Goal: Information Seeking & Learning: Learn about a topic

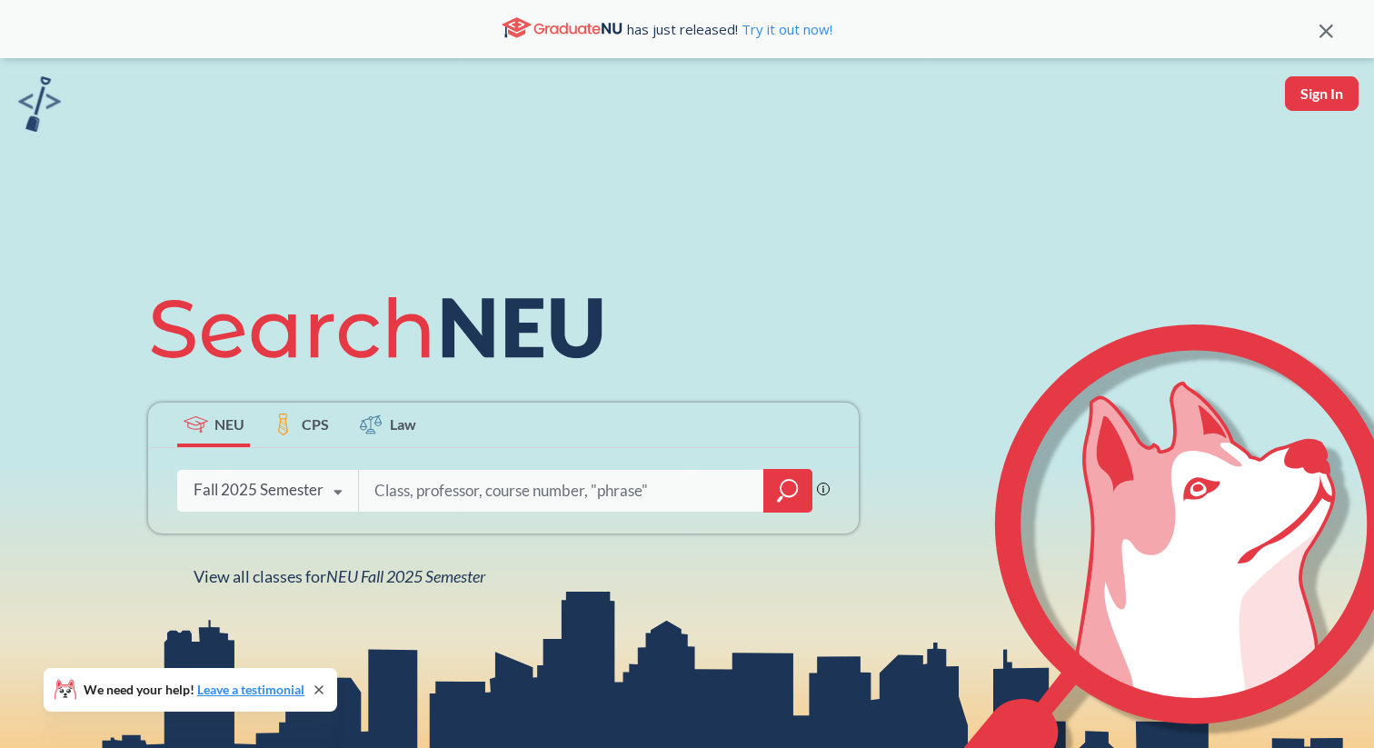
click at [487, 494] on input "search" at bounding box center [562, 491] width 378 height 38
type input "engw 3304"
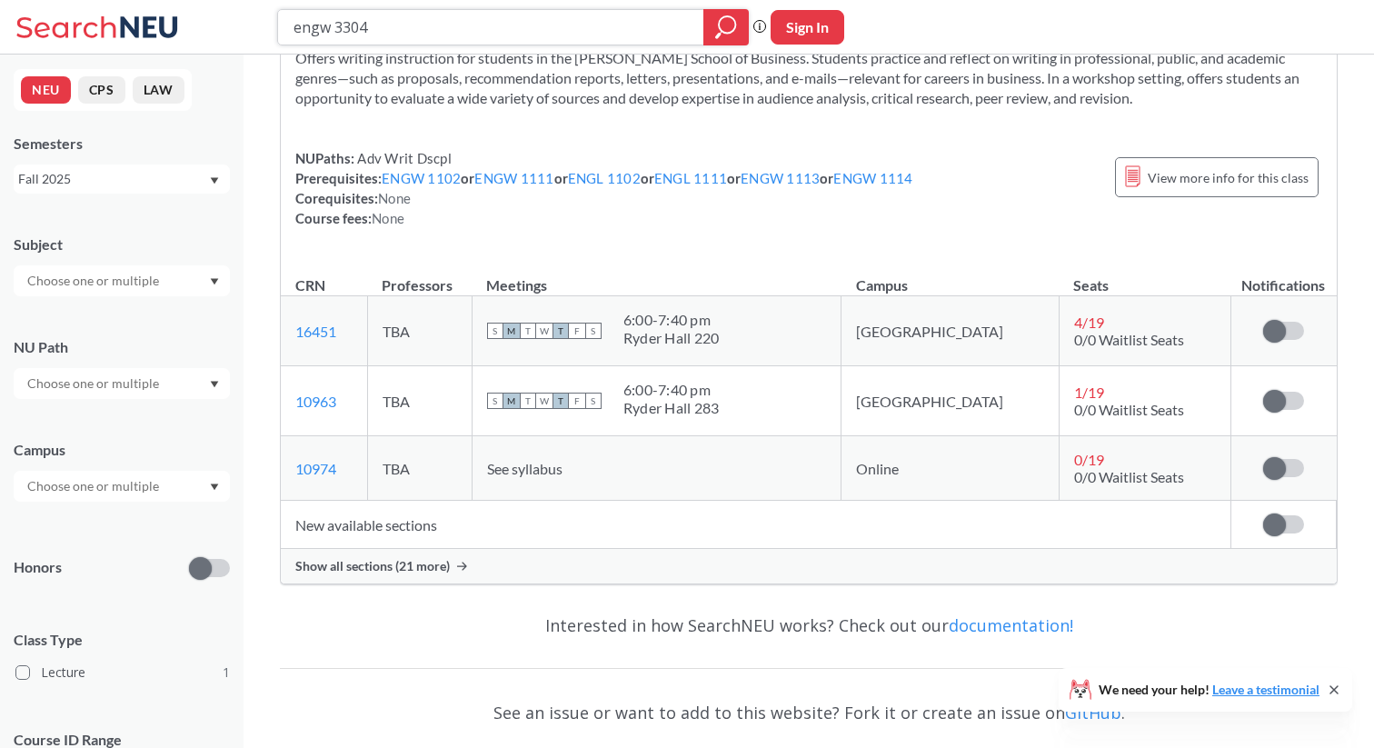
scroll to position [126, 0]
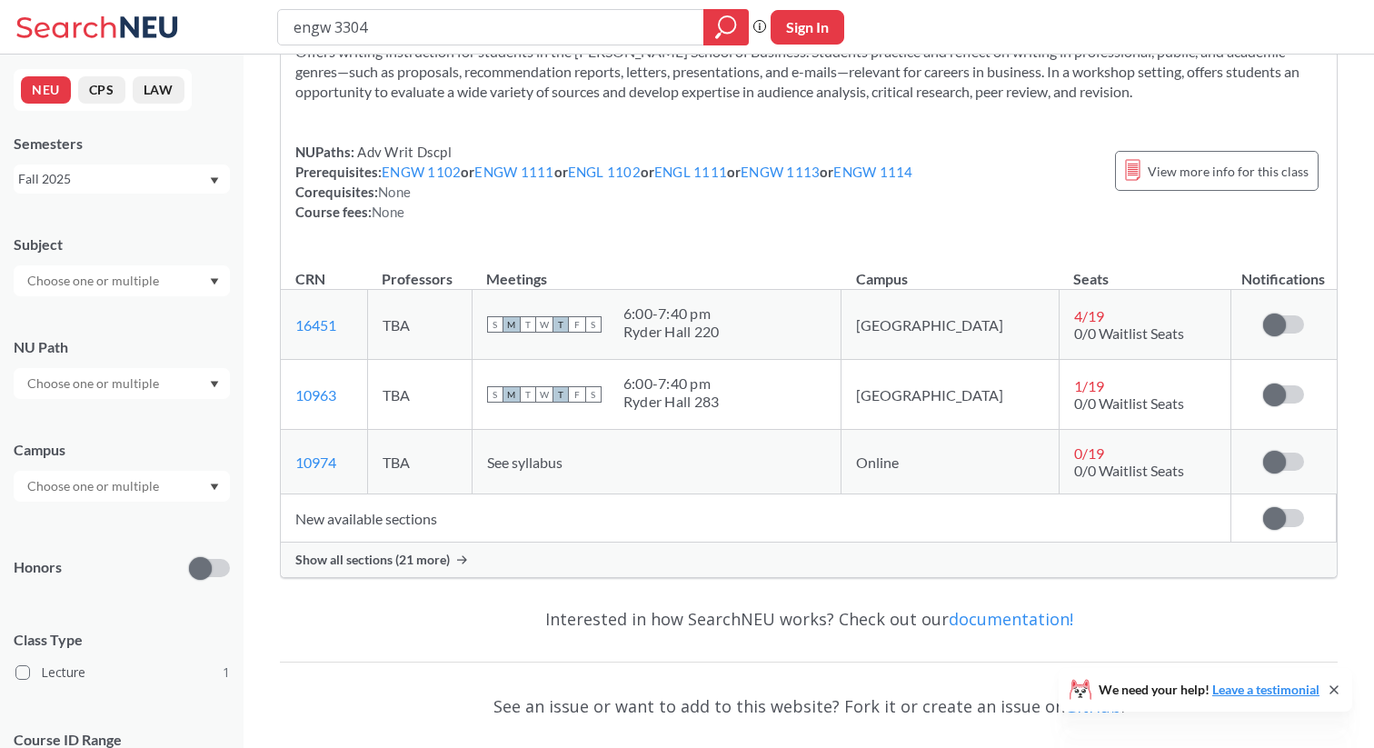
click at [463, 562] on icon at bounding box center [462, 559] width 10 height 8
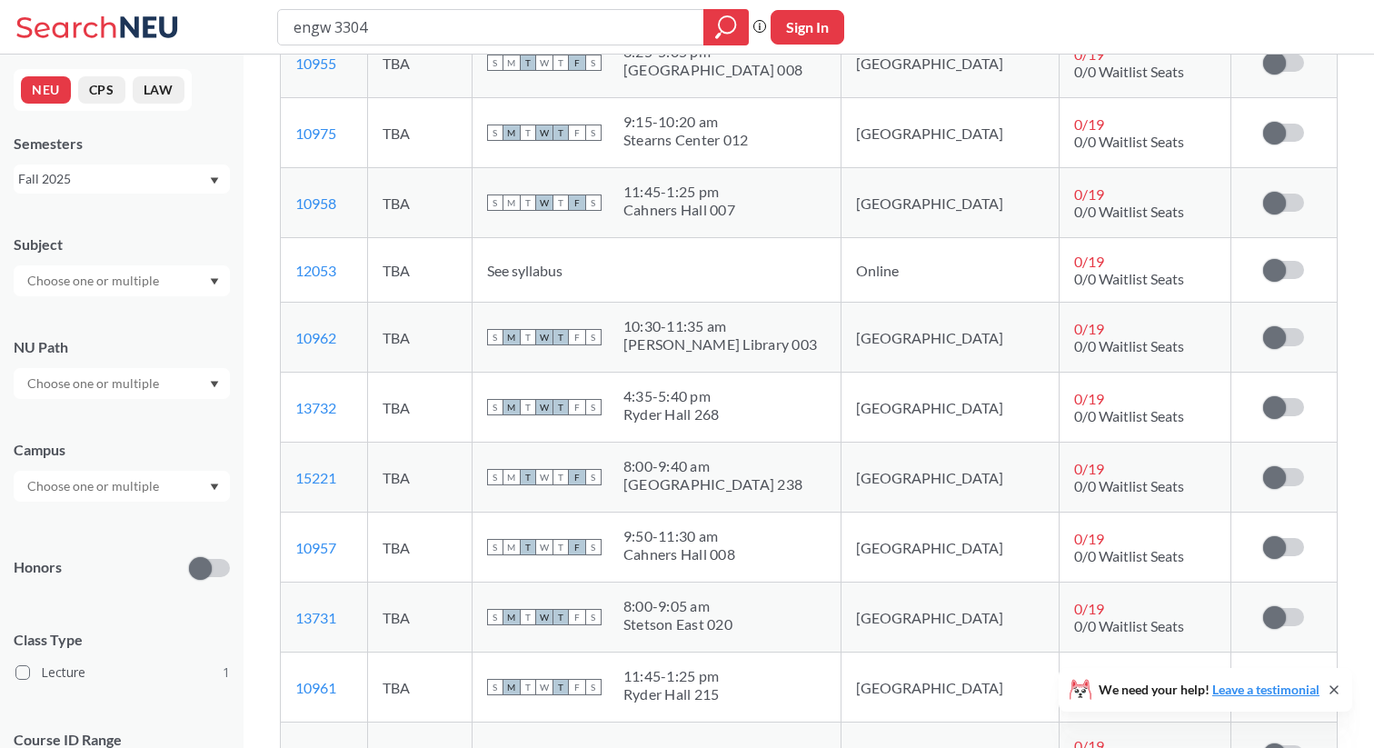
scroll to position [1669, 0]
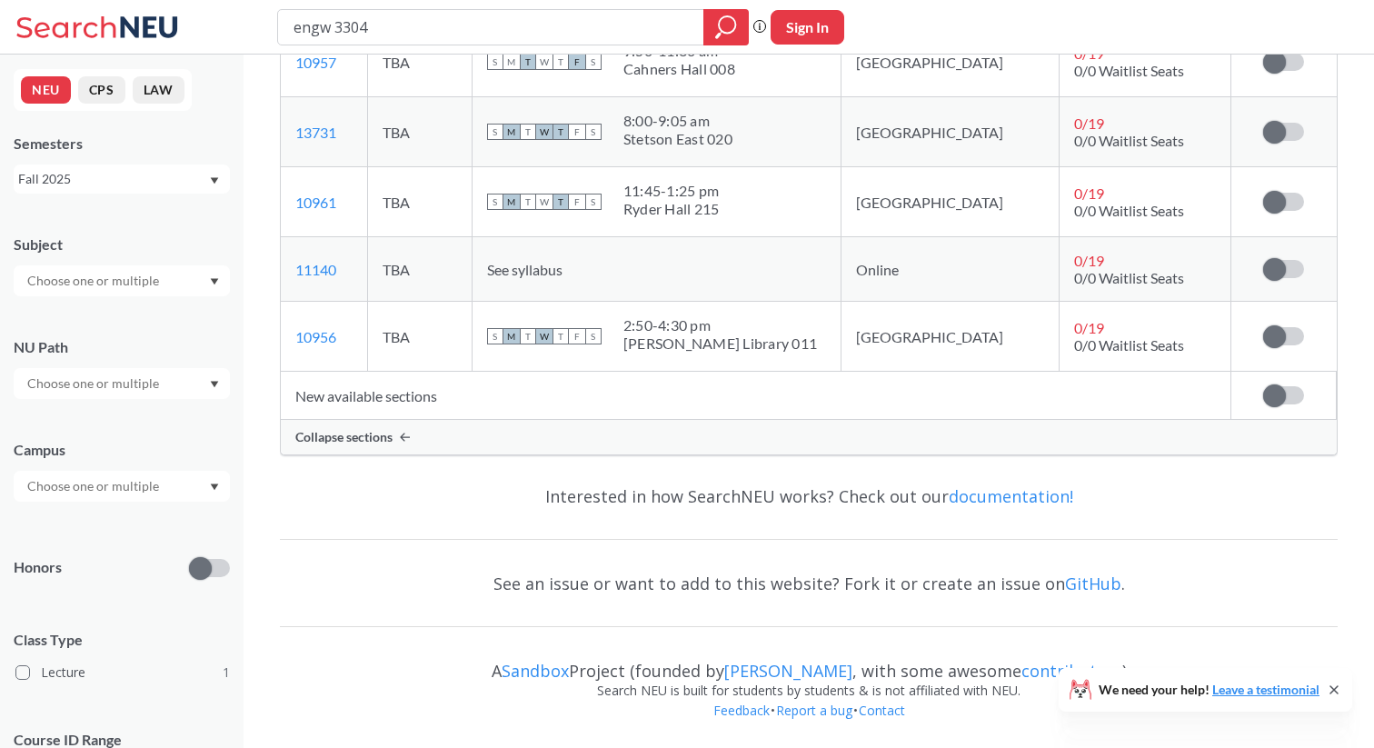
click at [1273, 391] on span at bounding box center [1274, 395] width 23 height 23
click at [1263, 386] on input "checkbox" at bounding box center [1263, 386] width 0 height 0
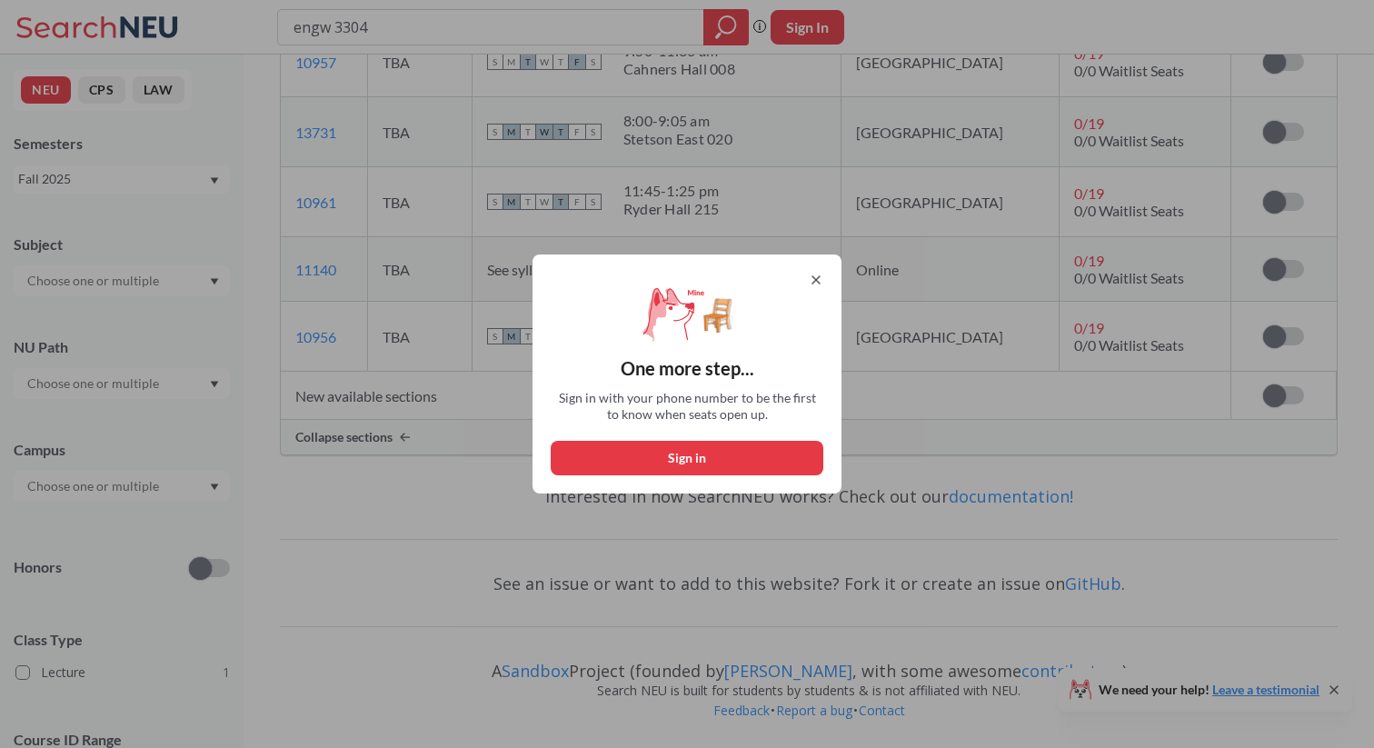
click at [695, 462] on button "Sign in" at bounding box center [687, 458] width 273 height 35
select select "US"
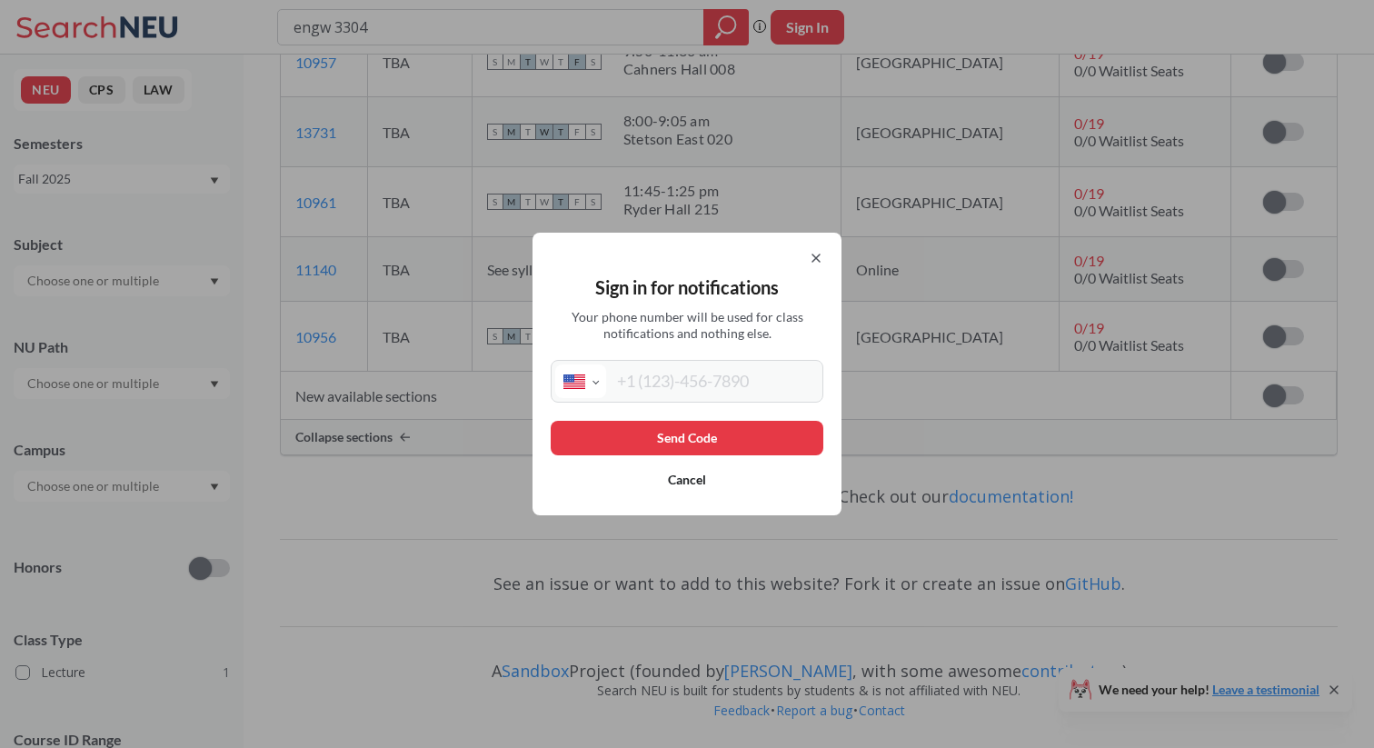
click at [683, 392] on input "tel" at bounding box center [712, 381] width 213 height 34
click at [710, 388] on input "tel" at bounding box center [712, 381] width 213 height 34
type input "[PHONE_NUMBER]"
click at [753, 444] on button "Send Code" at bounding box center [687, 438] width 273 height 35
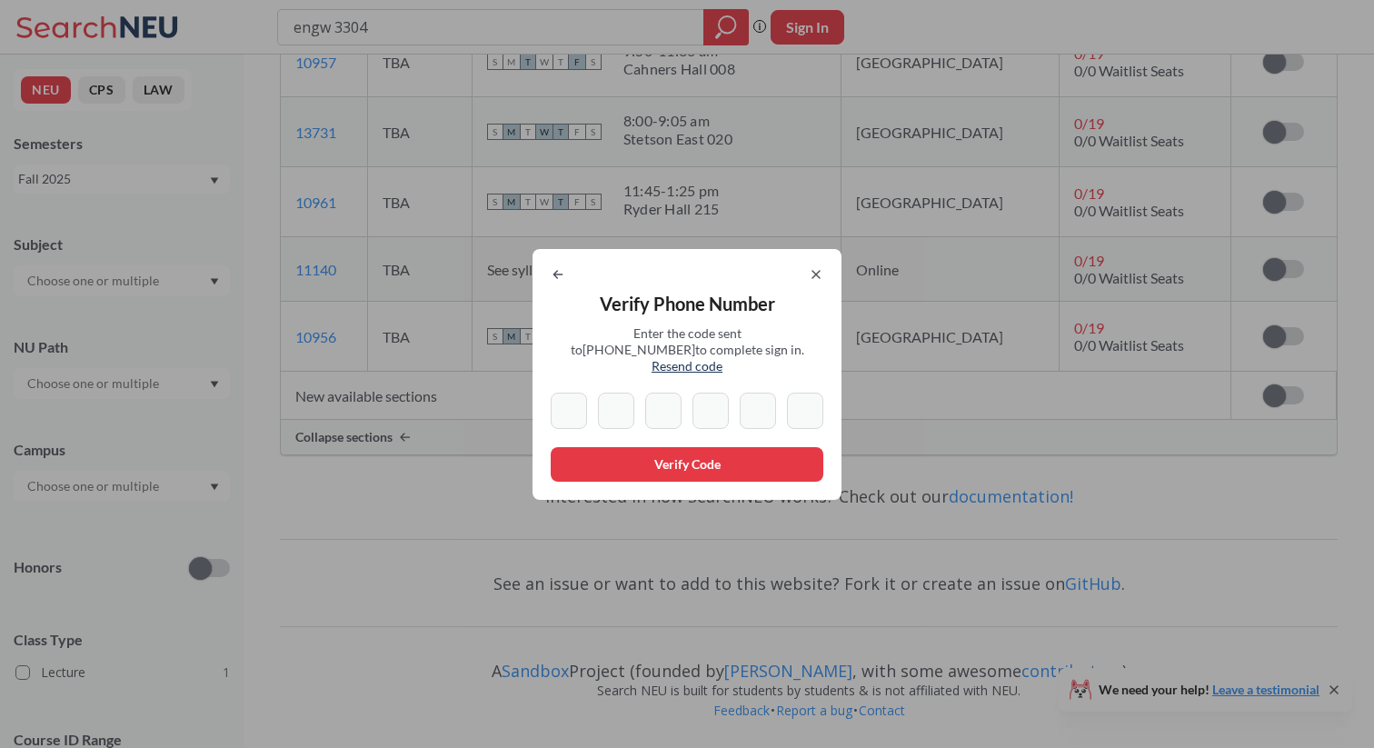
paste input "2"
type input "2"
paste input "2"
click at [623, 397] on input "2" at bounding box center [616, 411] width 36 height 36
type input "2"
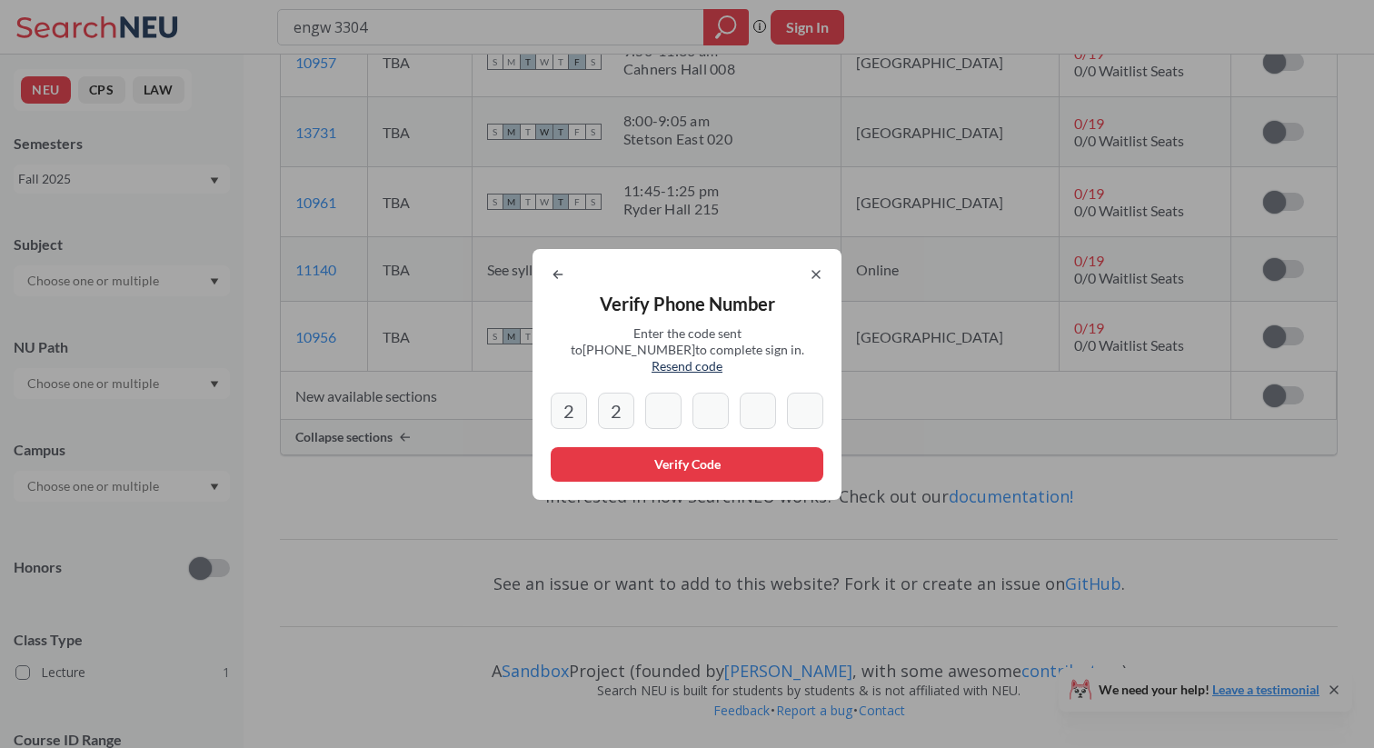
click at [575, 410] on input "2" at bounding box center [569, 411] width 36 height 36
type input "2"
click at [617, 405] on input "2" at bounding box center [616, 411] width 36 height 36
click at [626, 401] on input "2" at bounding box center [616, 411] width 36 height 36
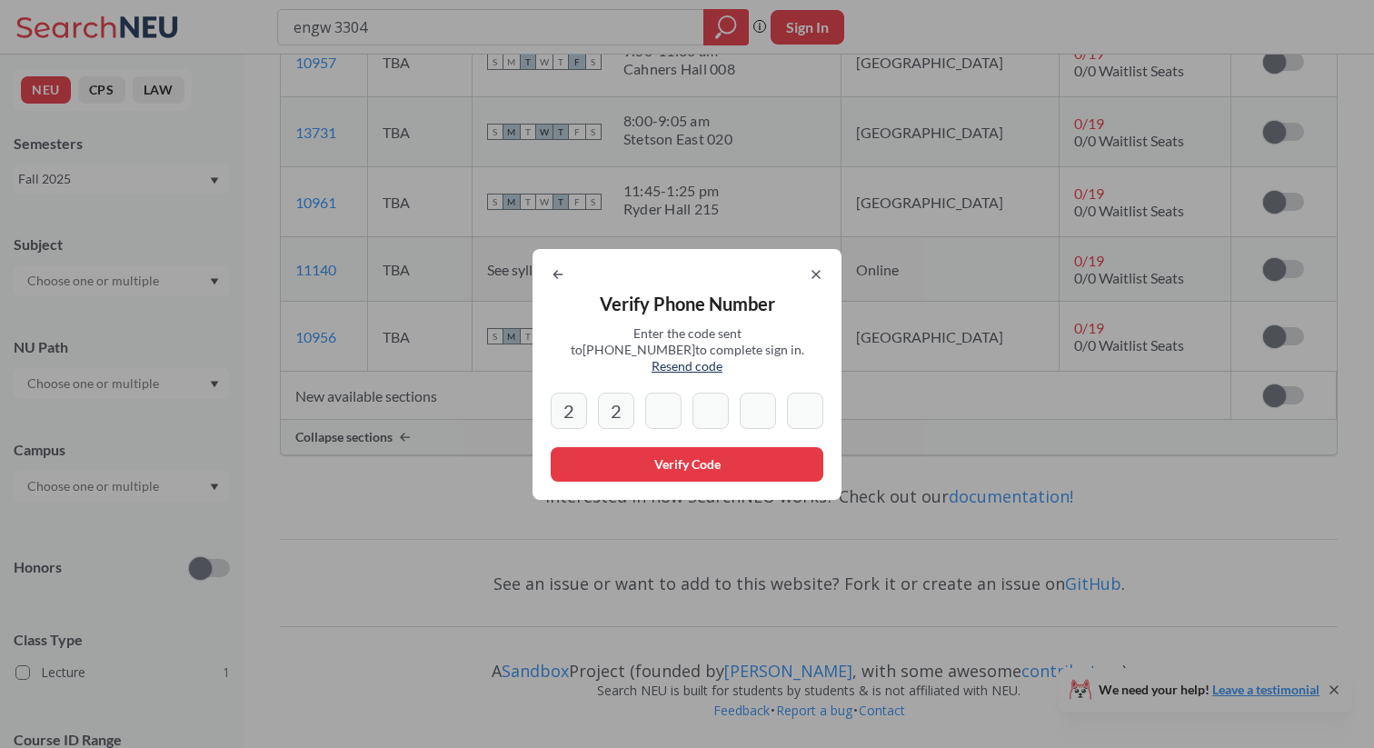
click at [625, 401] on input "2" at bounding box center [616, 411] width 36 height 36
click at [621, 337] on span "Enter the code sent to [PHONE_NUMBER] to complete sign in. Resend code" at bounding box center [687, 349] width 236 height 49
click at [572, 403] on input "2" at bounding box center [569, 411] width 36 height 36
drag, startPoint x: 616, startPoint y: 402, endPoint x: 602, endPoint y: 405, distance: 14.1
click at [602, 405] on input "2" at bounding box center [616, 411] width 36 height 36
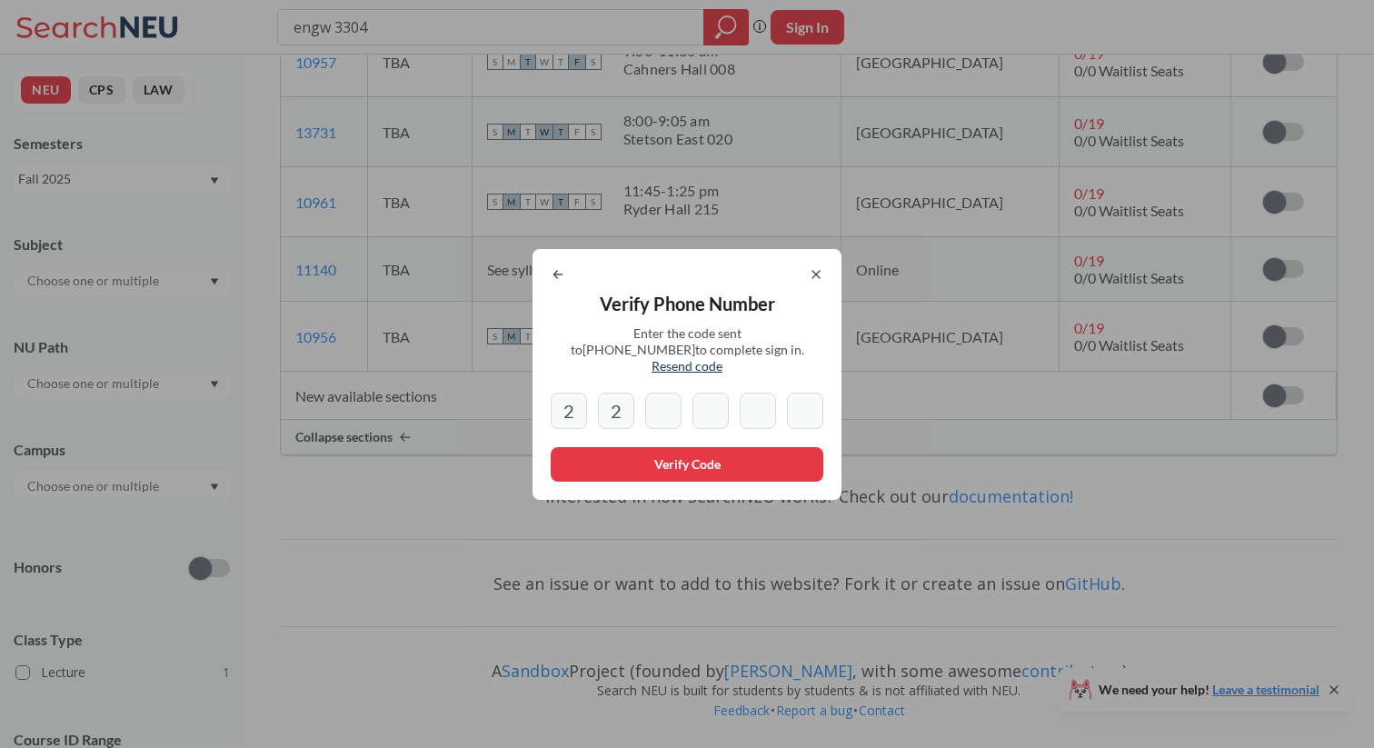
type input "2"
type input "5"
type input "2"
click at [773, 393] on input "3" at bounding box center [758, 411] width 36 height 36
click at [613, 399] on input "2" at bounding box center [616, 411] width 36 height 36
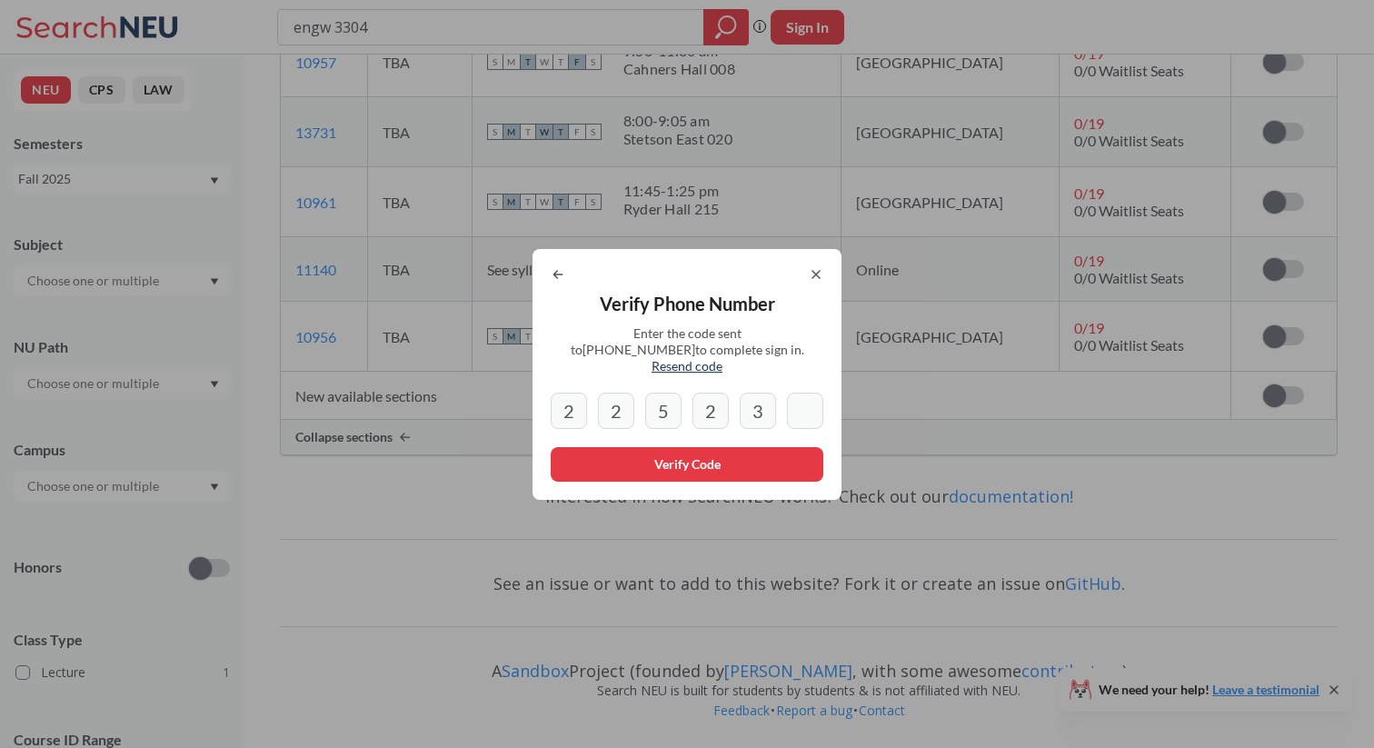
click at [572, 399] on input "2" at bounding box center [569, 411] width 36 height 36
click at [762, 397] on input "3" at bounding box center [758, 411] width 36 height 36
type input "3"
click at [802, 394] on input at bounding box center [805, 411] width 36 height 36
type input "2"
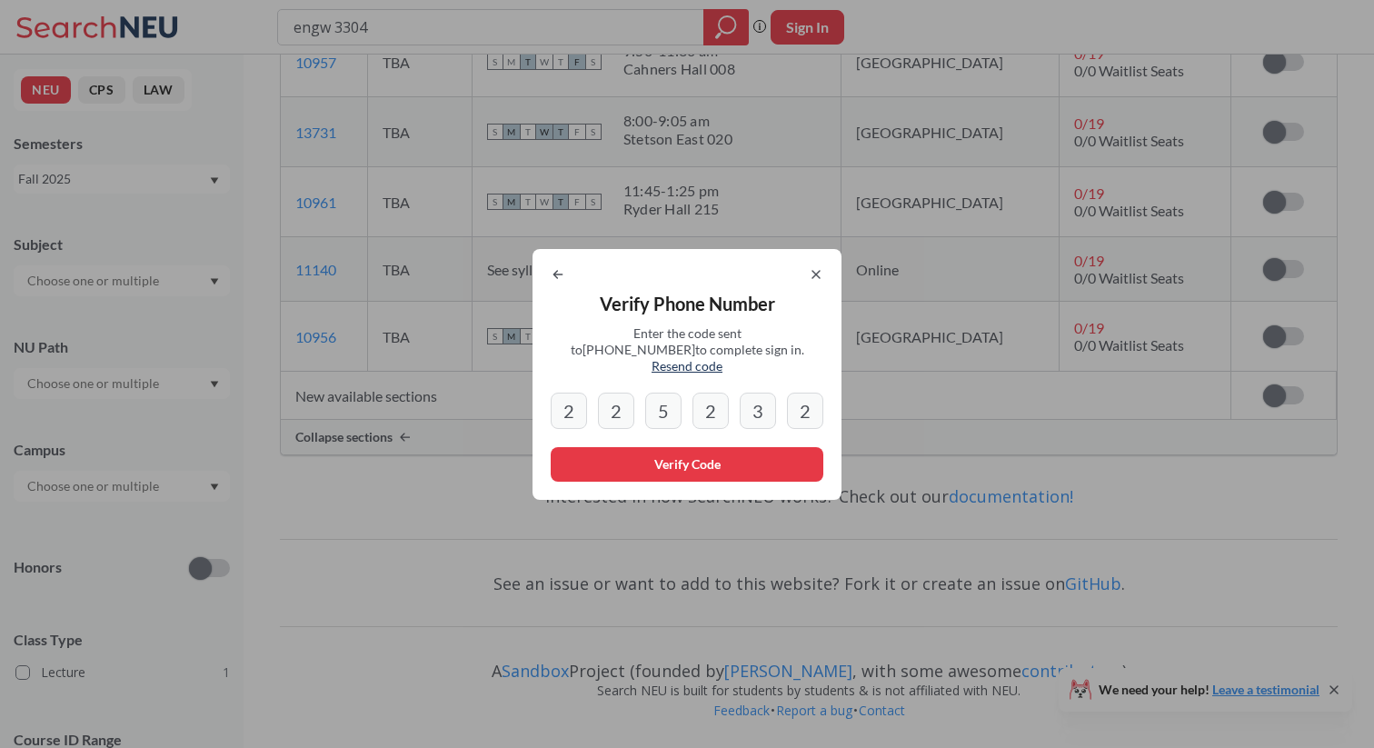
click at [677, 373] on div "Verify Phone Number Enter the code sent to [PHONE_NUMBER] to complete sign in. …" at bounding box center [687, 374] width 309 height 251
click at [568, 290] on div "Verify Phone Number Enter the code sent to [PHONE_NUMBER] to complete sign in. …" at bounding box center [687, 374] width 309 height 251
click at [554, 282] on icon at bounding box center [558, 274] width 15 height 15
select select "US"
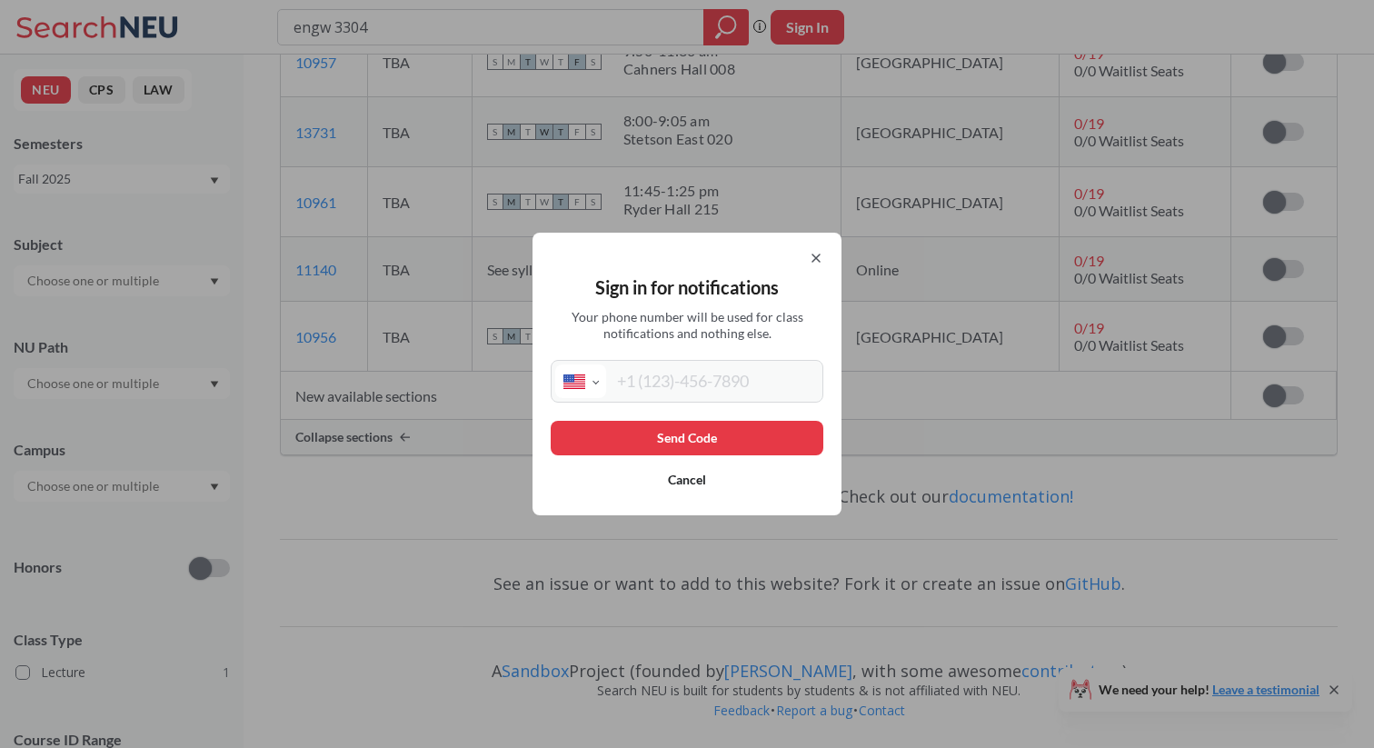
click at [682, 396] on input "tel" at bounding box center [712, 381] width 213 height 34
click at [677, 393] on input "tel" at bounding box center [712, 381] width 213 height 34
type input "[PHONE_NUMBER]"
click at [708, 426] on button "Send Code" at bounding box center [687, 438] width 273 height 35
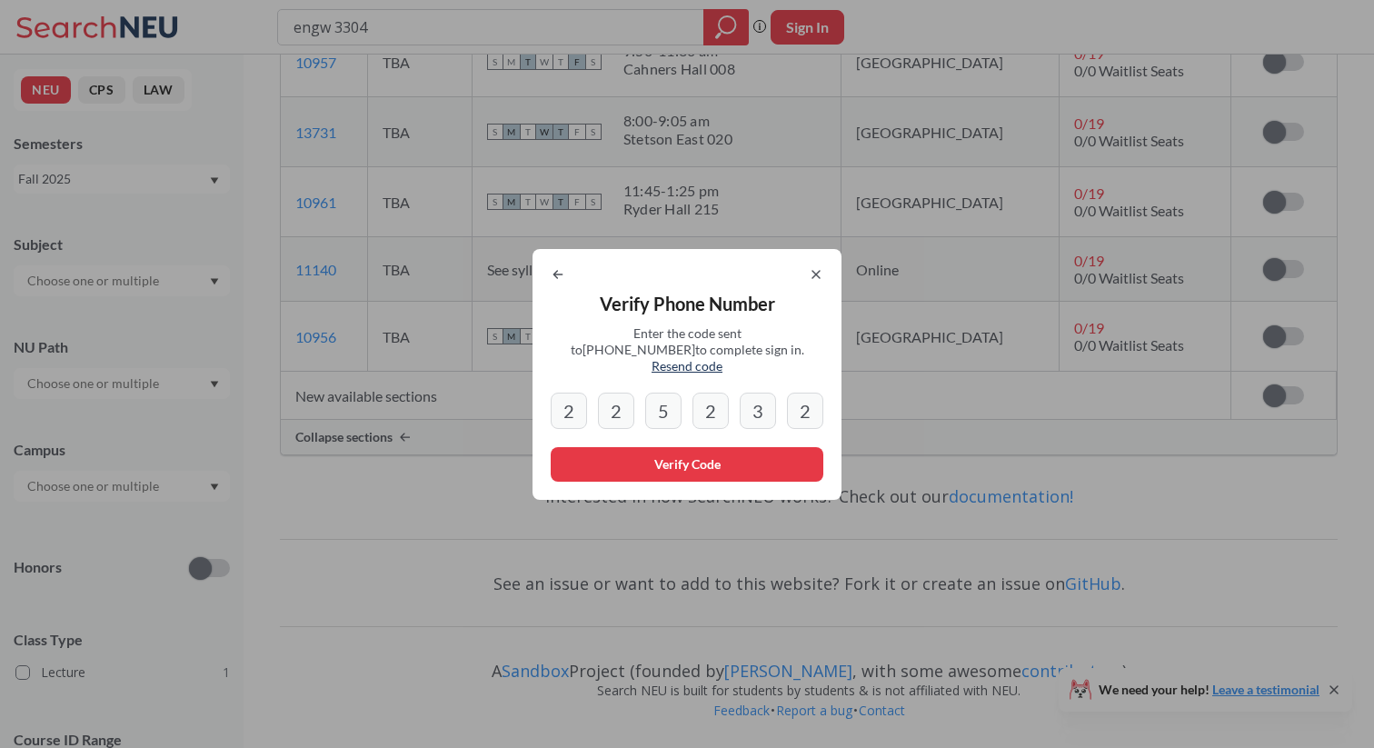
click at [578, 404] on input "2" at bounding box center [569, 411] width 36 height 36
click at [611, 398] on input "2" at bounding box center [616, 411] width 36 height 36
drag, startPoint x: 800, startPoint y: 397, endPoint x: 741, endPoint y: 397, distance: 59.1
click at [742, 397] on div "2 2 5 2 3 2" at bounding box center [687, 411] width 273 height 36
type input "2"
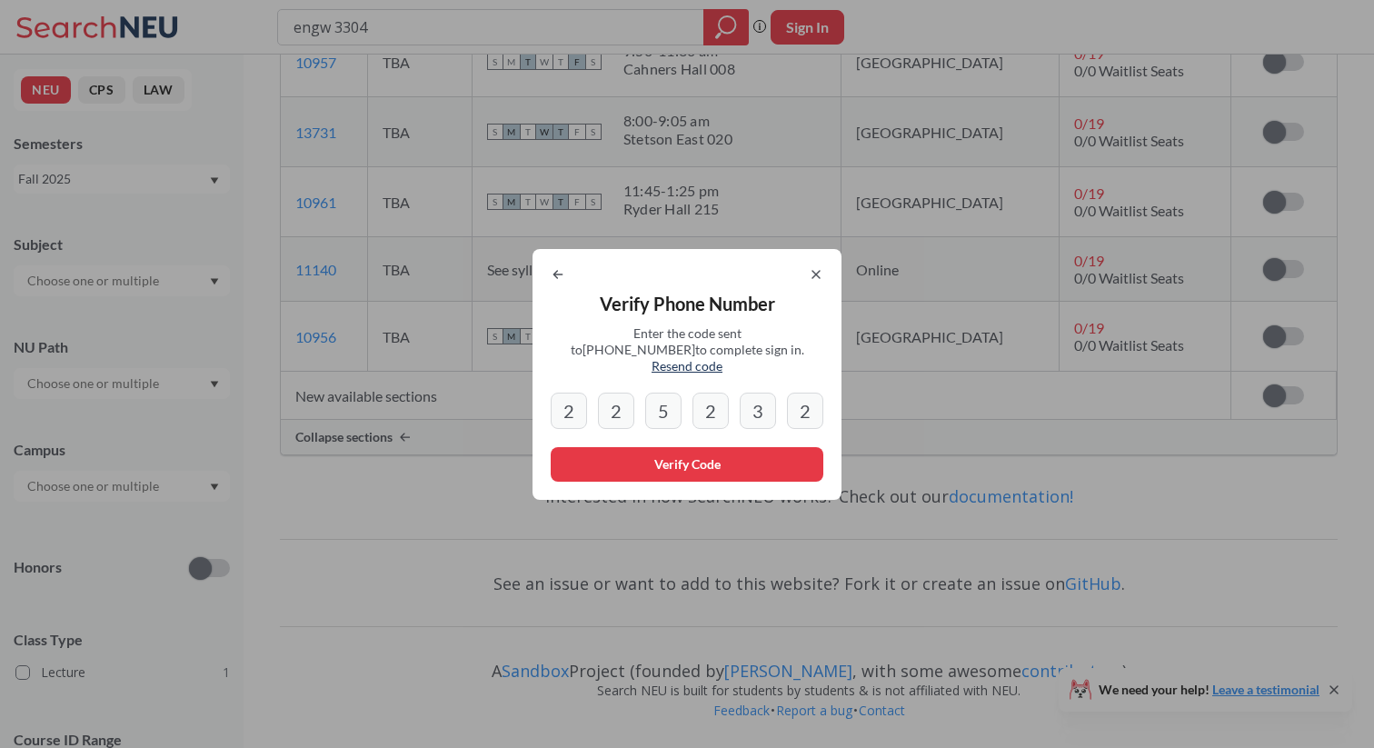
click at [722, 358] on span "Resend code" at bounding box center [687, 365] width 71 height 15
click at [722, 361] on span "Resend code" at bounding box center [687, 365] width 71 height 15
click at [807, 282] on div at bounding box center [687, 274] width 273 height 15
click at [816, 282] on icon at bounding box center [816, 274] width 15 height 15
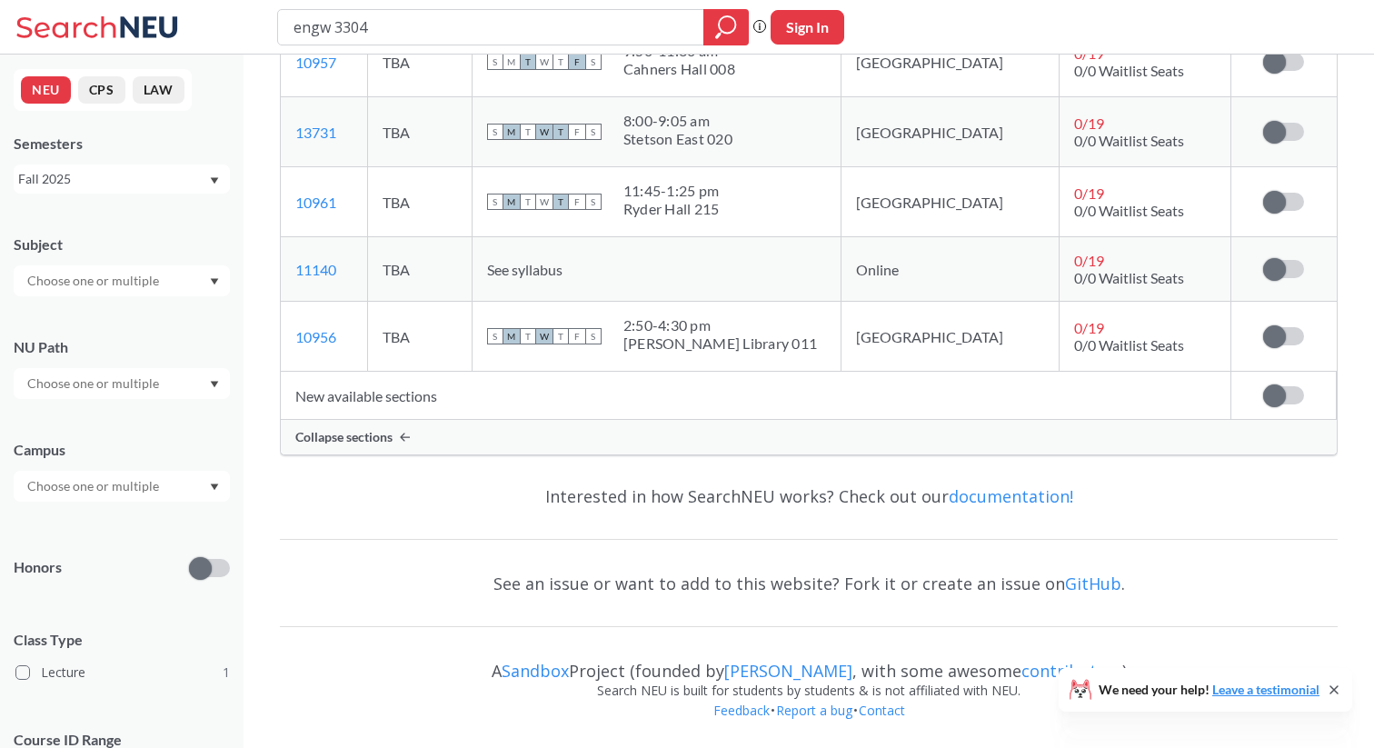
click at [1289, 398] on label at bounding box center [1283, 395] width 41 height 18
click at [1263, 386] on input "checkbox" at bounding box center [1263, 386] width 0 height 0
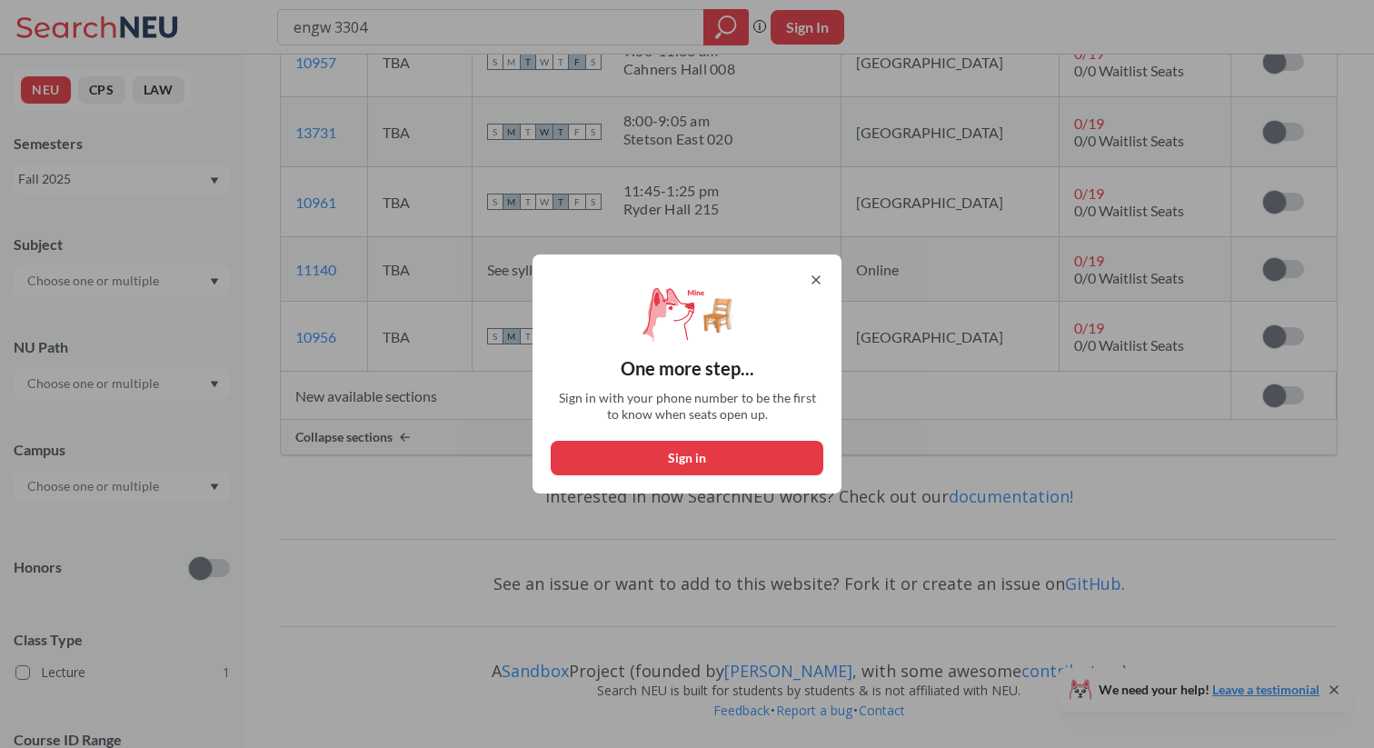
click at [767, 445] on button "Sign in" at bounding box center [687, 458] width 273 height 35
select select "US"
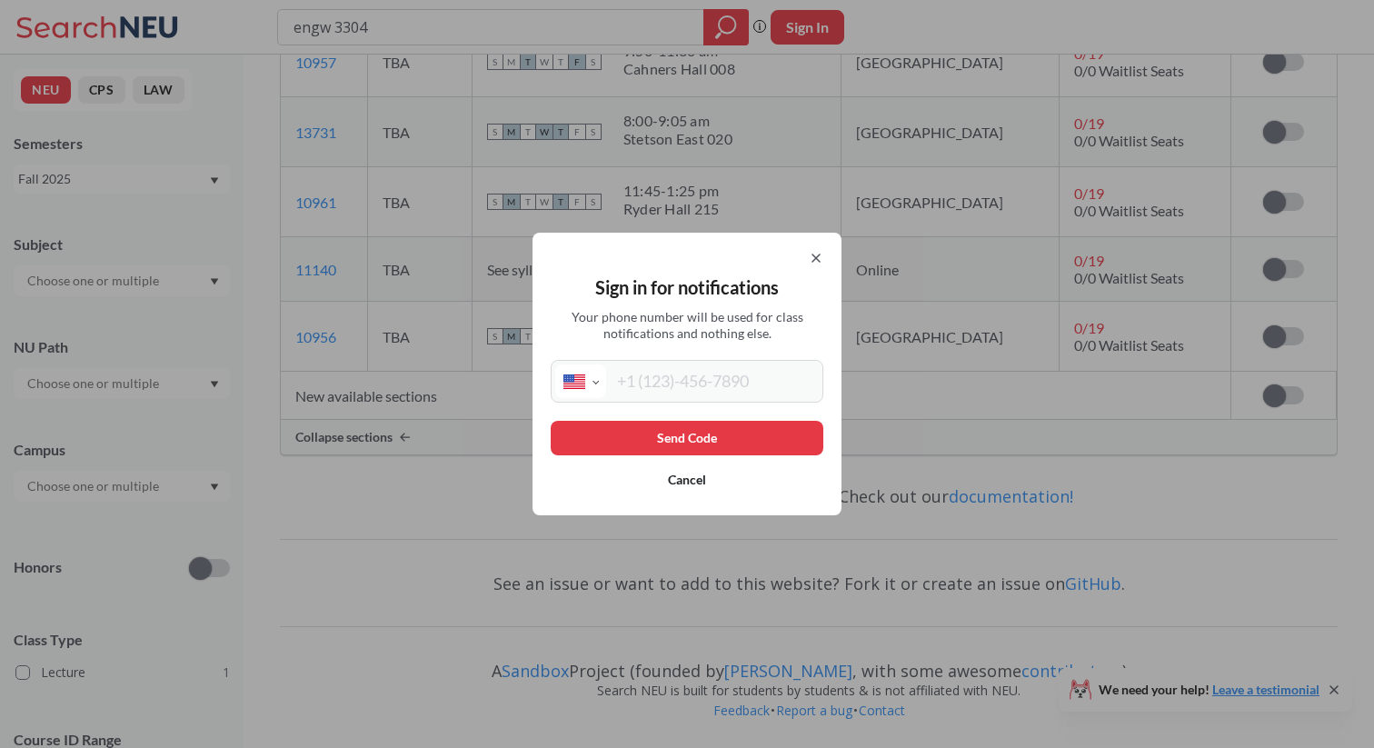
click at [645, 380] on input "tel" at bounding box center [712, 381] width 213 height 34
type input "[PHONE_NUMBER]"
click at [694, 428] on button "Send Code" at bounding box center [687, 438] width 273 height 35
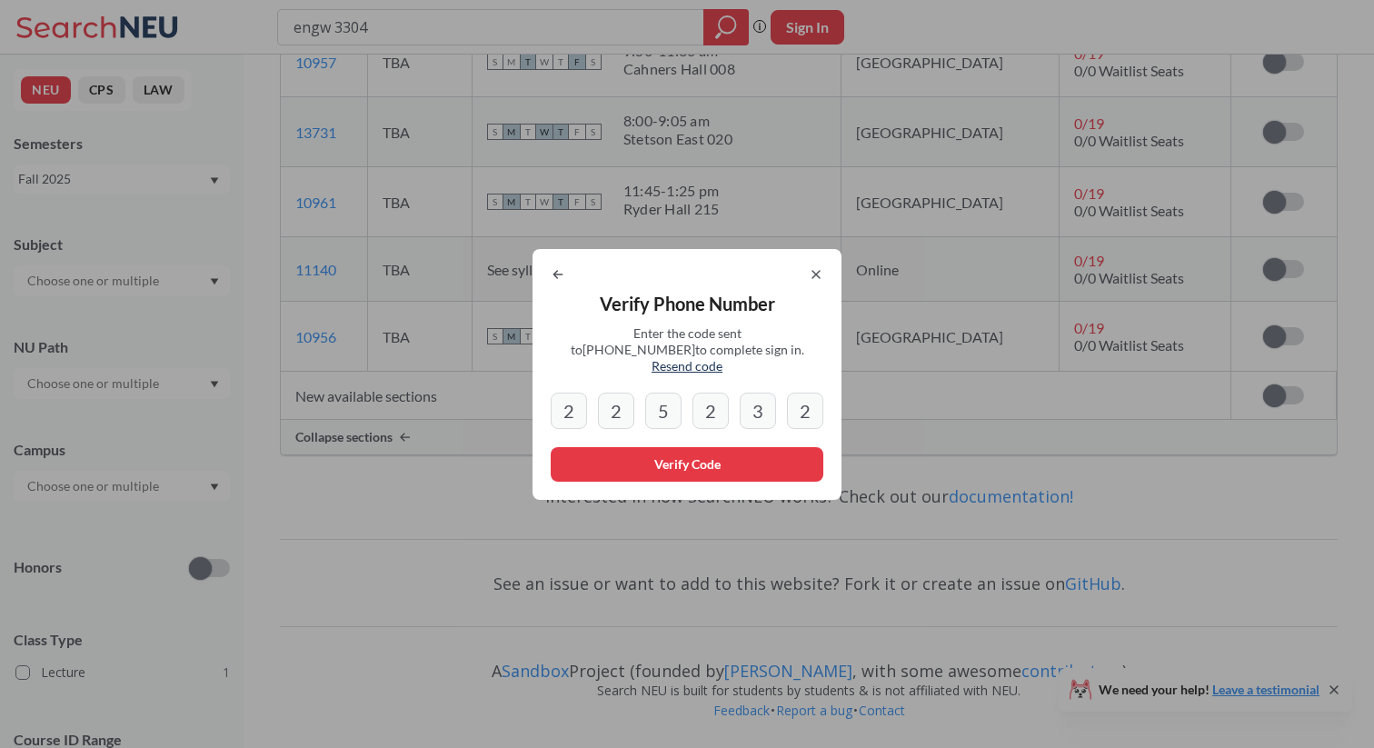
drag, startPoint x: 556, startPoint y: 408, endPoint x: 944, endPoint y: 431, distance: 388.7
click at [944, 431] on div "Verify Phone Number Enter the code sent to [PHONE_NUMBER] to complete sign in. …" at bounding box center [687, 374] width 1374 height 748
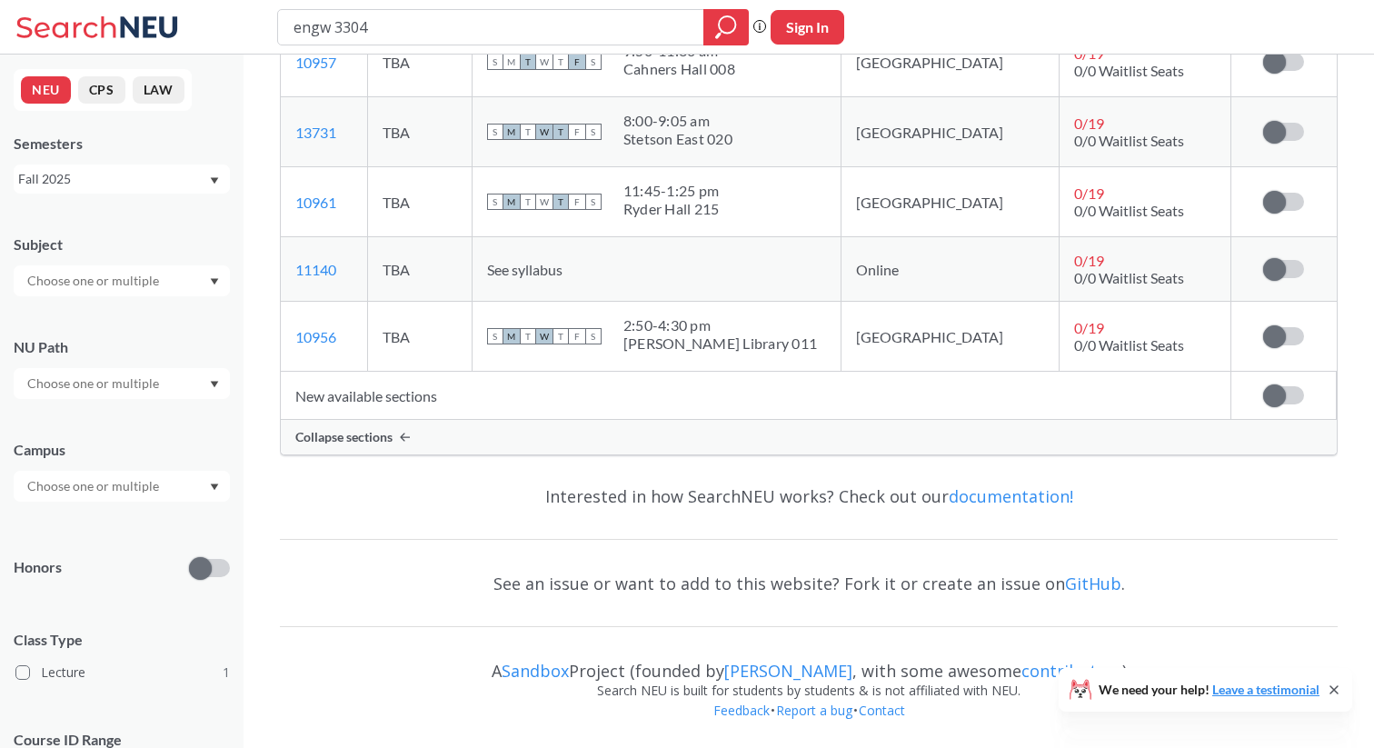
click at [752, 402] on td "New available sections" at bounding box center [756, 396] width 950 height 48
click at [458, 501] on div "Interested in how SearchNEU works? Check out our documentation!" at bounding box center [809, 496] width 1058 height 53
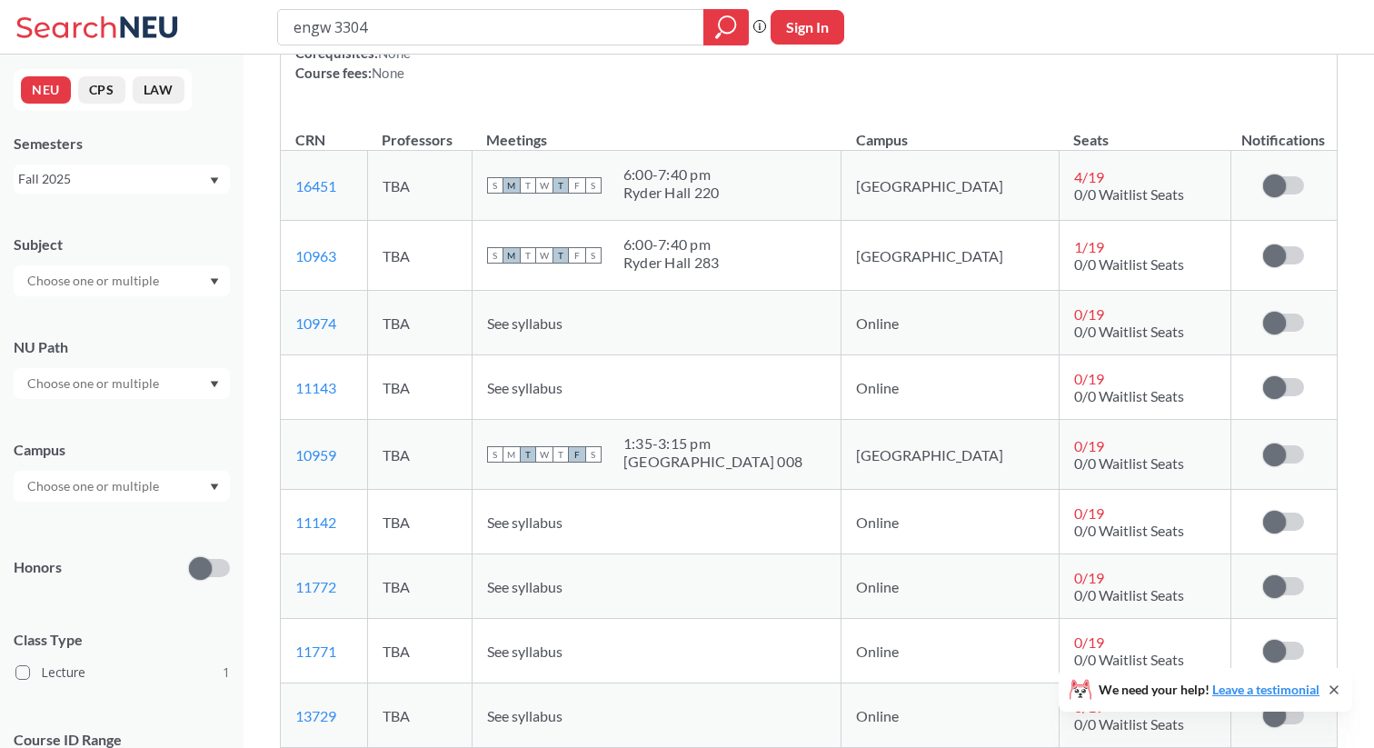
scroll to position [200, 0]
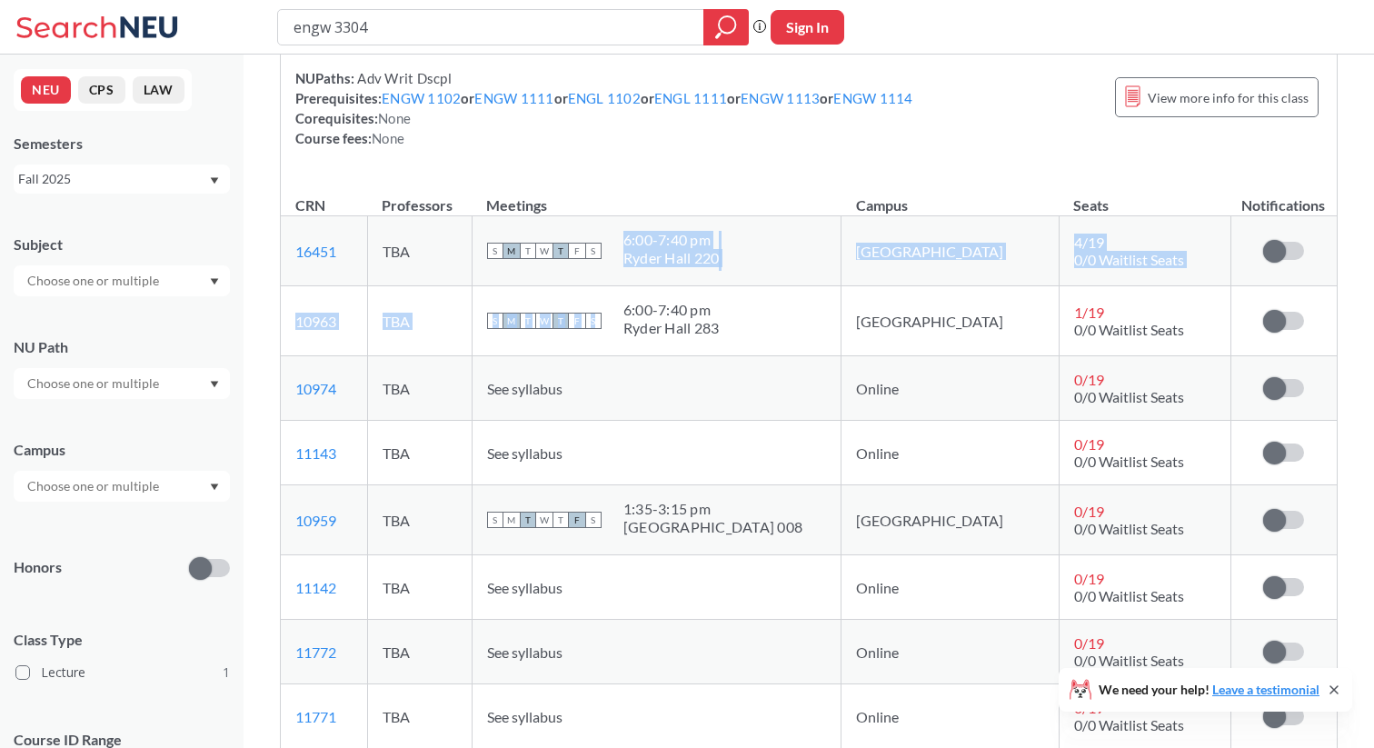
drag, startPoint x: 677, startPoint y: 243, endPoint x: 801, endPoint y: 326, distance: 149.2
click at [801, 326] on div "S M T W T F S 6:00 - 7:40 pm Ryder Hall 283" at bounding box center [657, 321] width 340 height 40
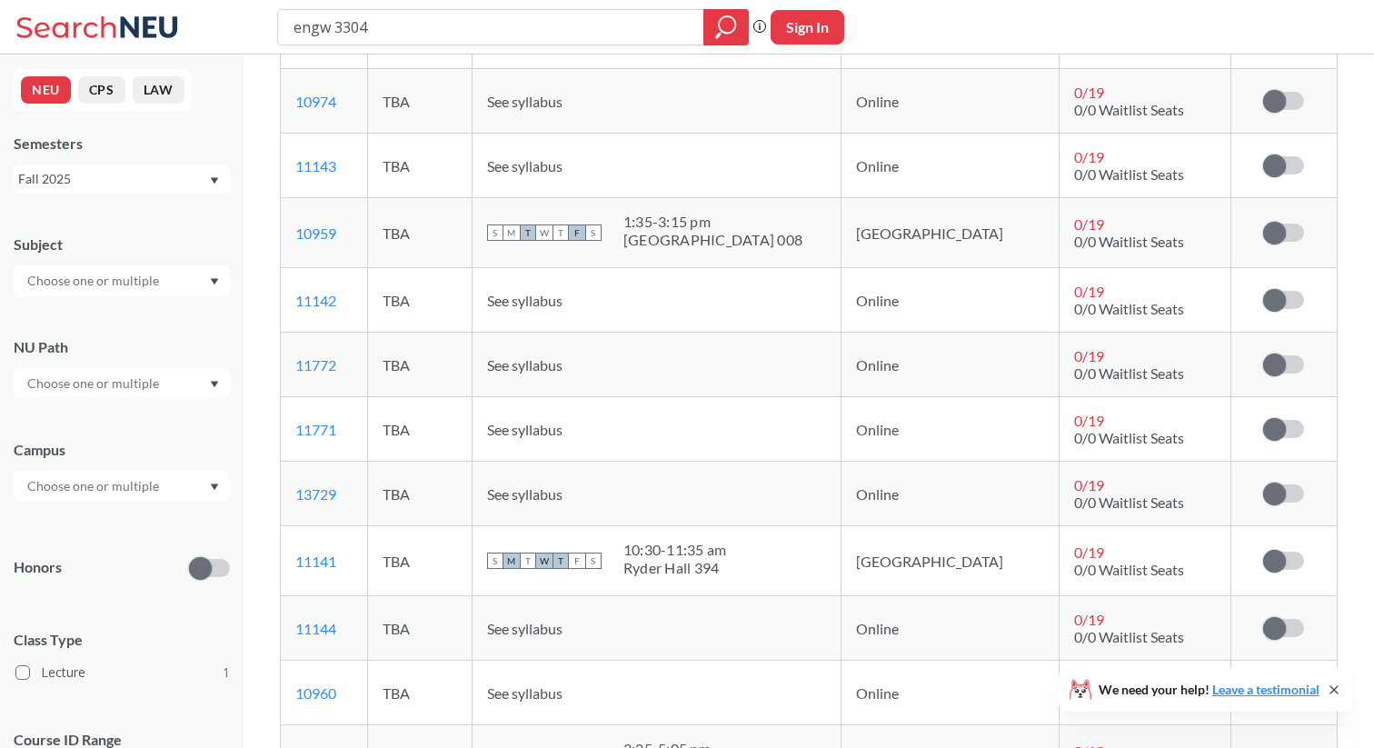
scroll to position [0, 0]
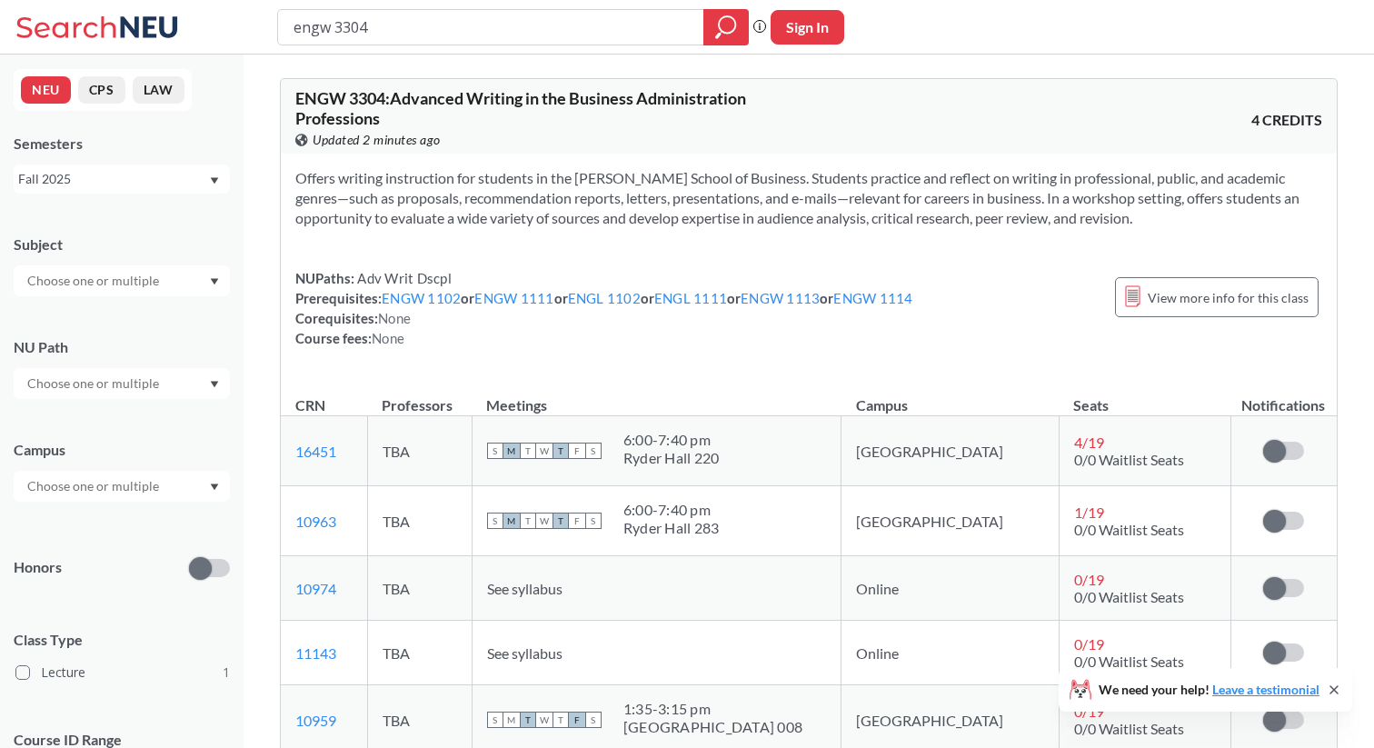
click at [633, 179] on section "Offers writing instruction for students in the [PERSON_NAME] School of Business…" at bounding box center [808, 198] width 1027 height 60
drag, startPoint x: 503, startPoint y: 19, endPoint x: 251, endPoint y: 15, distance: 251.7
click at [253, 15] on div "engw 3304 Phrase search guarantees the exact search appears in the results. Ex.…" at bounding box center [687, 27] width 1374 height 55
paste input "strt 4501"
type input "strt 4501"
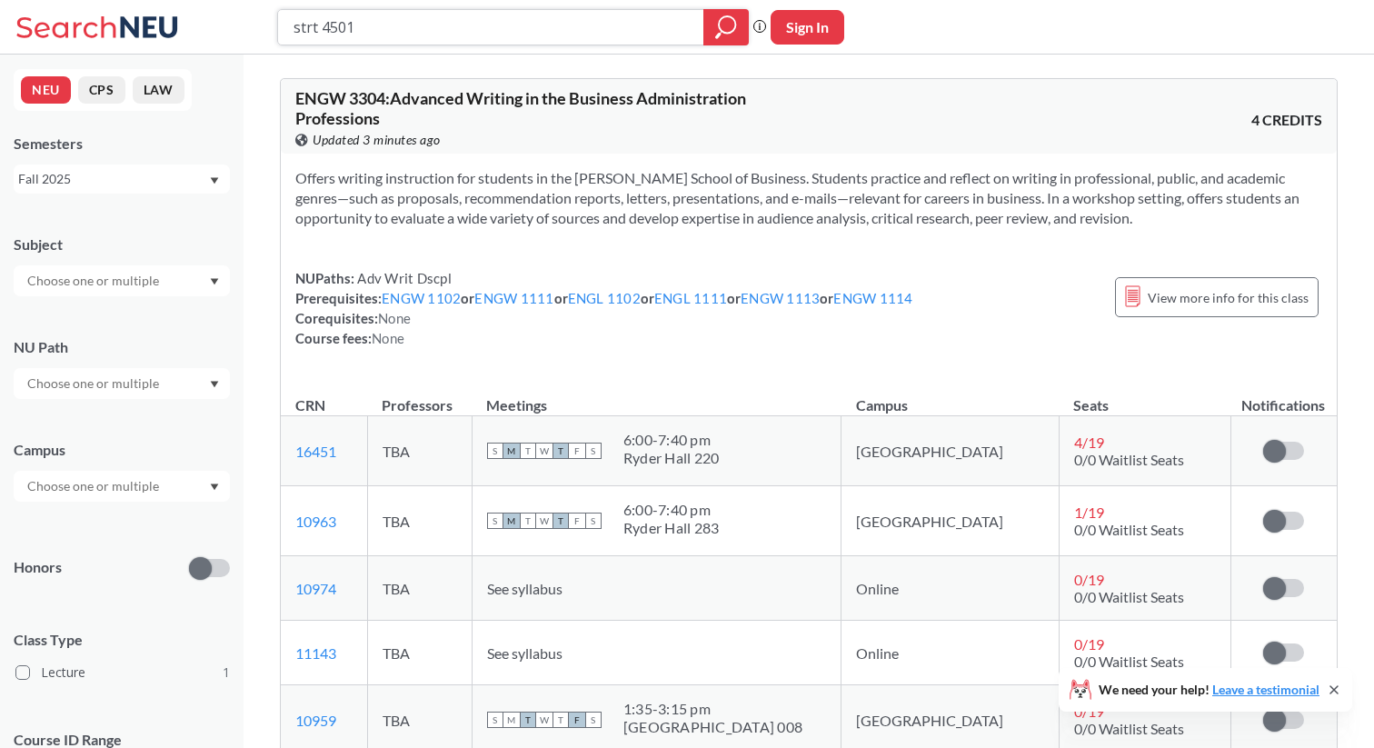
click at [729, 22] on icon "magnifying glass" at bounding box center [726, 27] width 22 height 25
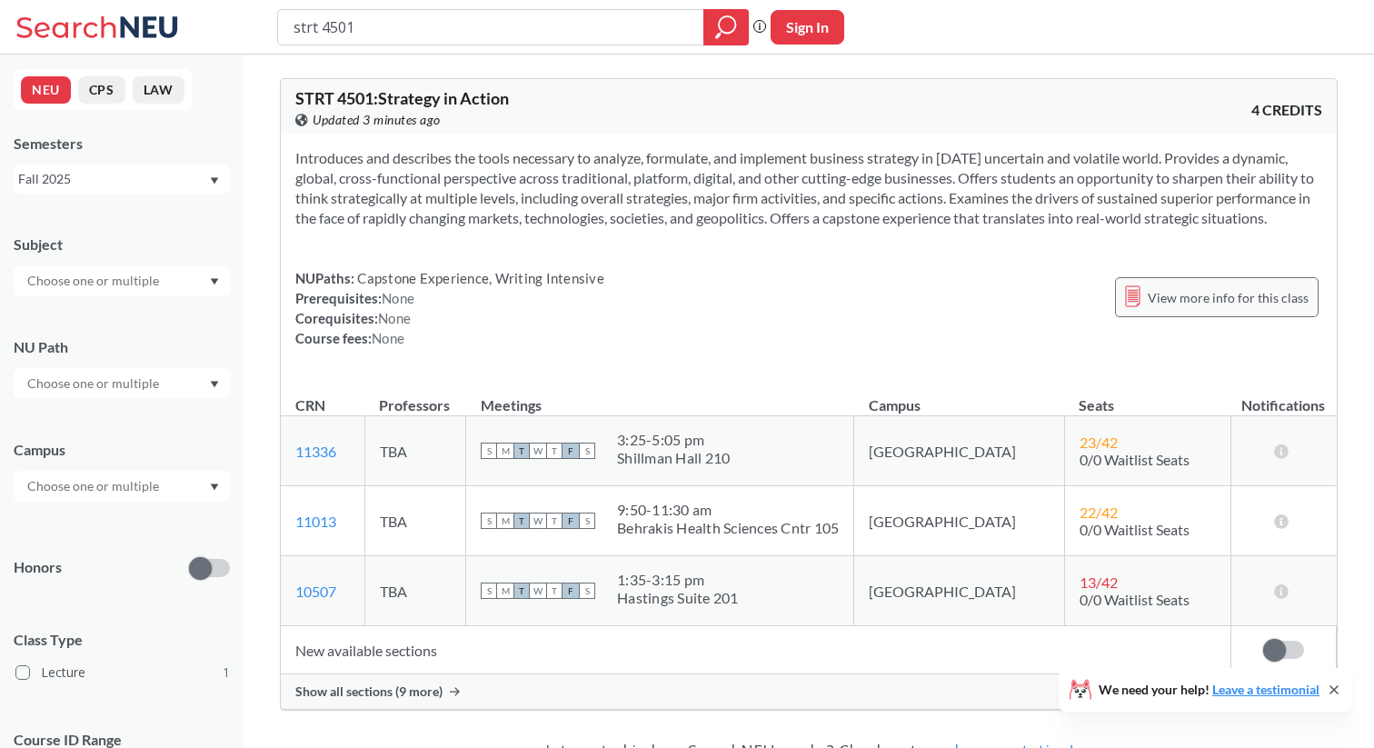
click at [1161, 309] on span "View more info for this class" at bounding box center [1228, 297] width 161 height 23
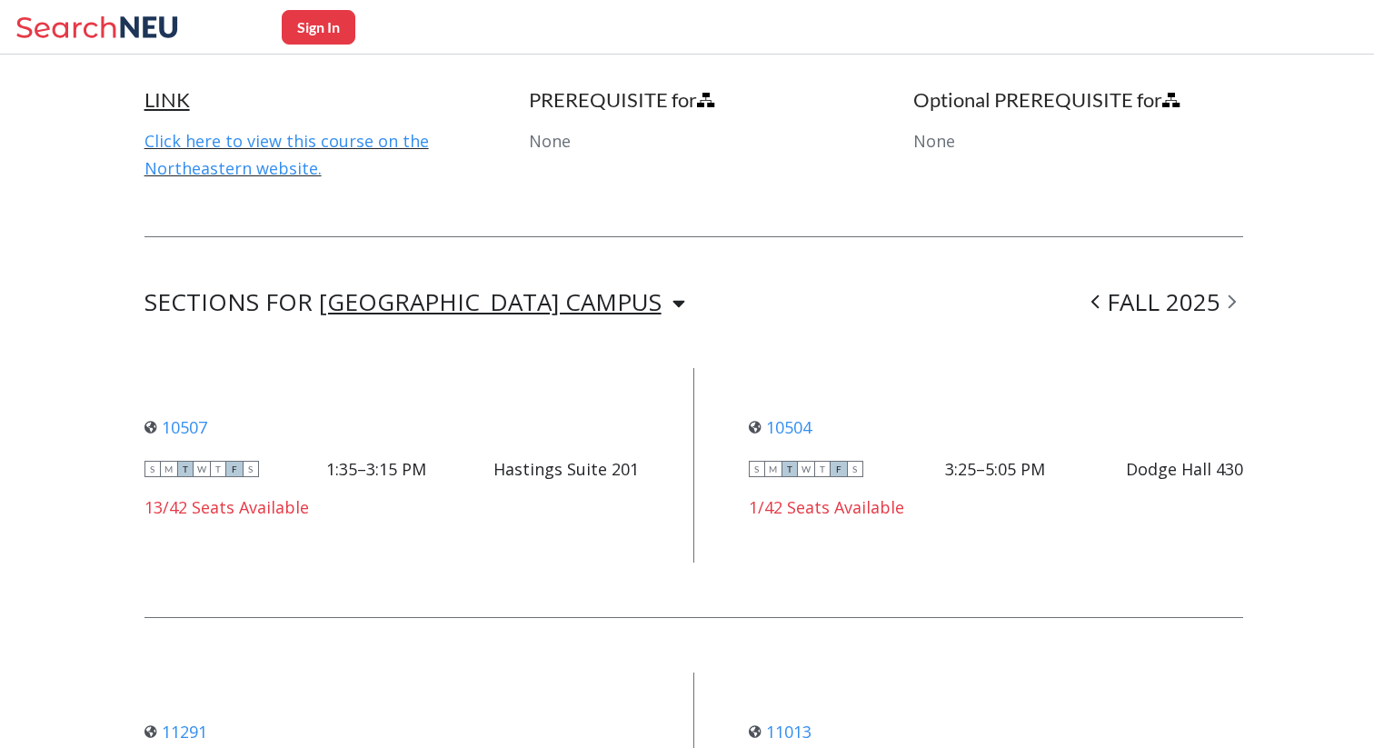
scroll to position [1167, 0]
click at [280, 151] on div "LINK Click here to view this course on the Northeastern website." at bounding box center [309, 133] width 330 height 95
click at [255, 141] on link "Click here to view this course on the Northeastern website." at bounding box center [286, 153] width 284 height 49
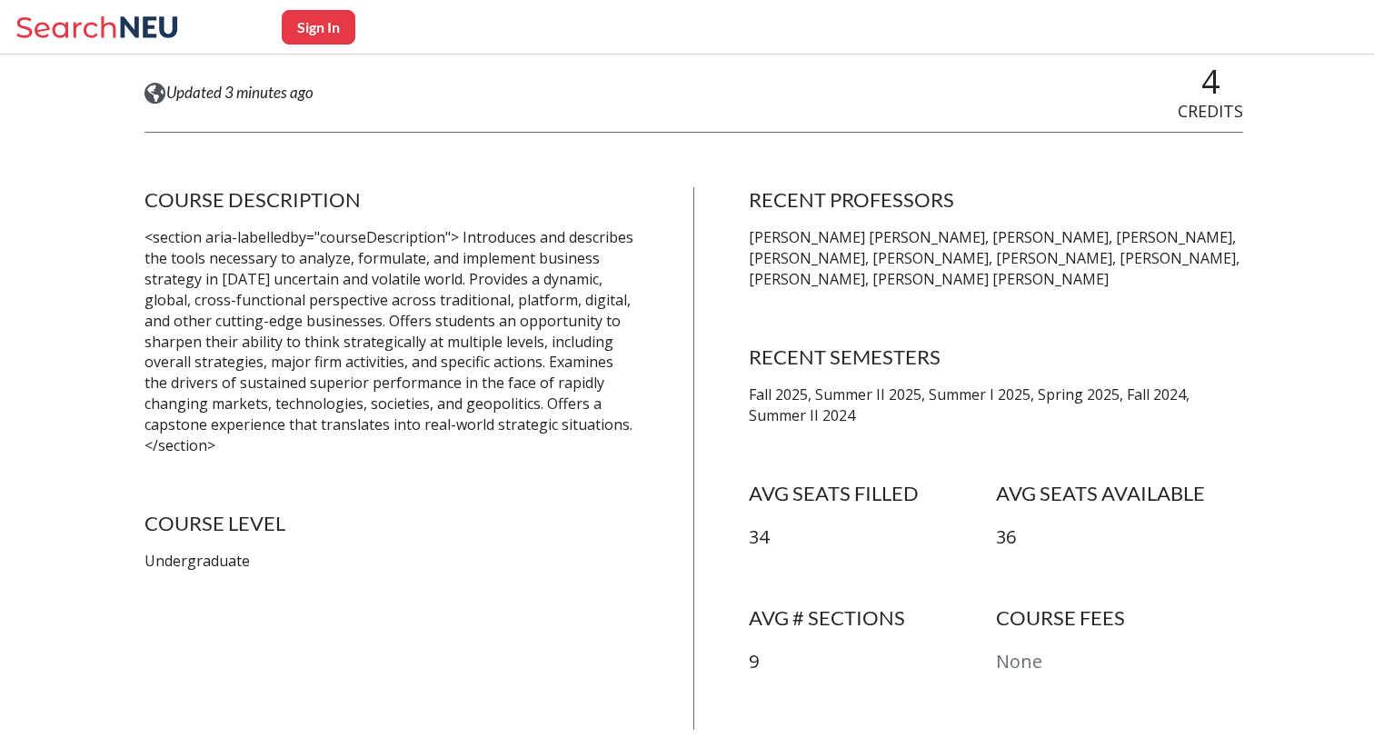
scroll to position [0, 0]
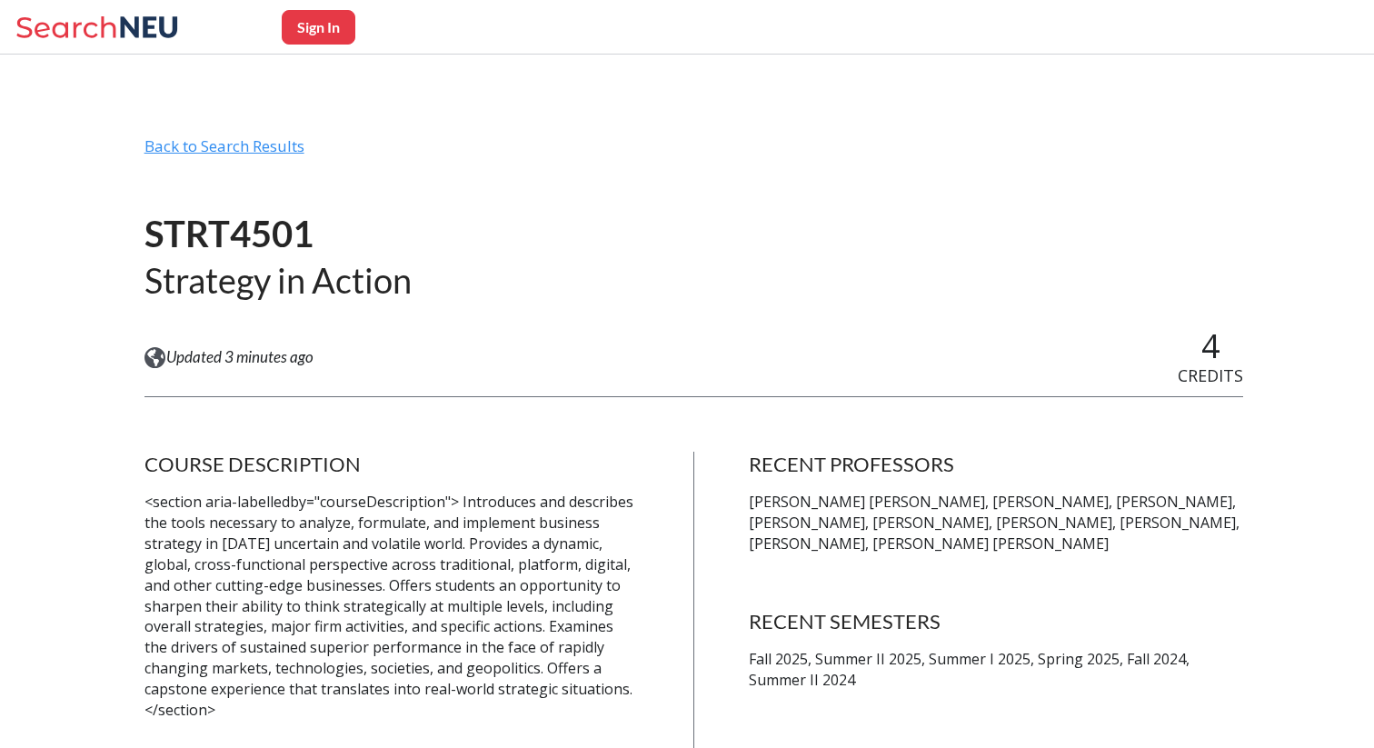
click at [282, 150] on div "Back to Search Results" at bounding box center [694, 153] width 1100 height 35
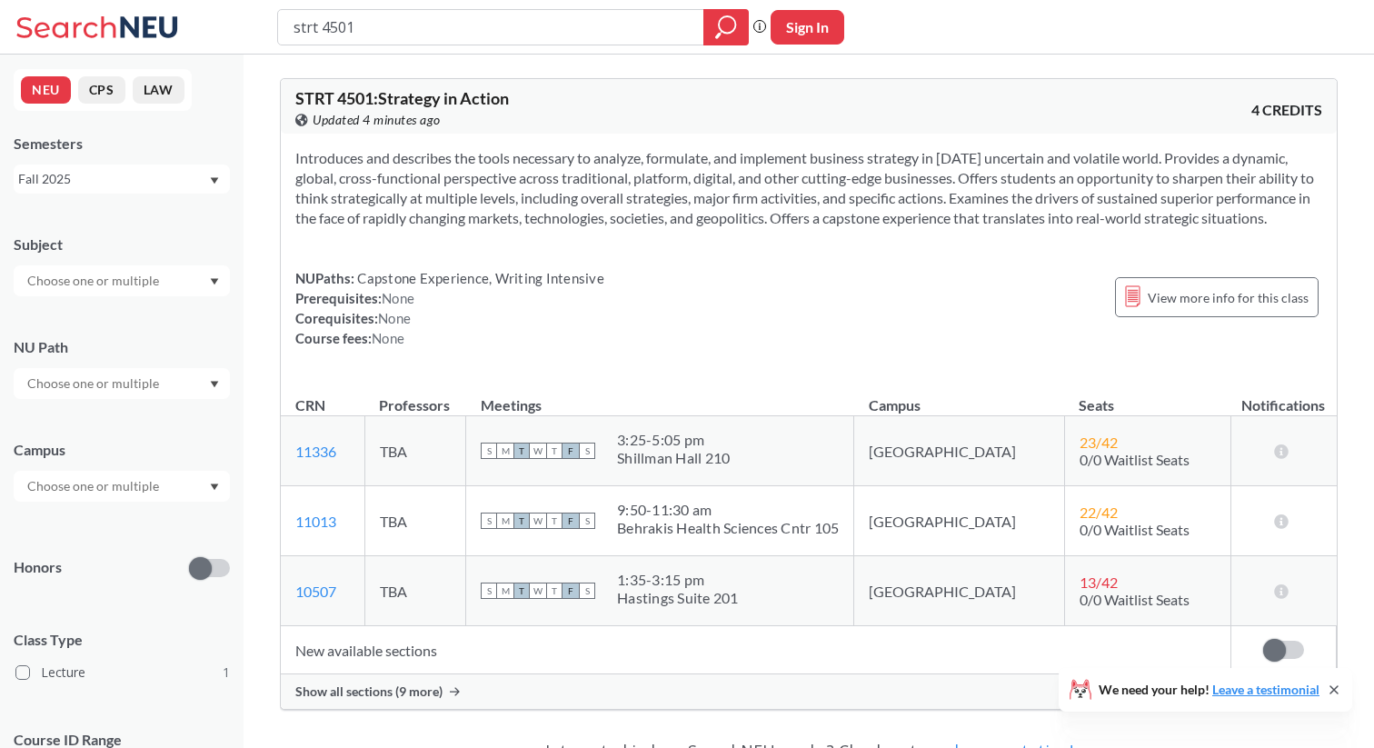
click at [895, 306] on div "NUPaths: Capstone Experience, Writing Intensive Prerequisites: None Corequisite…" at bounding box center [808, 308] width 1027 height 80
drag, startPoint x: 398, startPoint y: 27, endPoint x: 85, endPoint y: 27, distance: 312.6
click at [85, 27] on div "strt 4501 Phrase search guarantees the exact search appears in the results. Ex.…" at bounding box center [687, 27] width 1374 height 55
type input "engw 33304"
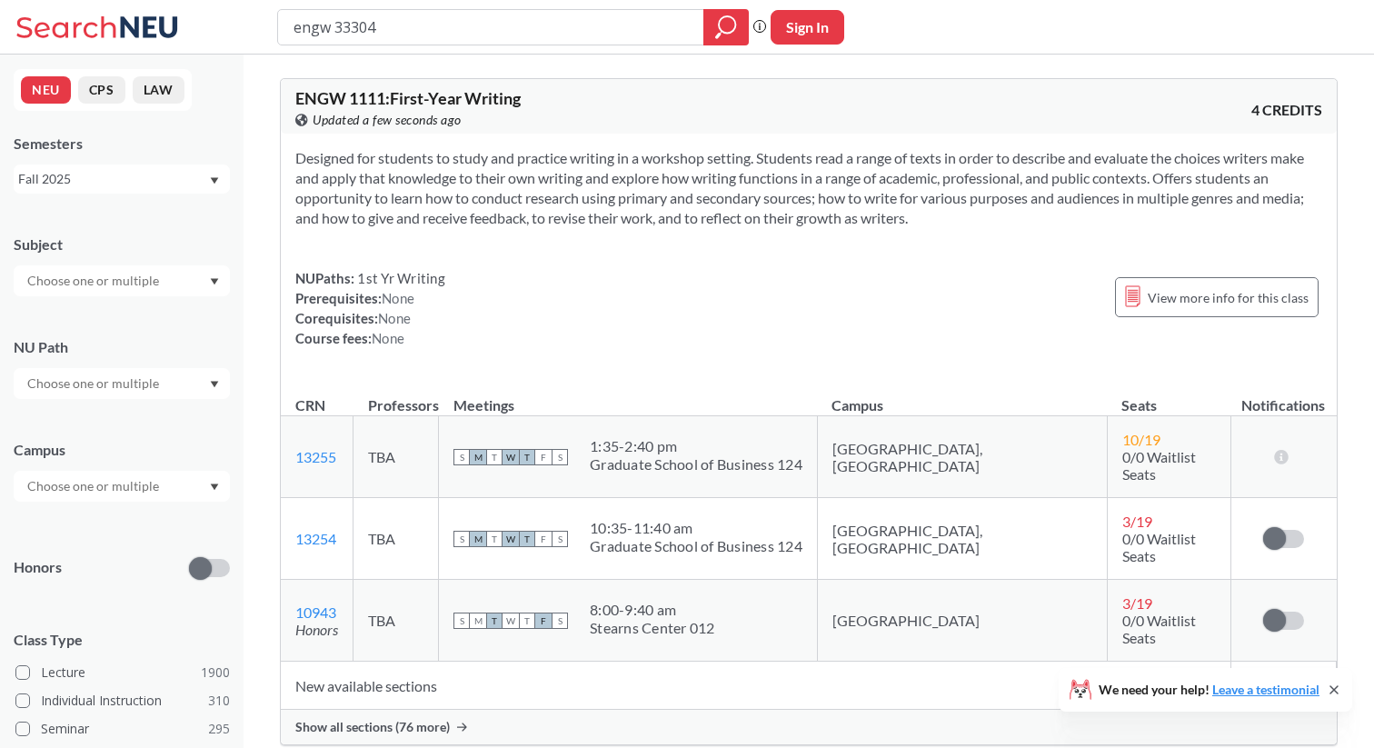
click at [356, 22] on input "engw 33304" at bounding box center [491, 27] width 399 height 31
type input "engw 3304"
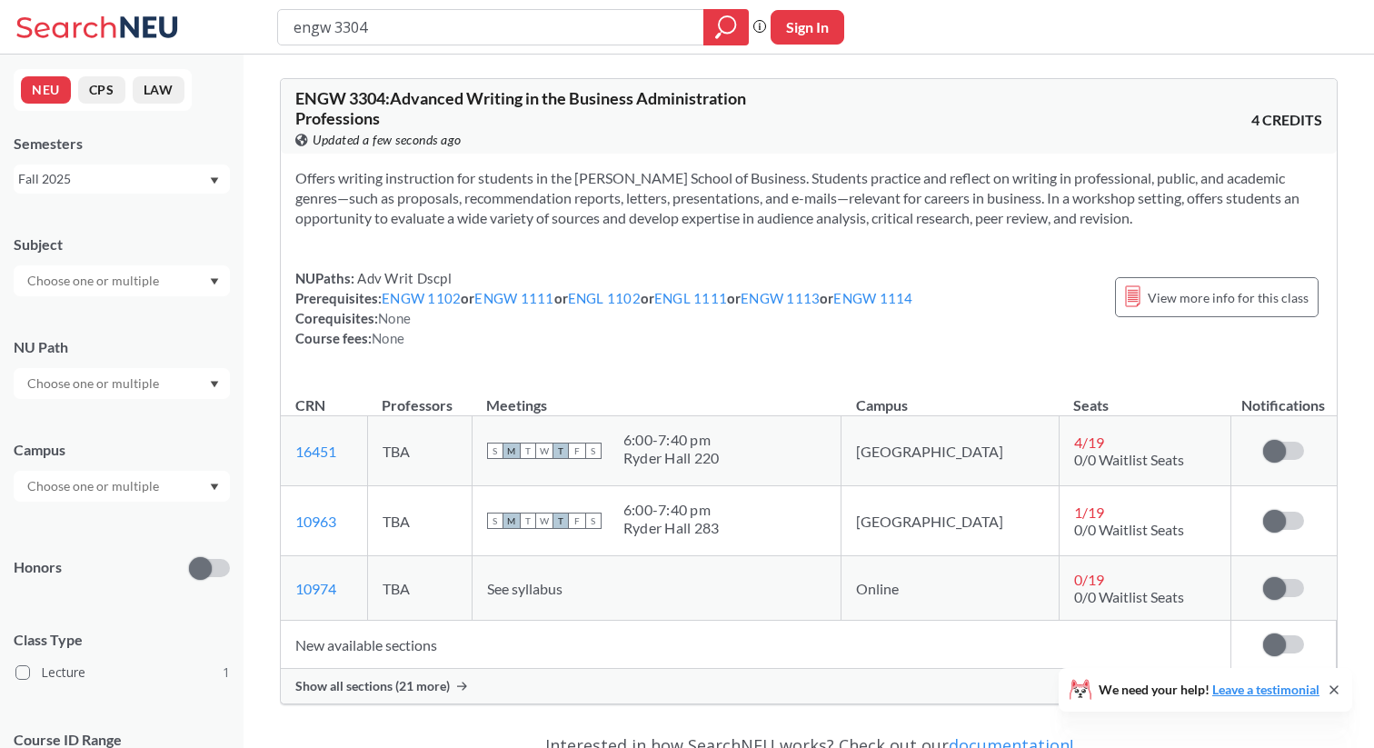
click at [611, 138] on div "View this course on Banner. Updated a few seconds ago" at bounding box center [551, 140] width 513 height 20
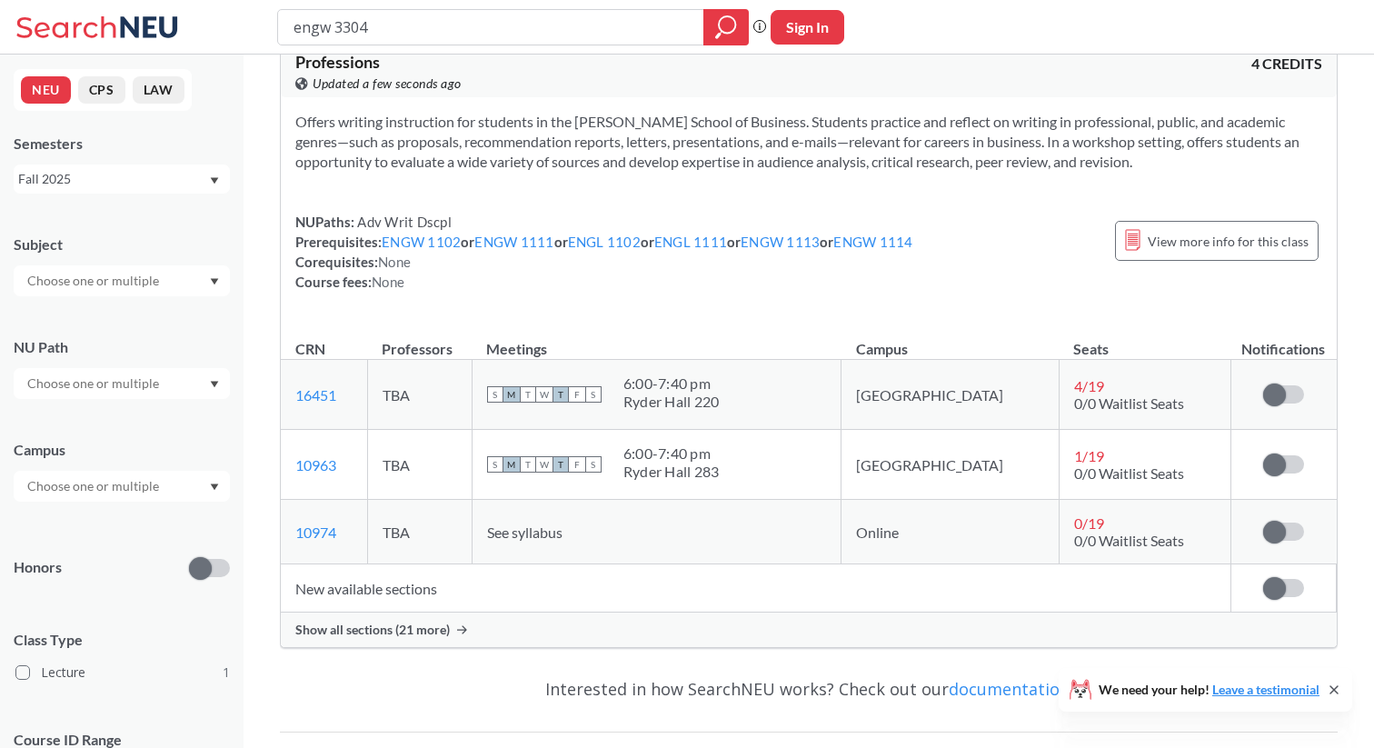
scroll to position [60, 0]
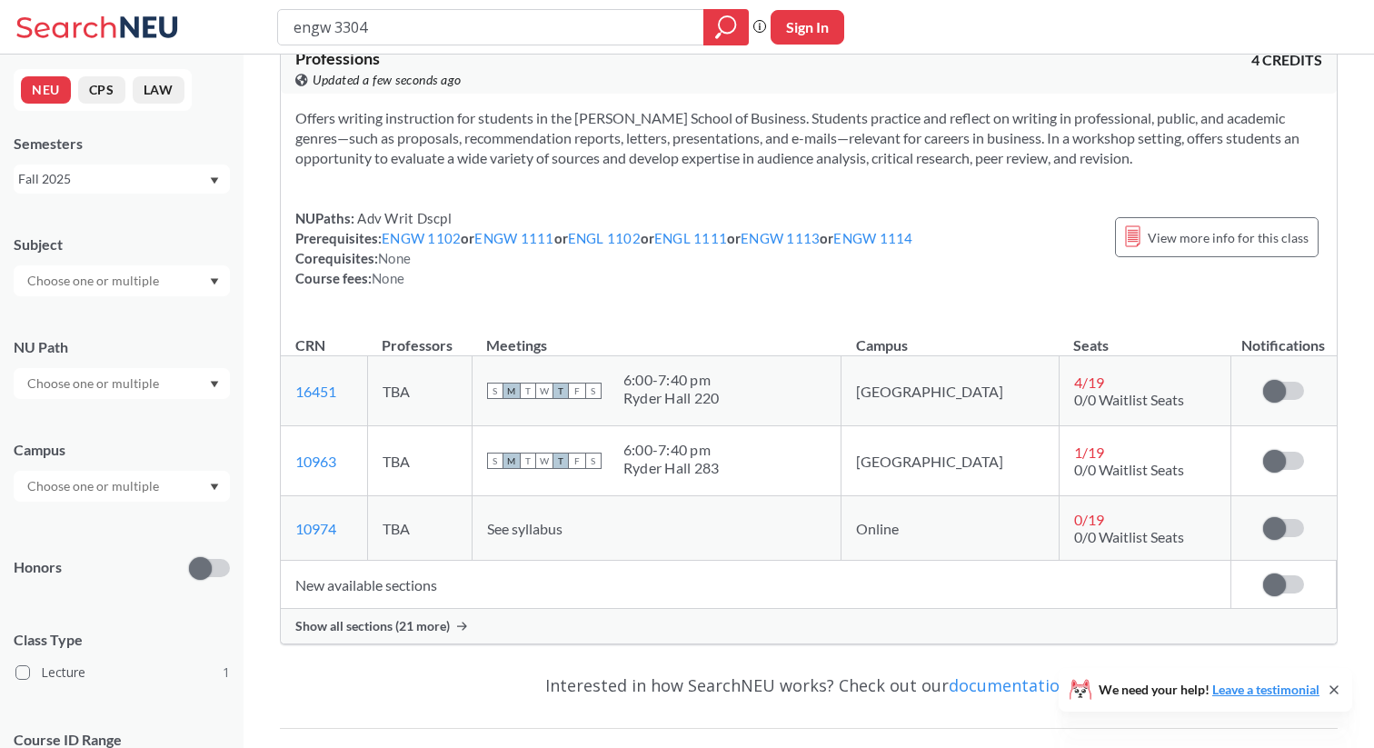
click at [569, 463] on span "T" at bounding box center [560, 461] width 16 height 16
drag, startPoint x: 771, startPoint y: 447, endPoint x: 775, endPoint y: 480, distance: 32.9
click at [774, 483] on td "S M T W T F S 6:00 - 7:40 pm Ryder Hall 283" at bounding box center [657, 461] width 370 height 70
click at [775, 480] on div "S M T W T F S 6:00 - 7:40 pm Ryder Hall 283" at bounding box center [657, 461] width 340 height 40
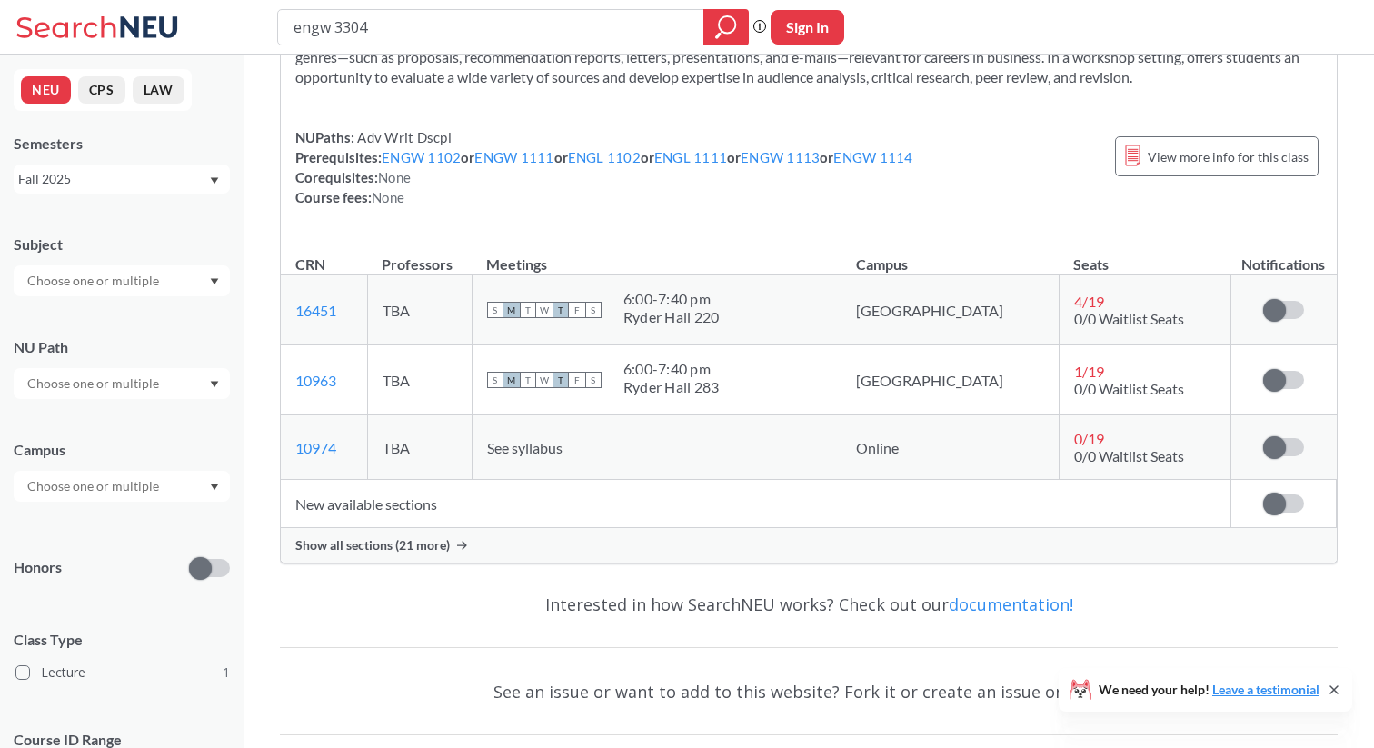
scroll to position [146, 0]
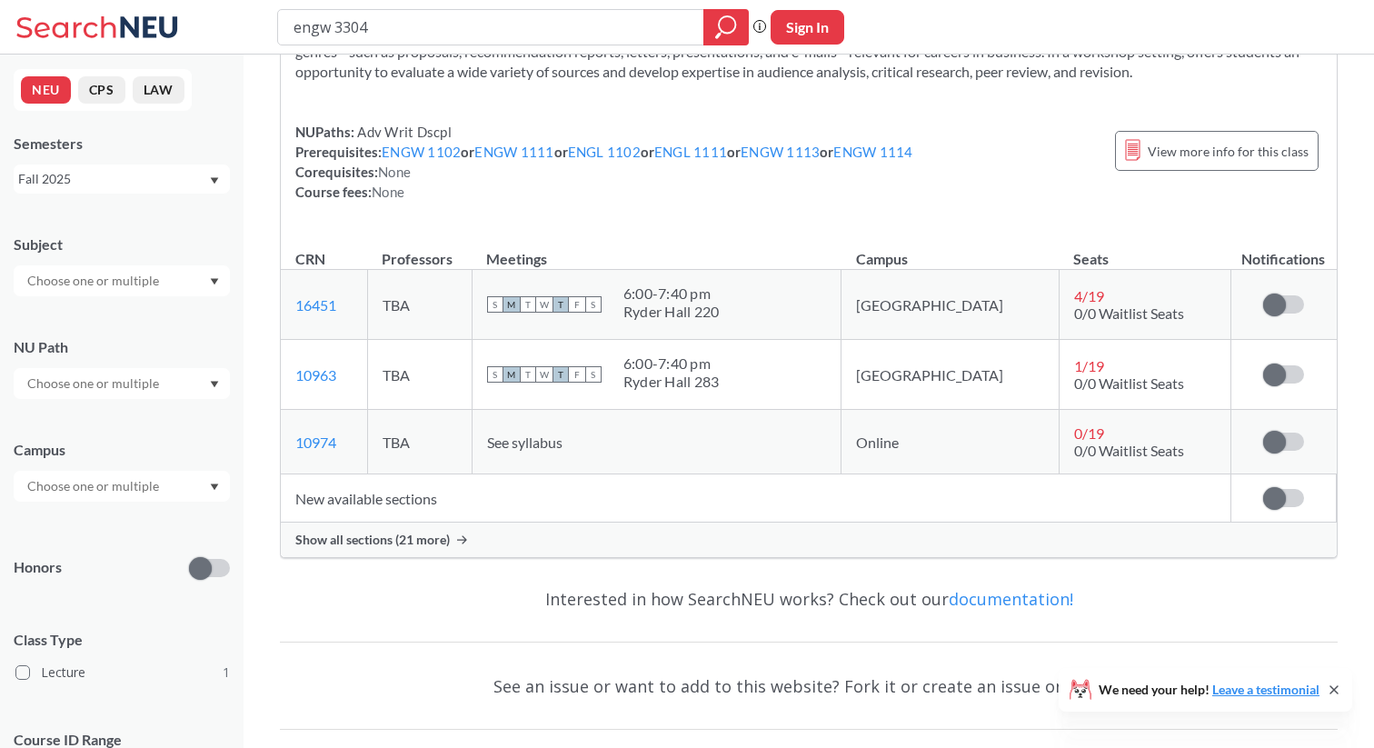
click at [1013, 534] on div "Show all sections (21 more)" at bounding box center [809, 540] width 1056 height 35
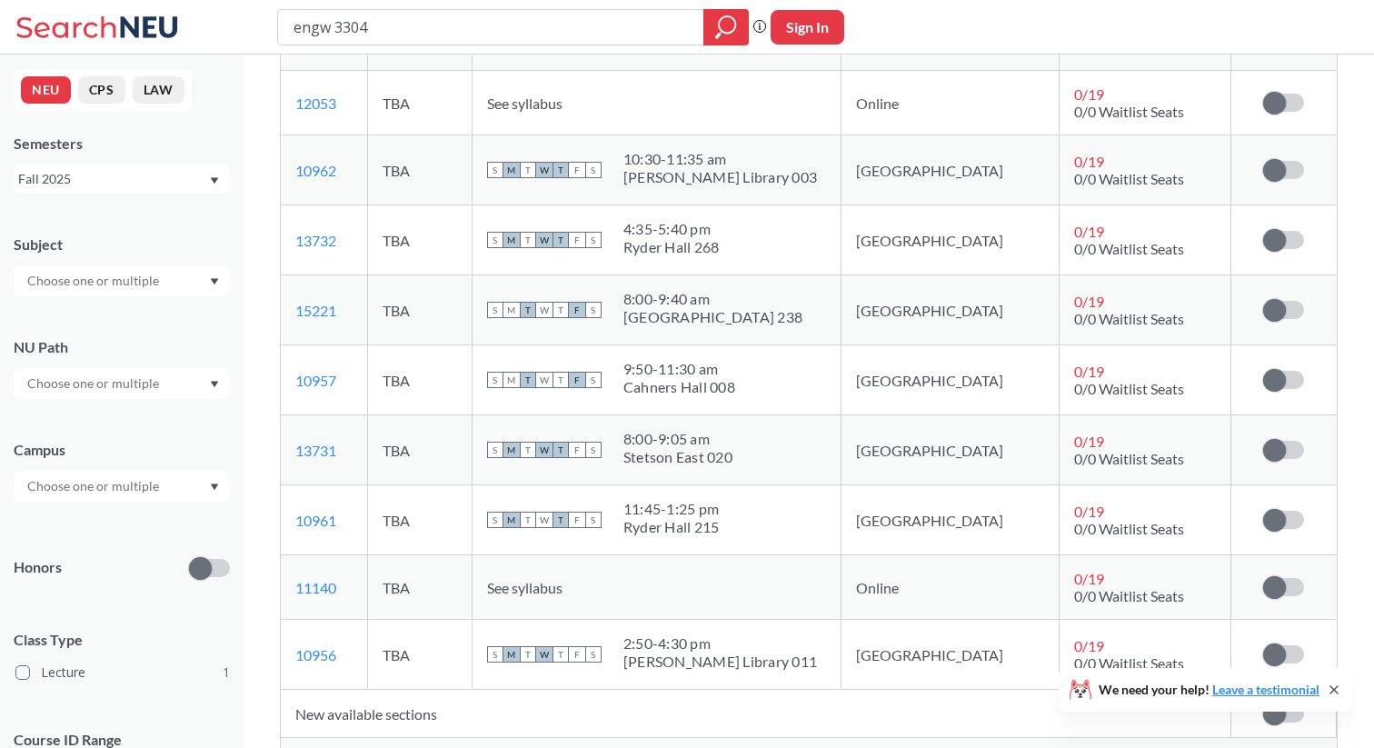
scroll to position [1669, 0]
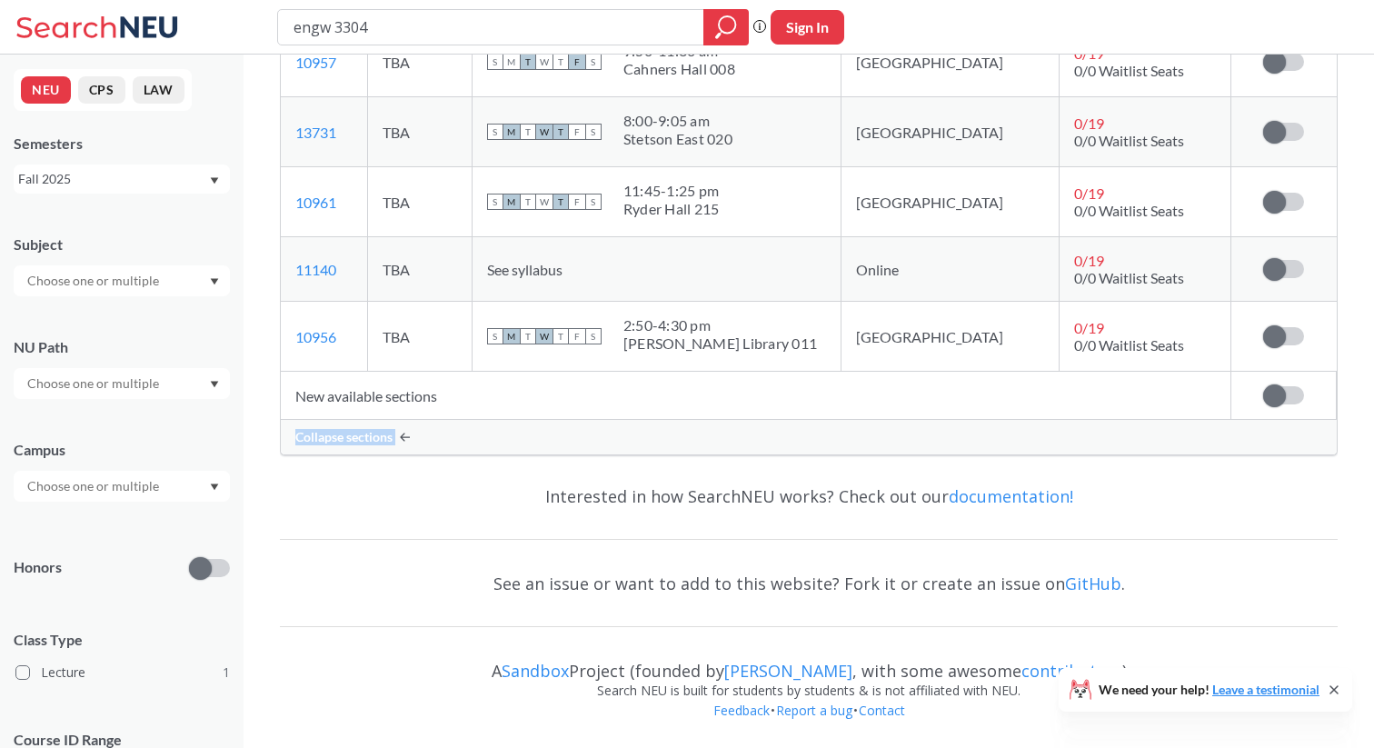
drag, startPoint x: 1281, startPoint y: 394, endPoint x: 1242, endPoint y: 471, distance: 85.8
click at [1249, 453] on div "Collapse sections" at bounding box center [809, 437] width 1056 height 35
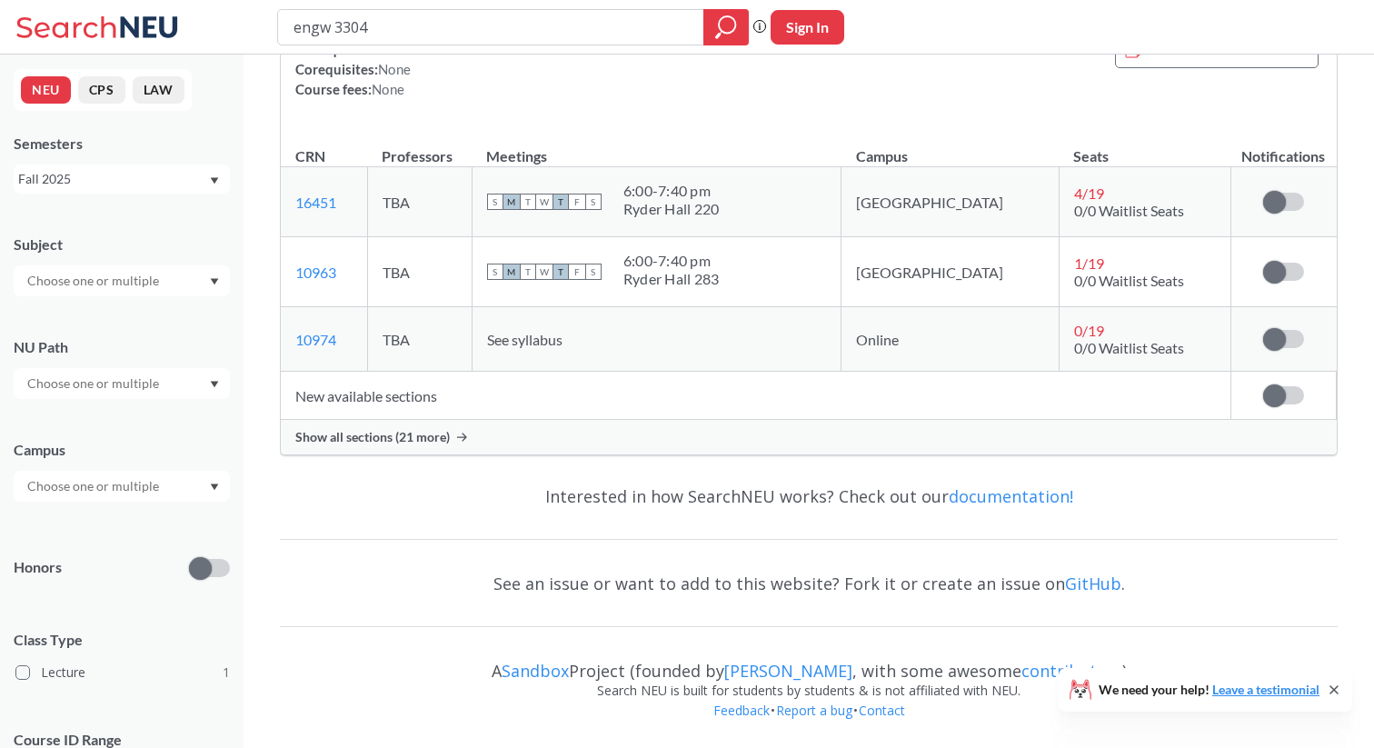
scroll to position [249, 0]
click at [1159, 448] on div "Show all sections (21 more)" at bounding box center [809, 437] width 1056 height 35
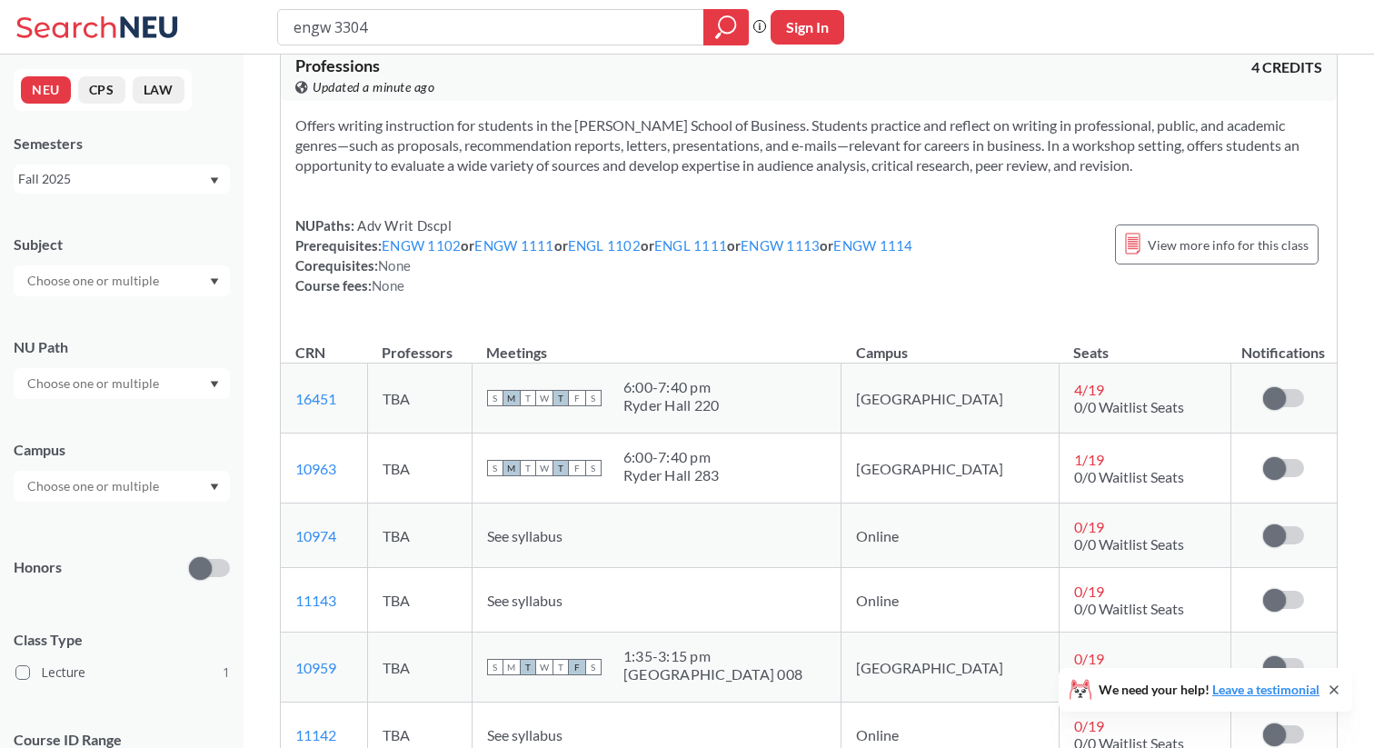
scroll to position [54, 0]
click at [1287, 346] on th "Notifications" at bounding box center [1282, 343] width 105 height 39
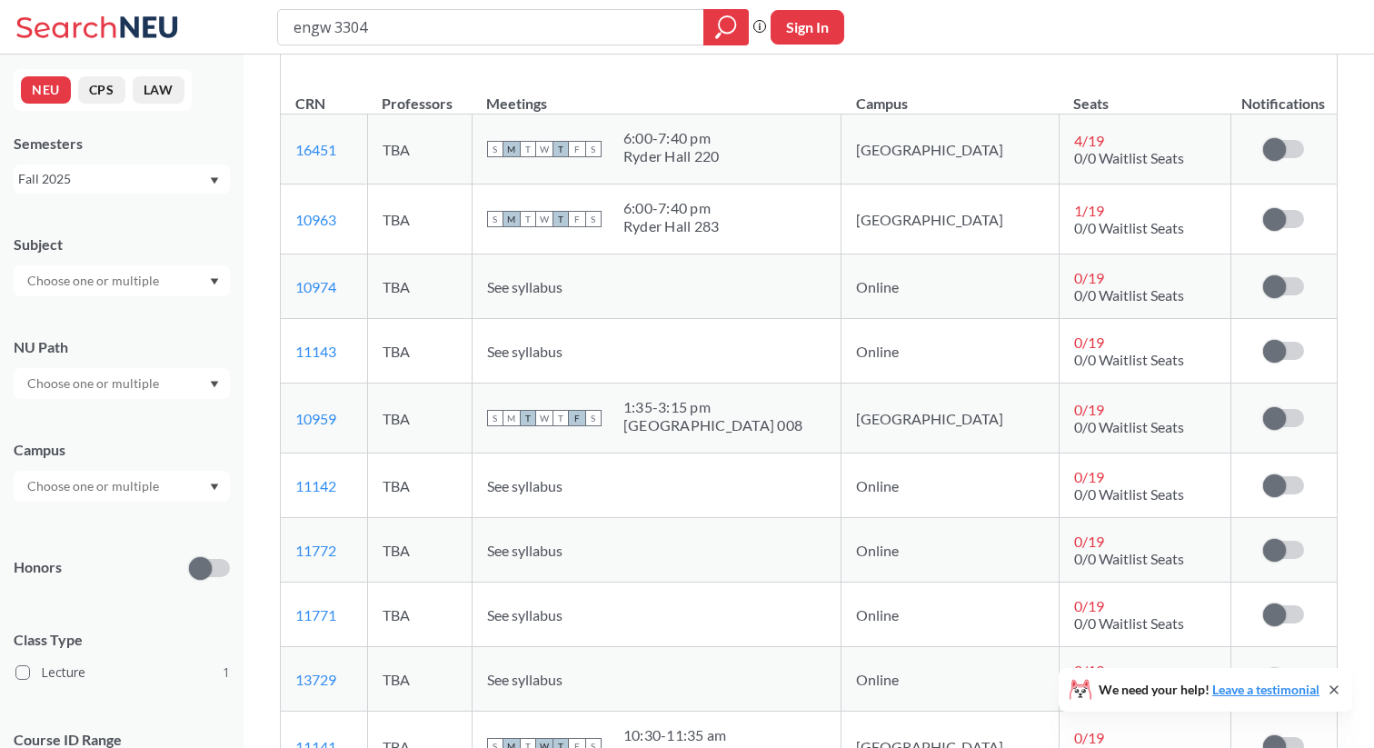
scroll to position [307, 0]
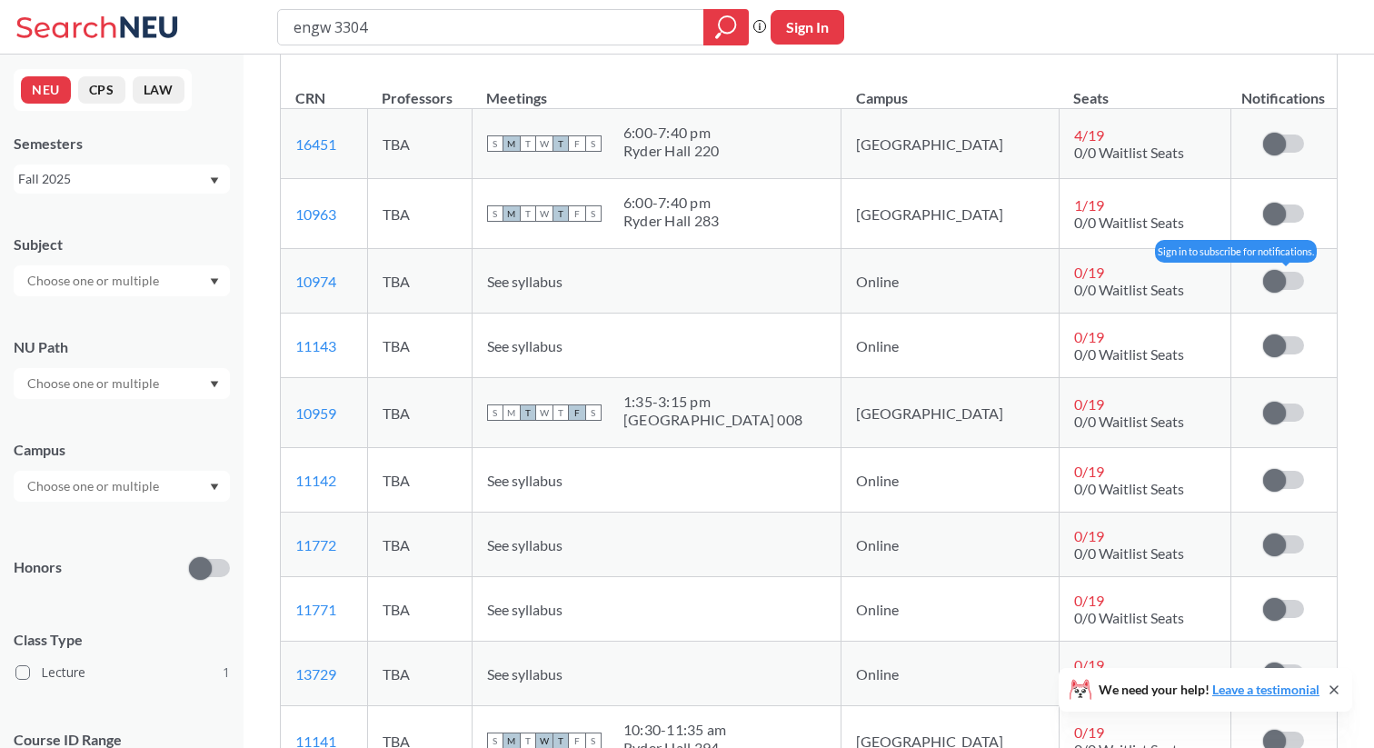
click at [1286, 286] on label at bounding box center [1283, 281] width 41 height 18
click at [1263, 272] on input "checkbox" at bounding box center [1263, 272] width 0 height 0
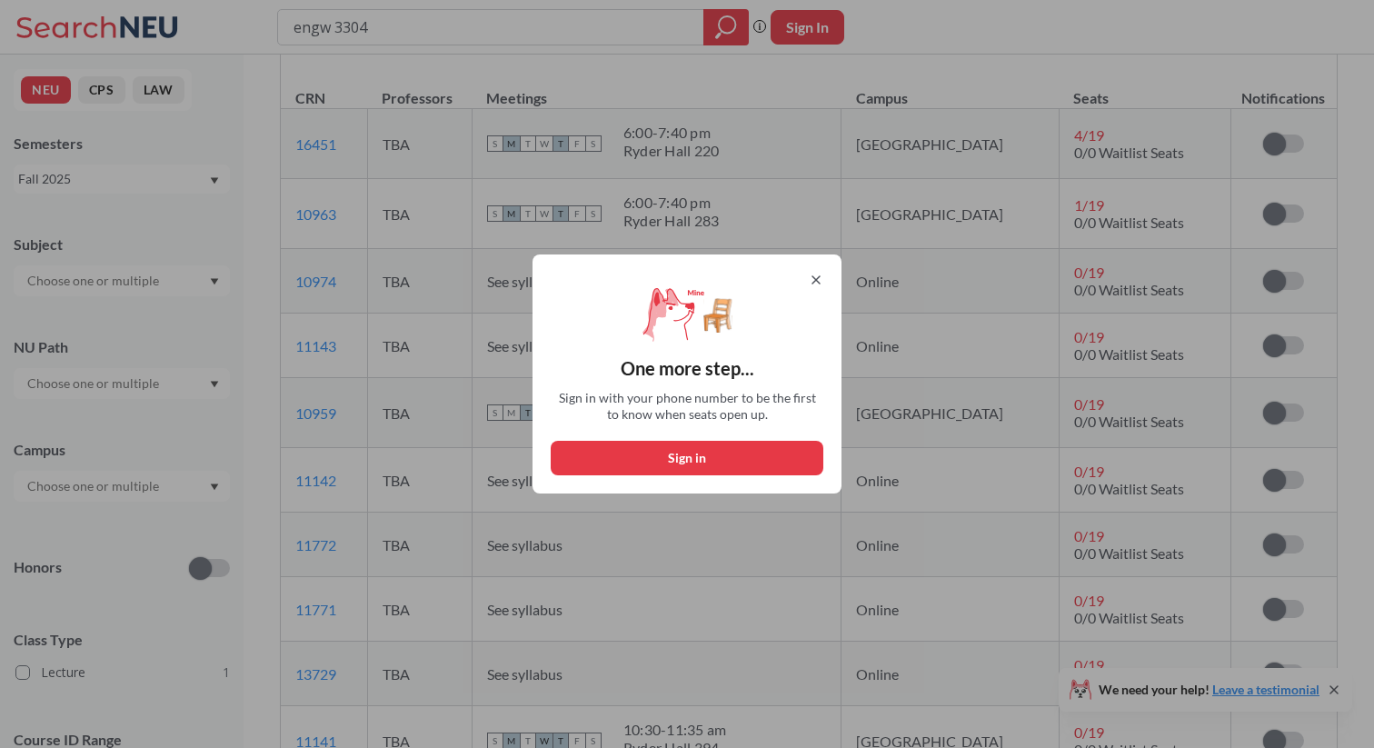
click at [735, 454] on button "Sign in" at bounding box center [687, 458] width 273 height 35
select select "US"
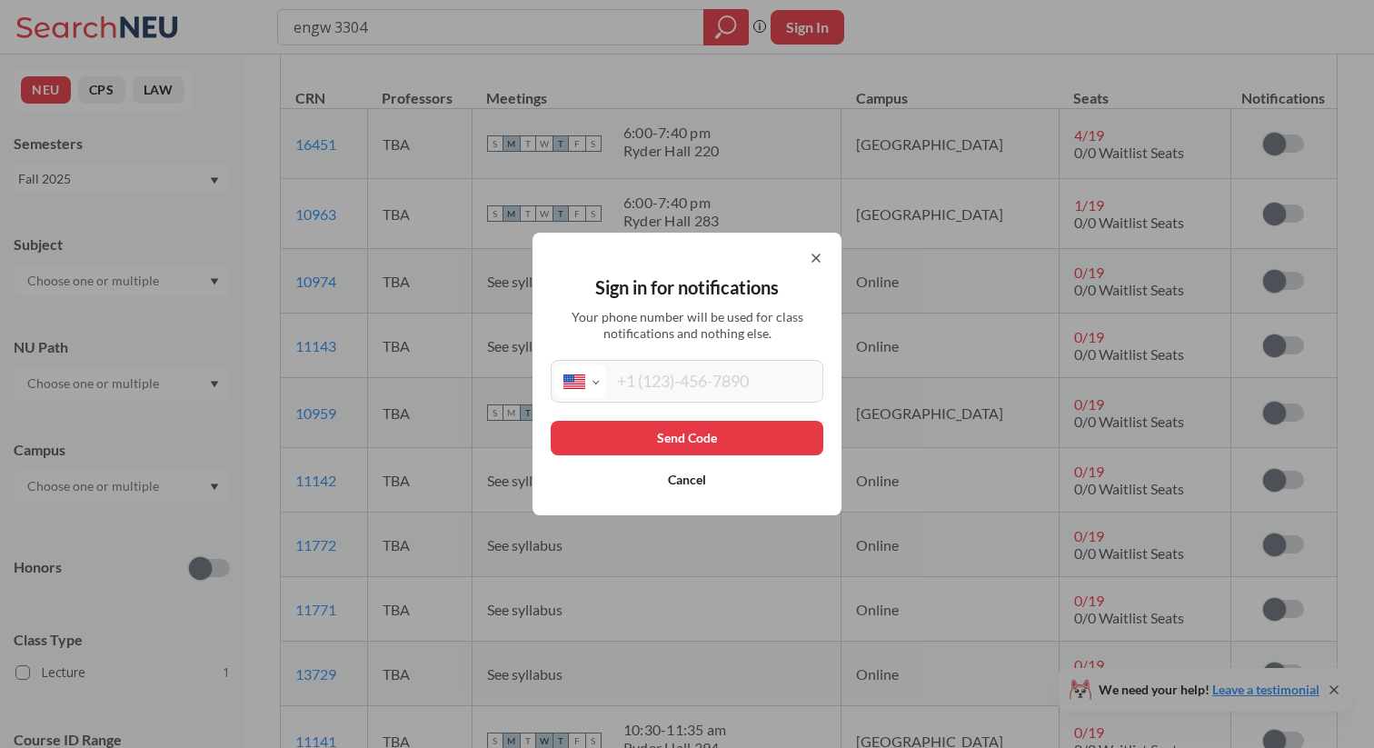
click at [702, 387] on input "tel" at bounding box center [712, 381] width 213 height 34
type input "[PHONE_NUMBER]"
click at [717, 442] on button "Send Code" at bounding box center [687, 438] width 273 height 35
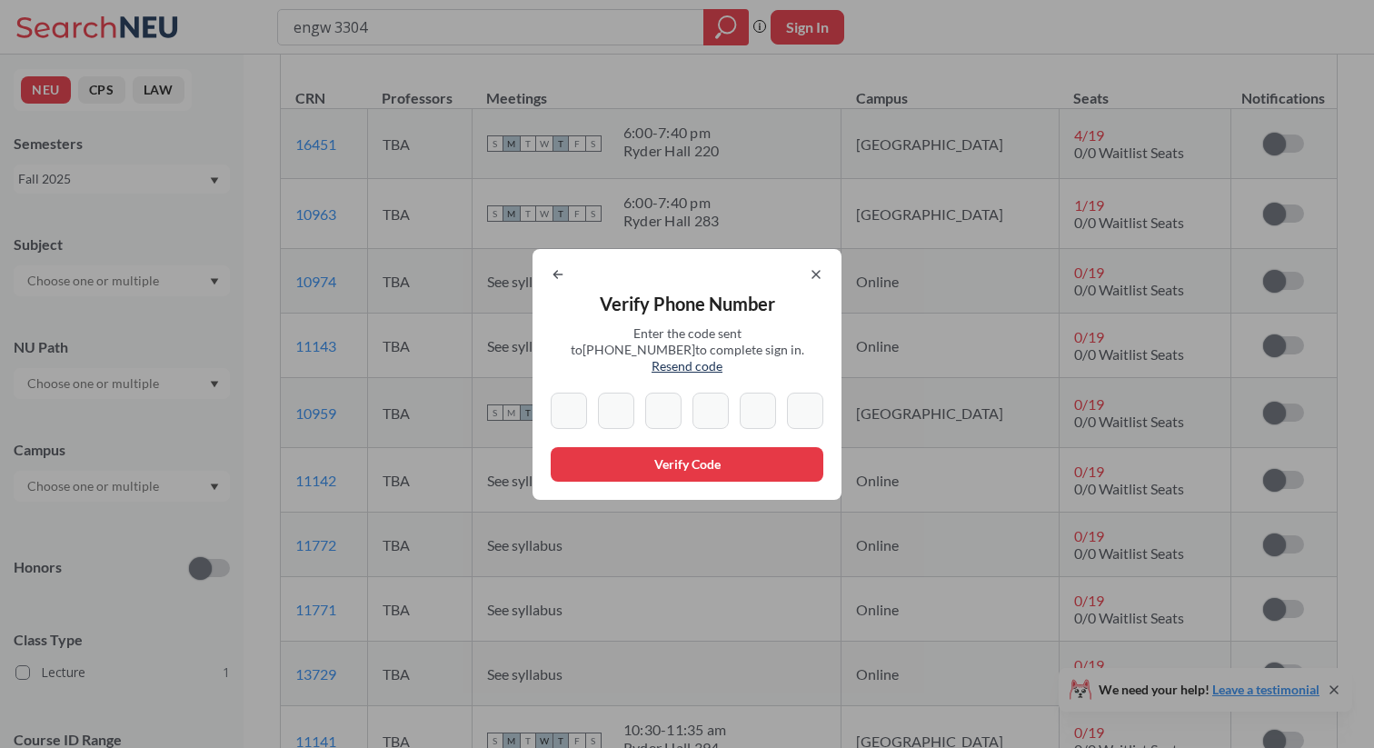
type input "8"
type input "6"
type input "2"
type input "3"
type input "2"
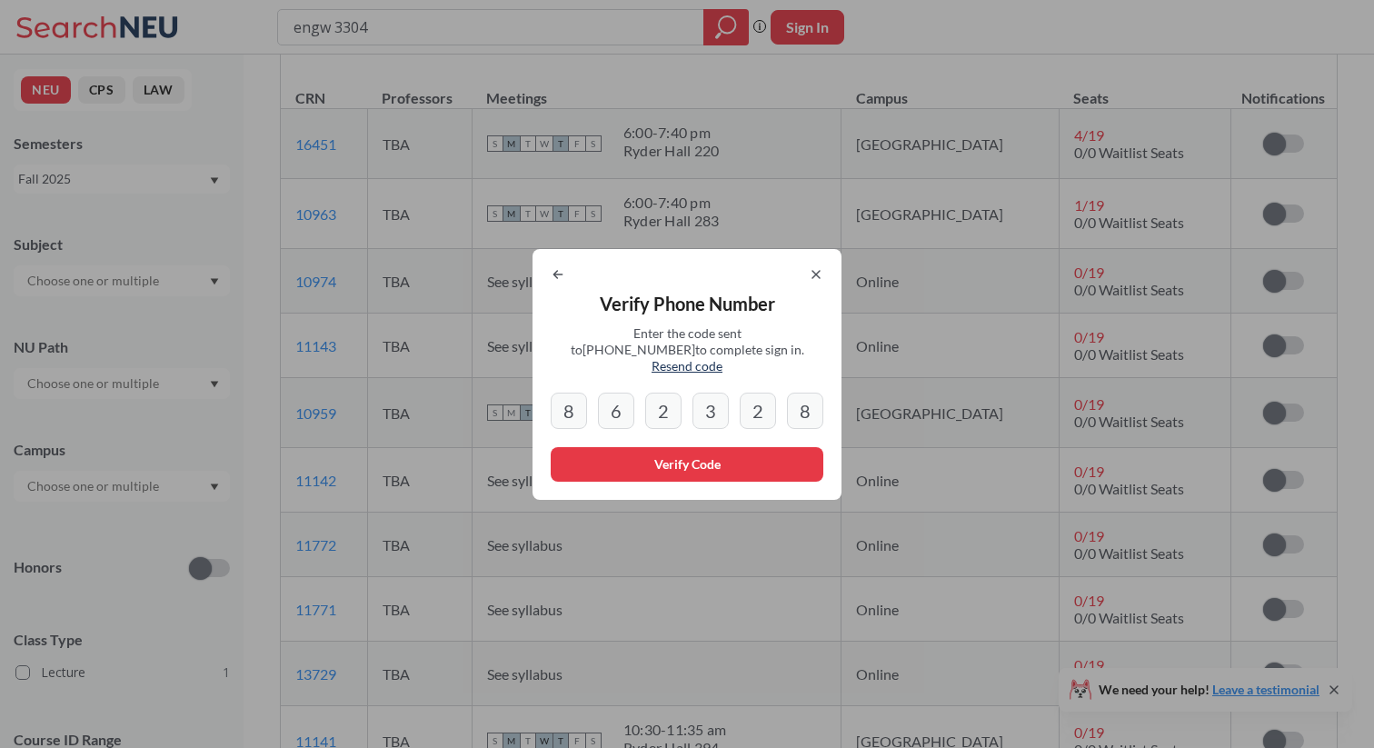
type input "8"
click at [571, 465] on button "Verify Code" at bounding box center [687, 464] width 273 height 35
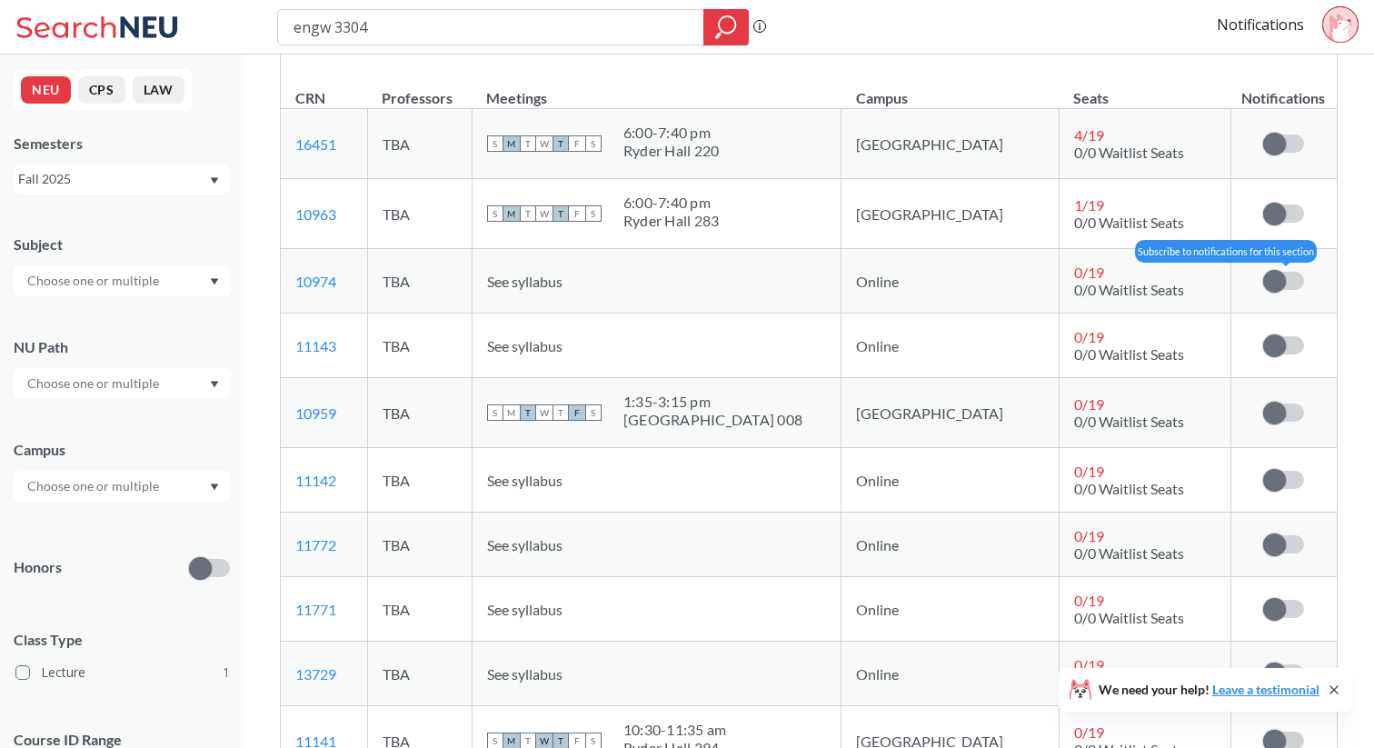
click at [1286, 277] on label at bounding box center [1283, 281] width 41 height 18
click at [1263, 272] on input "checkbox" at bounding box center [1263, 272] width 0 height 0
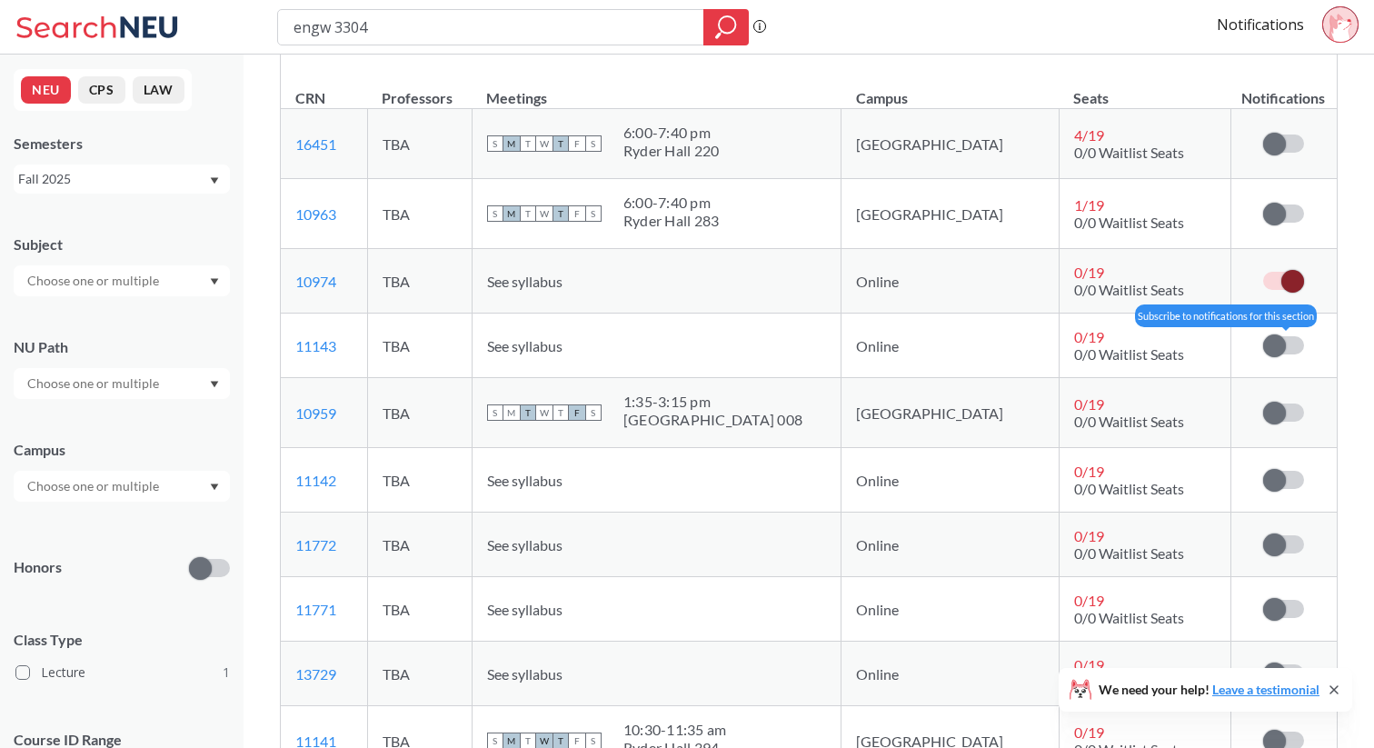
click at [1282, 340] on span at bounding box center [1274, 345] width 23 height 23
click at [1263, 336] on input "checkbox" at bounding box center [1263, 336] width 0 height 0
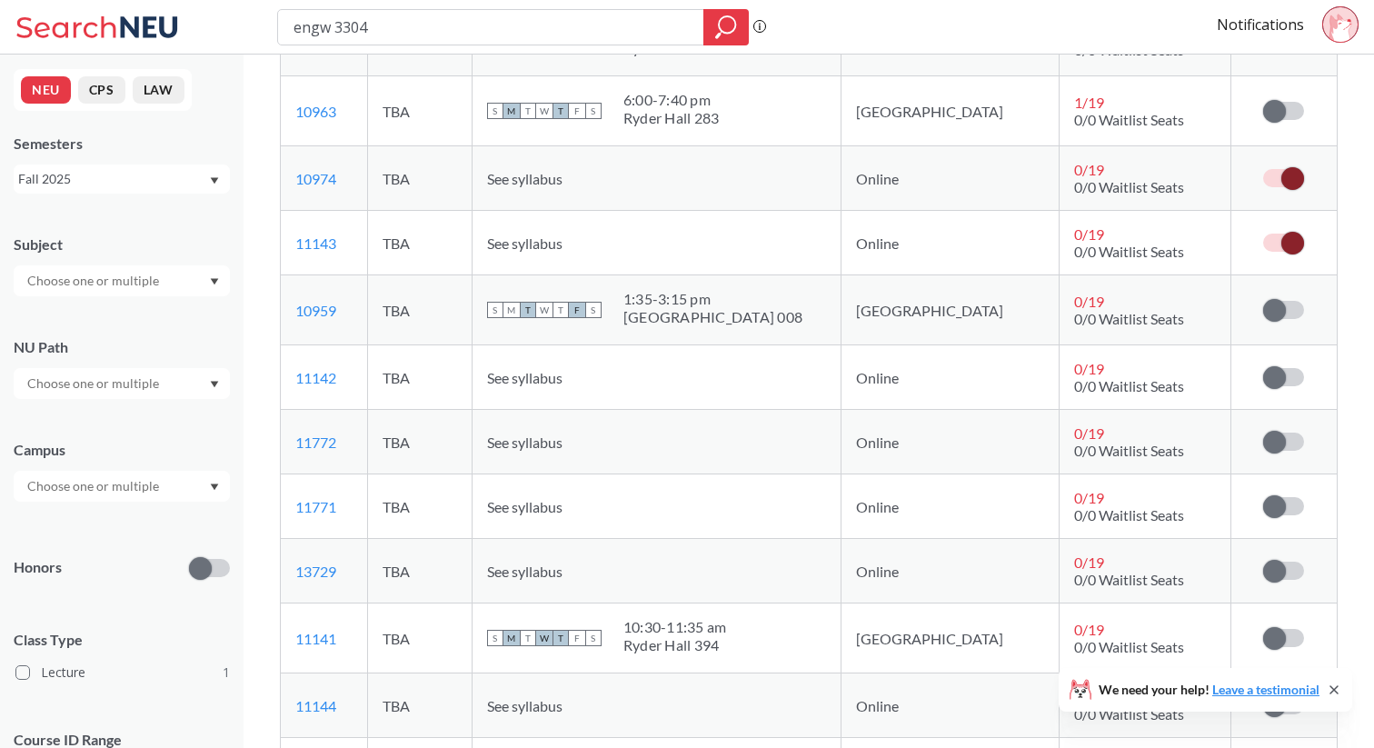
scroll to position [411, 0]
click at [1280, 304] on span at bounding box center [1274, 309] width 23 height 23
click at [1263, 300] on input "checkbox" at bounding box center [1263, 300] width 0 height 0
click at [1279, 363] on td "Subscribe to notifications for this section" at bounding box center [1282, 376] width 105 height 65
click at [1278, 385] on span at bounding box center [1274, 376] width 23 height 23
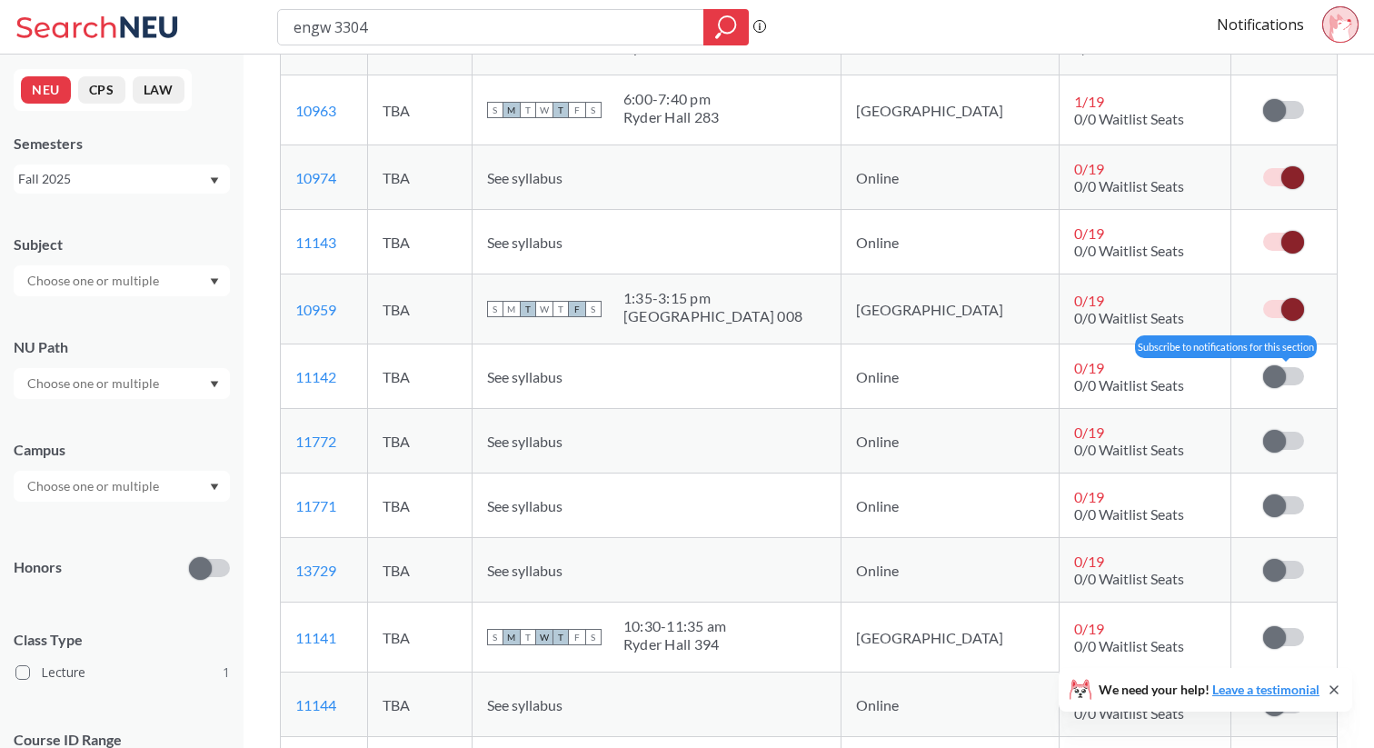
click at [1263, 367] on input "checkbox" at bounding box center [1263, 367] width 0 height 0
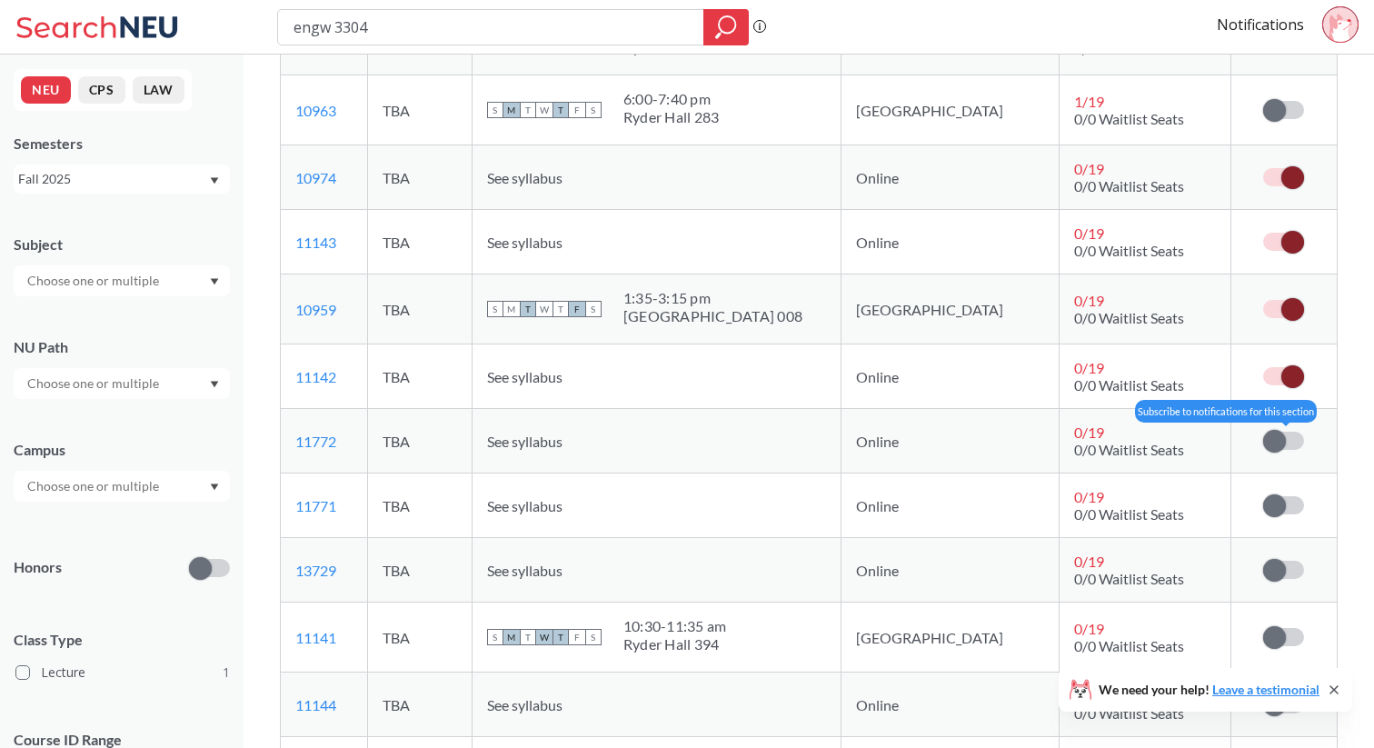
click at [1278, 450] on span at bounding box center [1274, 441] width 23 height 23
click at [1263, 432] on input "checkbox" at bounding box center [1263, 432] width 0 height 0
click at [1278, 486] on td "Subscribe to notifications for this section" at bounding box center [1282, 505] width 105 height 65
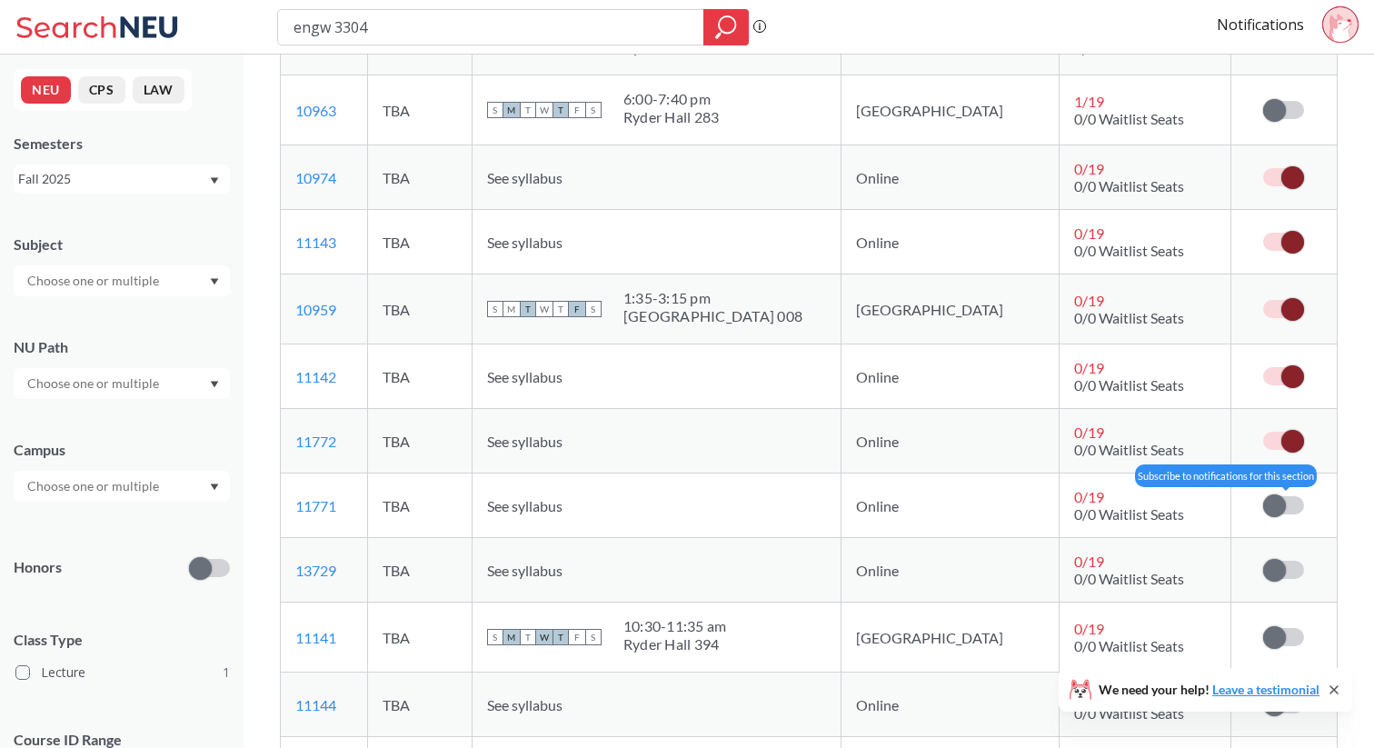
click at [1273, 504] on span at bounding box center [1274, 505] width 23 height 23
click at [1263, 496] on input "checkbox" at bounding box center [1263, 496] width 0 height 0
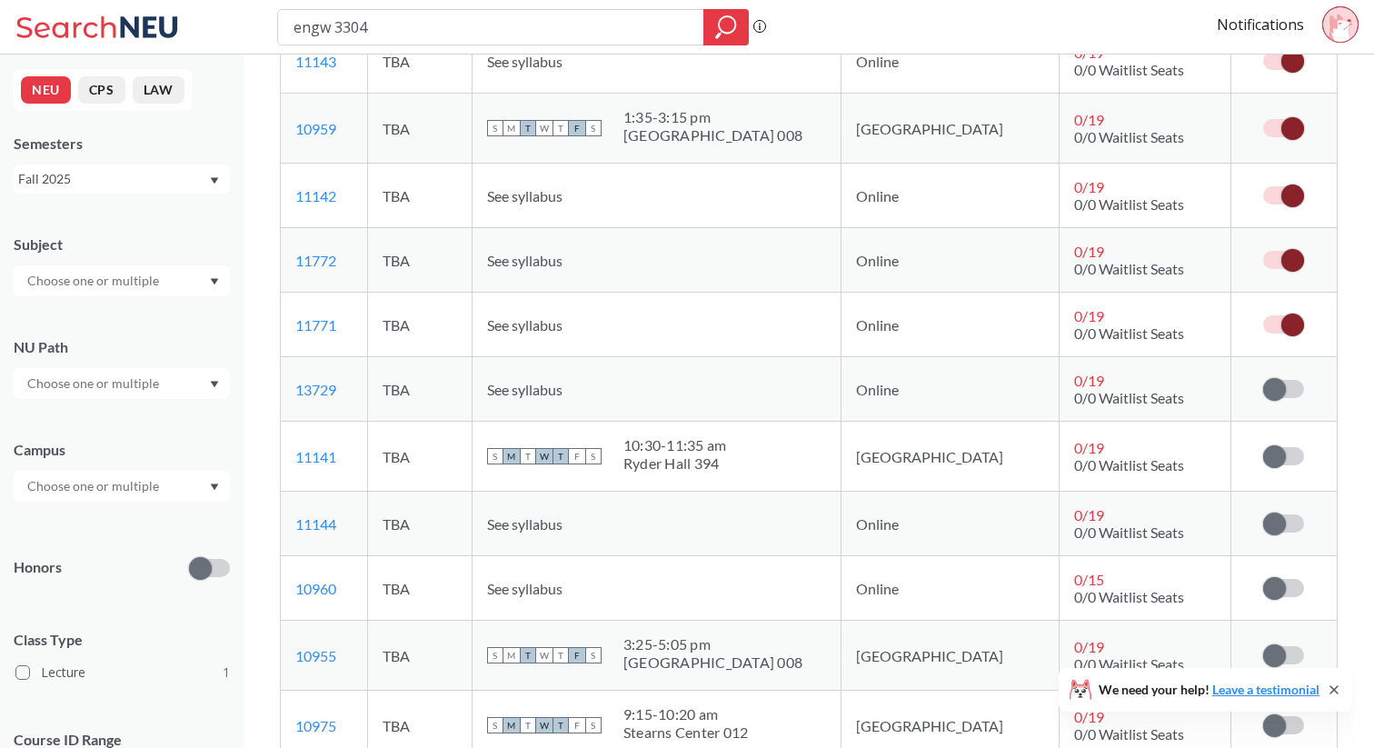
scroll to position [618, 0]
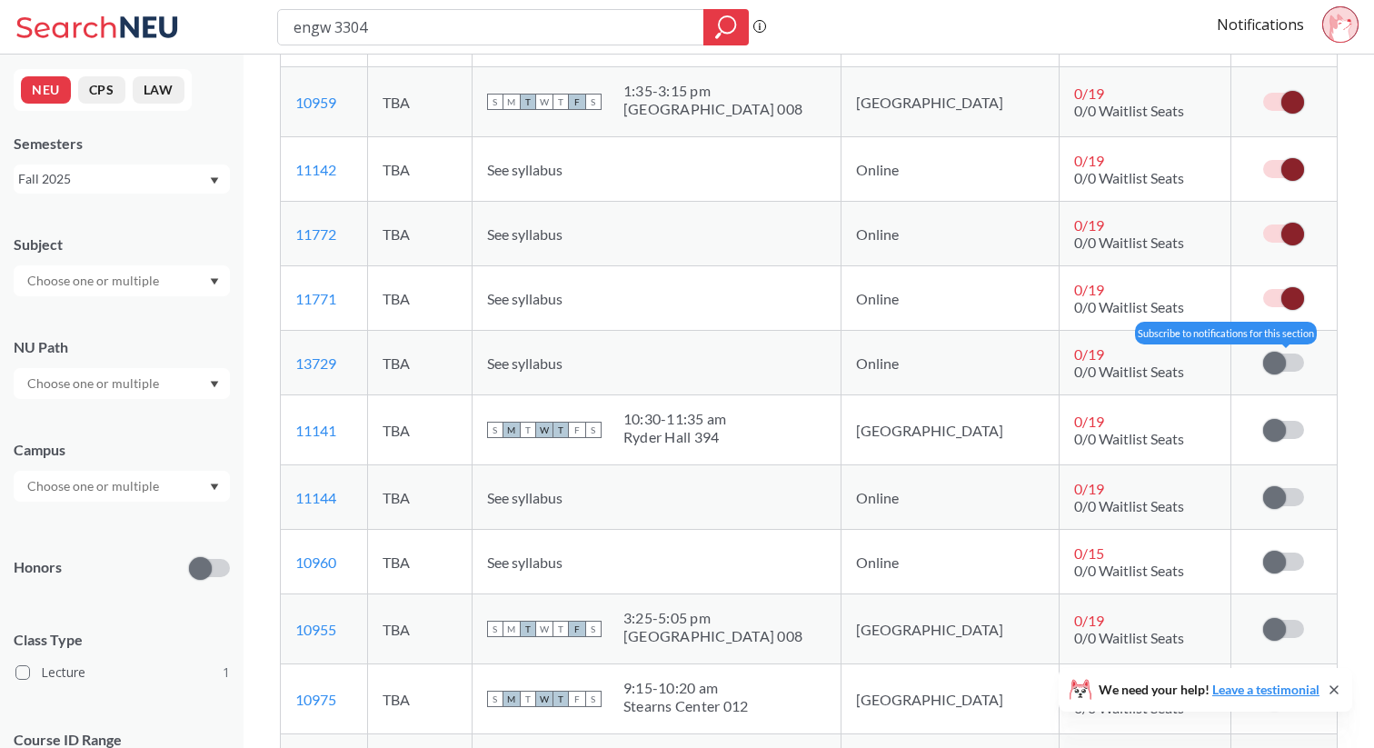
click at [1278, 363] on span at bounding box center [1274, 363] width 23 height 23
click at [1263, 353] on input "checkbox" at bounding box center [1263, 353] width 0 height 0
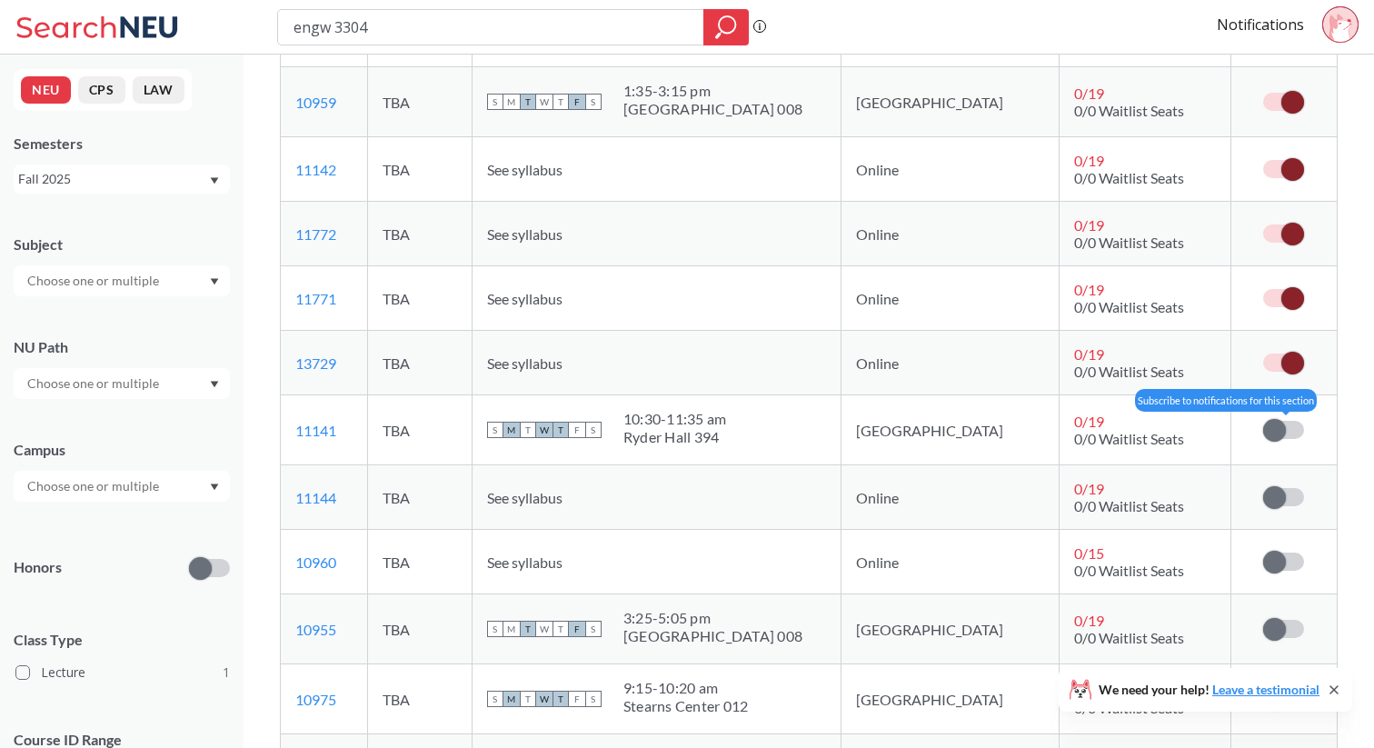
click at [1277, 432] on span at bounding box center [1274, 430] width 23 height 23
click at [1263, 421] on input "checkbox" at bounding box center [1263, 421] width 0 height 0
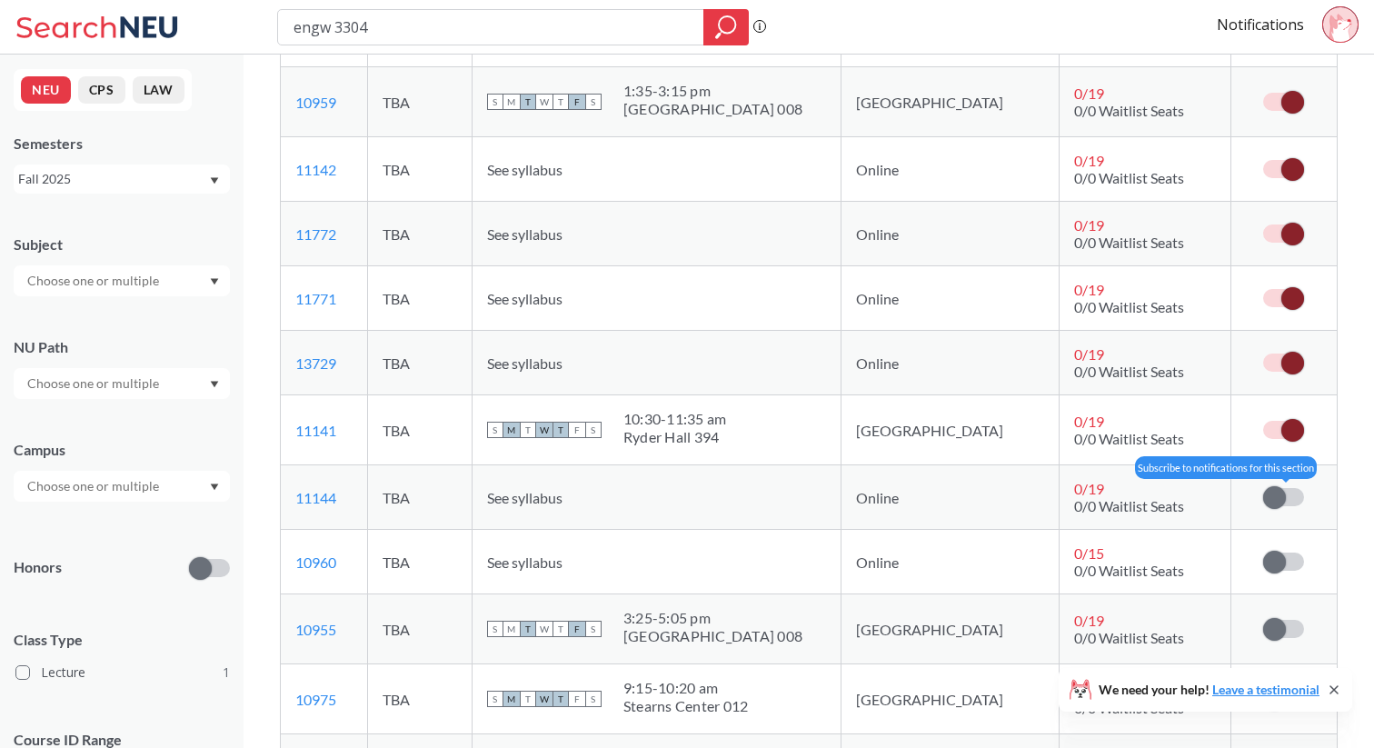
click at [1277, 496] on span at bounding box center [1274, 497] width 23 height 23
click at [1263, 488] on input "checkbox" at bounding box center [1263, 488] width 0 height 0
click at [1265, 573] on td "Subscribe to notifications for this section" at bounding box center [1282, 562] width 105 height 65
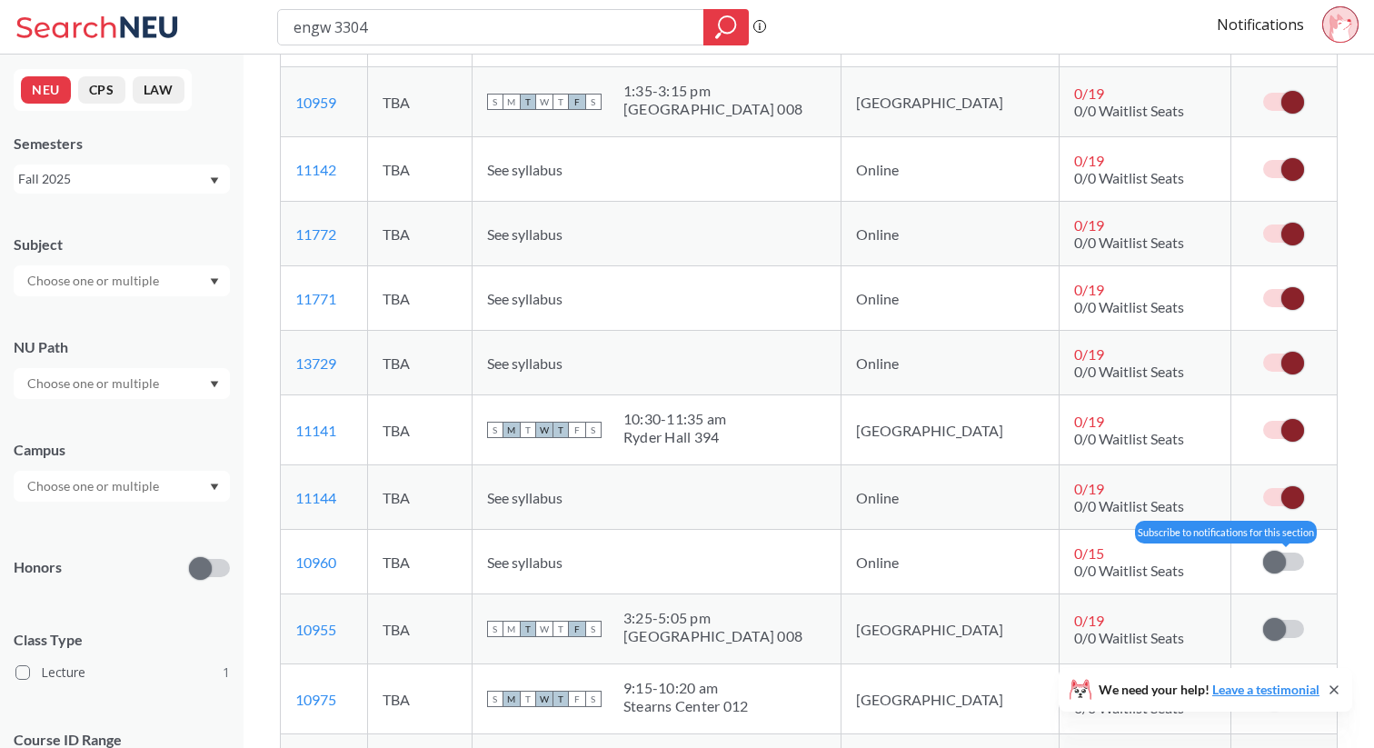
click at [1271, 566] on span at bounding box center [1274, 562] width 23 height 23
click at [1263, 552] on input "checkbox" at bounding box center [1263, 552] width 0 height 0
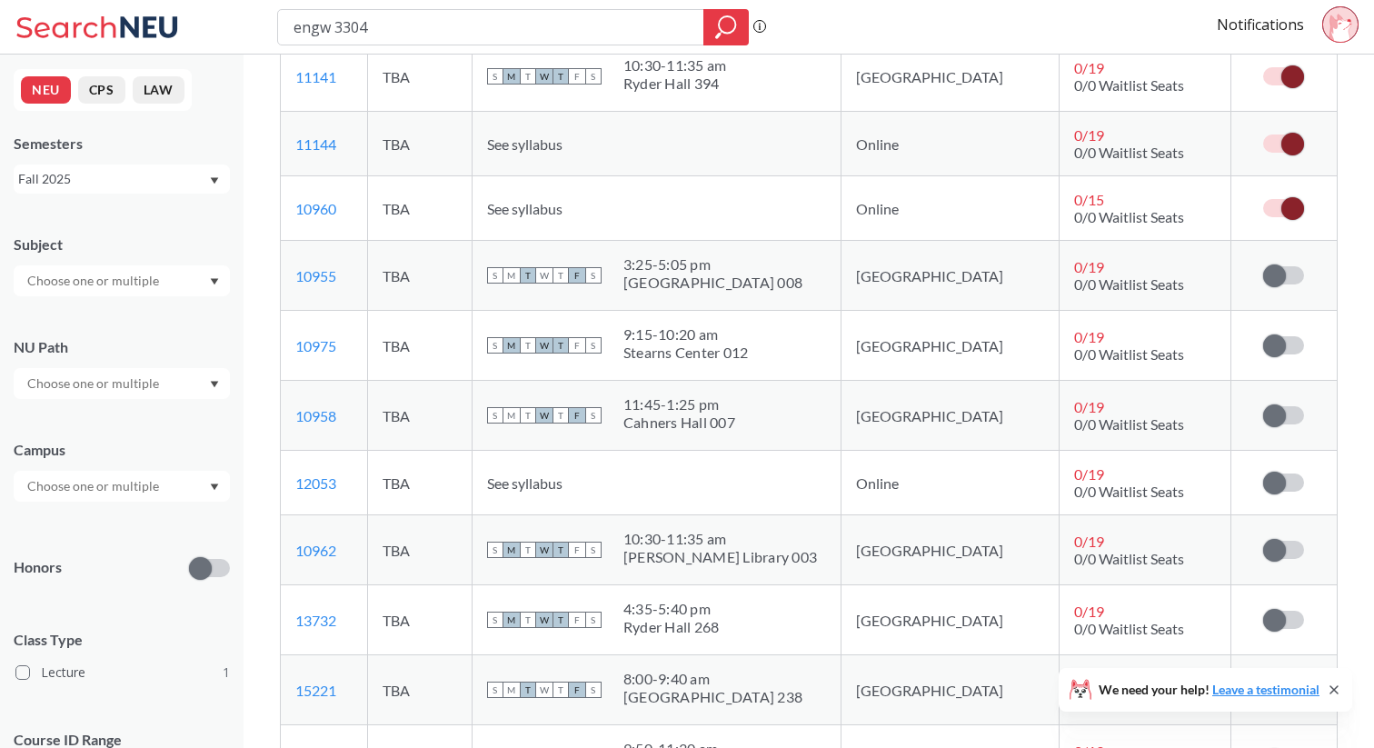
scroll to position [1004, 0]
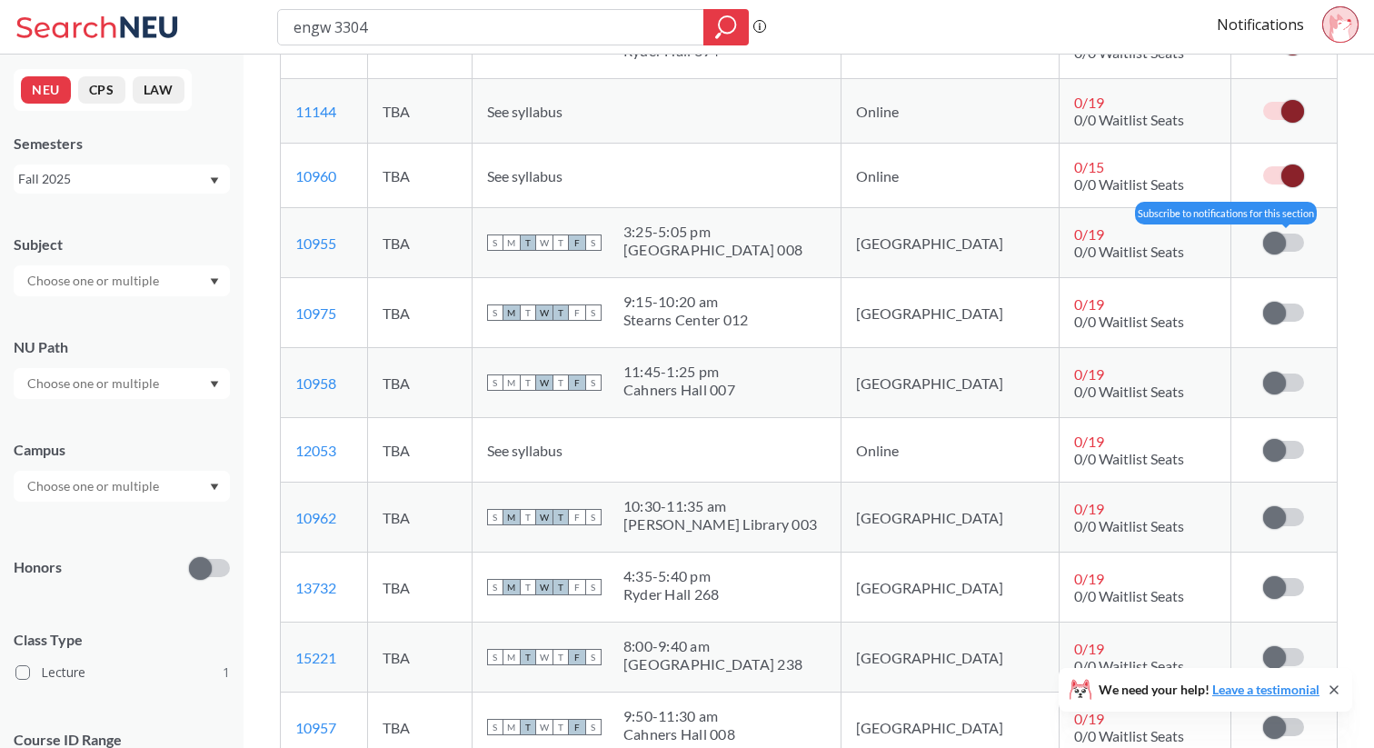
click at [1285, 242] on span at bounding box center [1274, 243] width 23 height 23
click at [1263, 234] on input "checkbox" at bounding box center [1263, 234] width 0 height 0
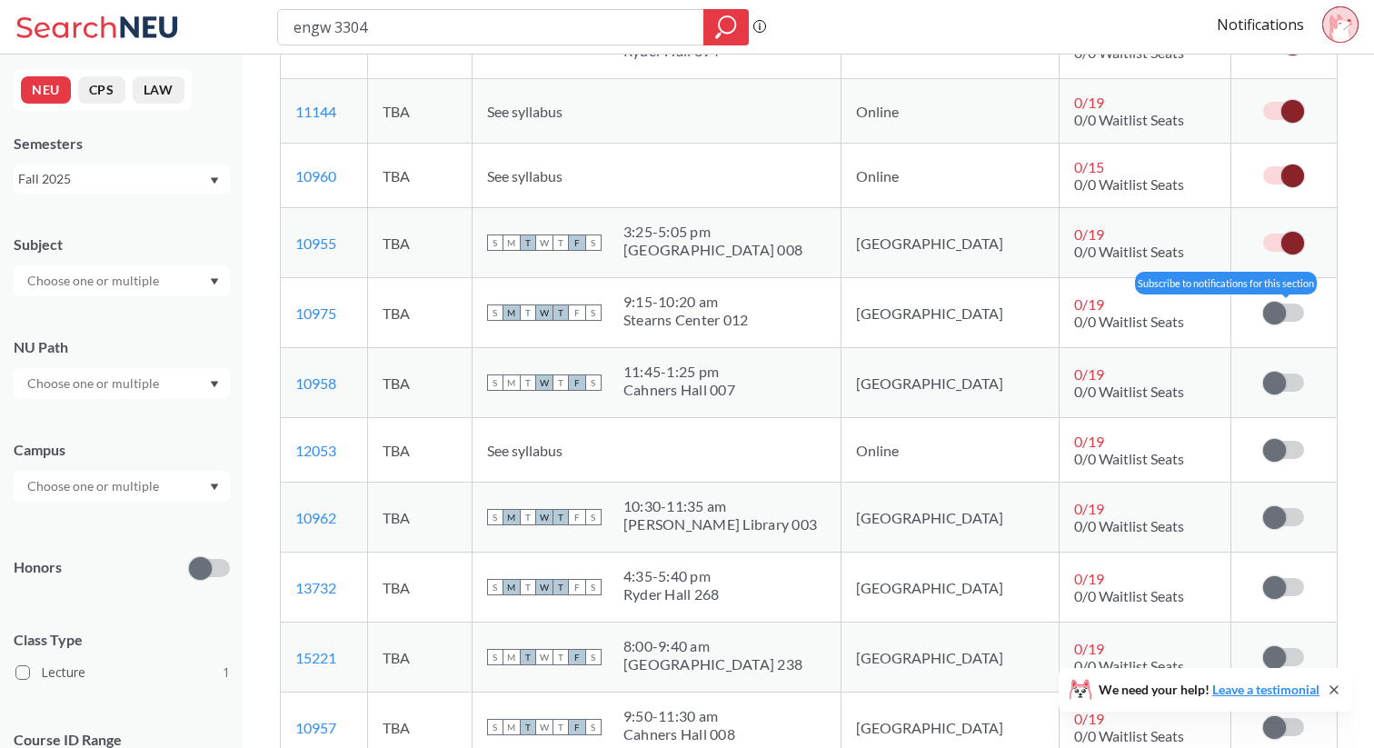
click at [1285, 315] on label at bounding box center [1283, 313] width 41 height 18
click at [1263, 304] on input "checkbox" at bounding box center [1263, 304] width 0 height 0
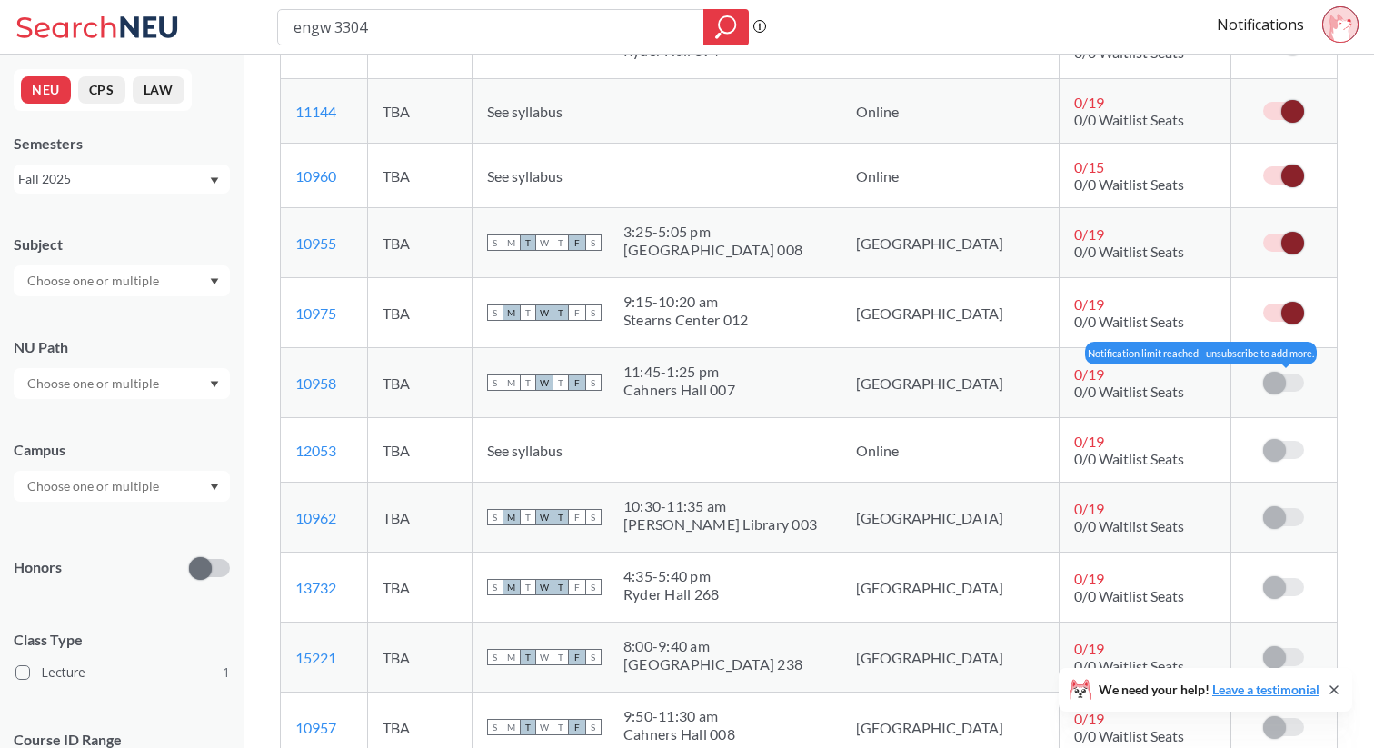
click at [1281, 379] on span at bounding box center [1274, 383] width 23 height 23
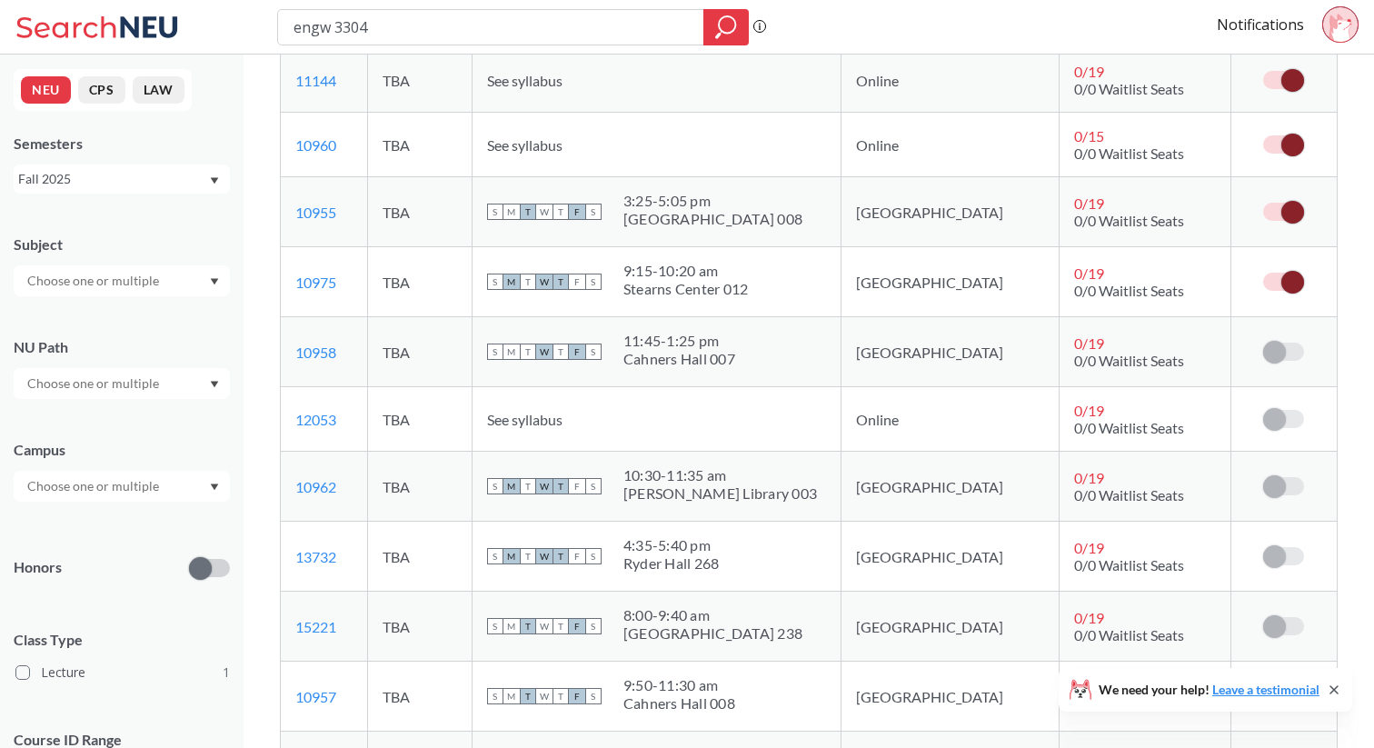
scroll to position [1036, 0]
click at [1297, 281] on span at bounding box center [1292, 281] width 23 height 23
click at [1263, 272] on input "checkbox" at bounding box center [1263, 272] width 0 height 0
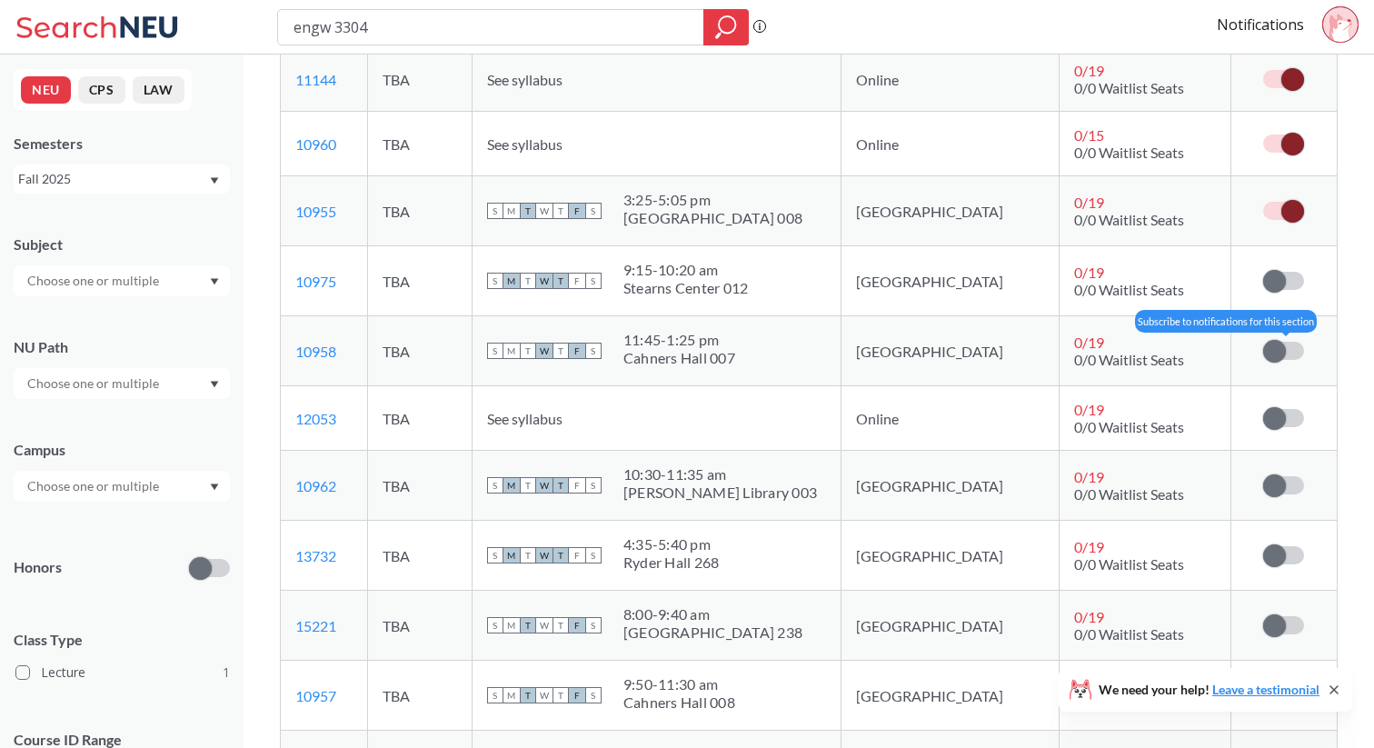
click at [1274, 349] on span at bounding box center [1274, 351] width 23 height 23
click at [1263, 342] on input "checkbox" at bounding box center [1263, 342] width 0 height 0
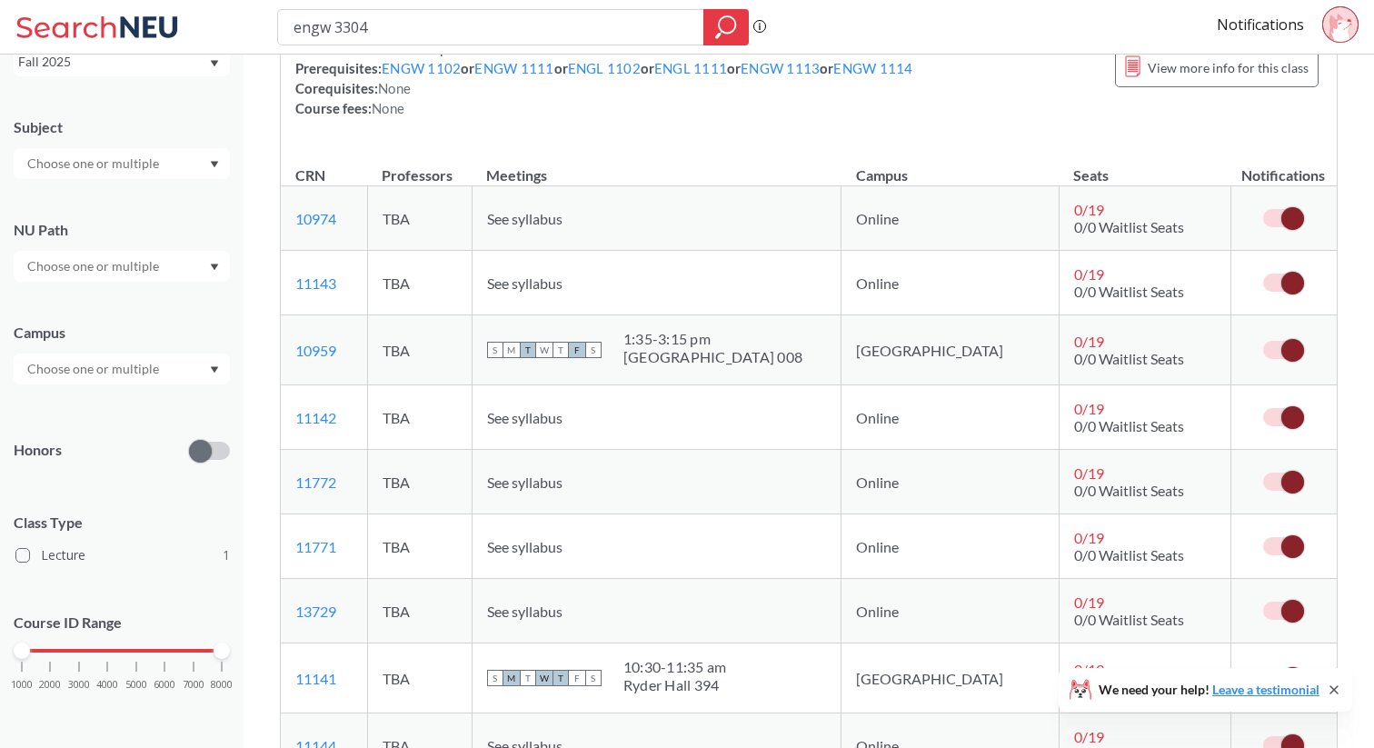
scroll to position [0, 0]
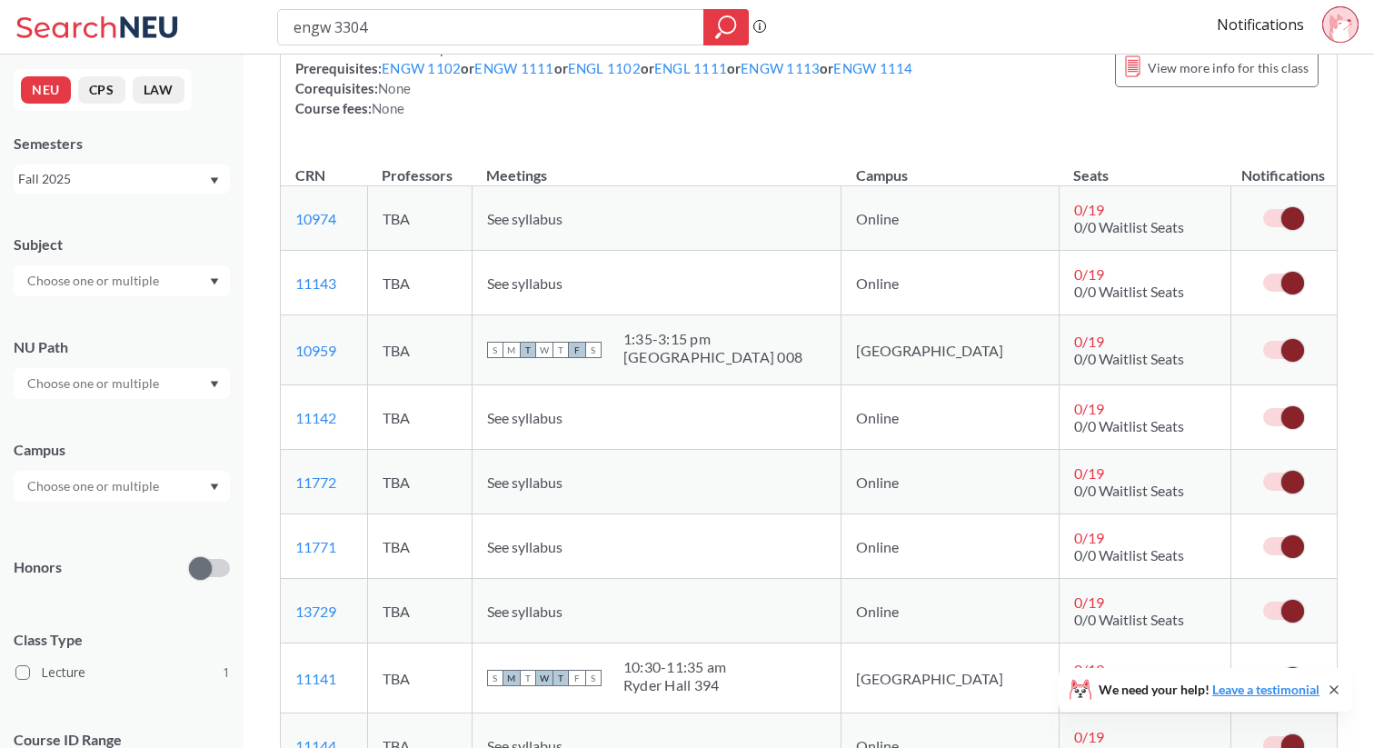
type input "engw 33304"
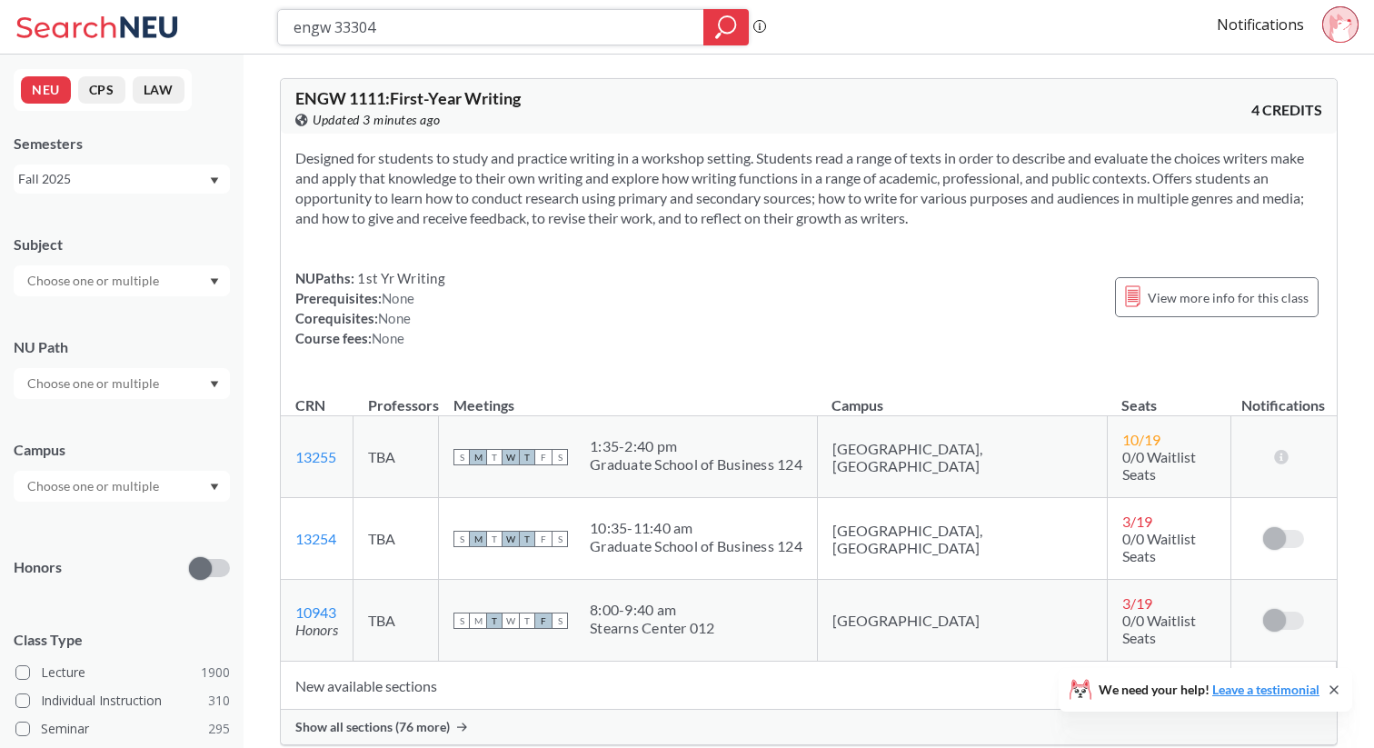
drag, startPoint x: 428, startPoint y: 34, endPoint x: 101, endPoint y: 29, distance: 327.2
click at [101, 29] on div "engw 33304 Phrase search guarantees the exact search appears in the results. Ex…" at bounding box center [687, 27] width 1374 height 55
click at [715, 15] on icon "magnifying glass" at bounding box center [726, 27] width 22 height 25
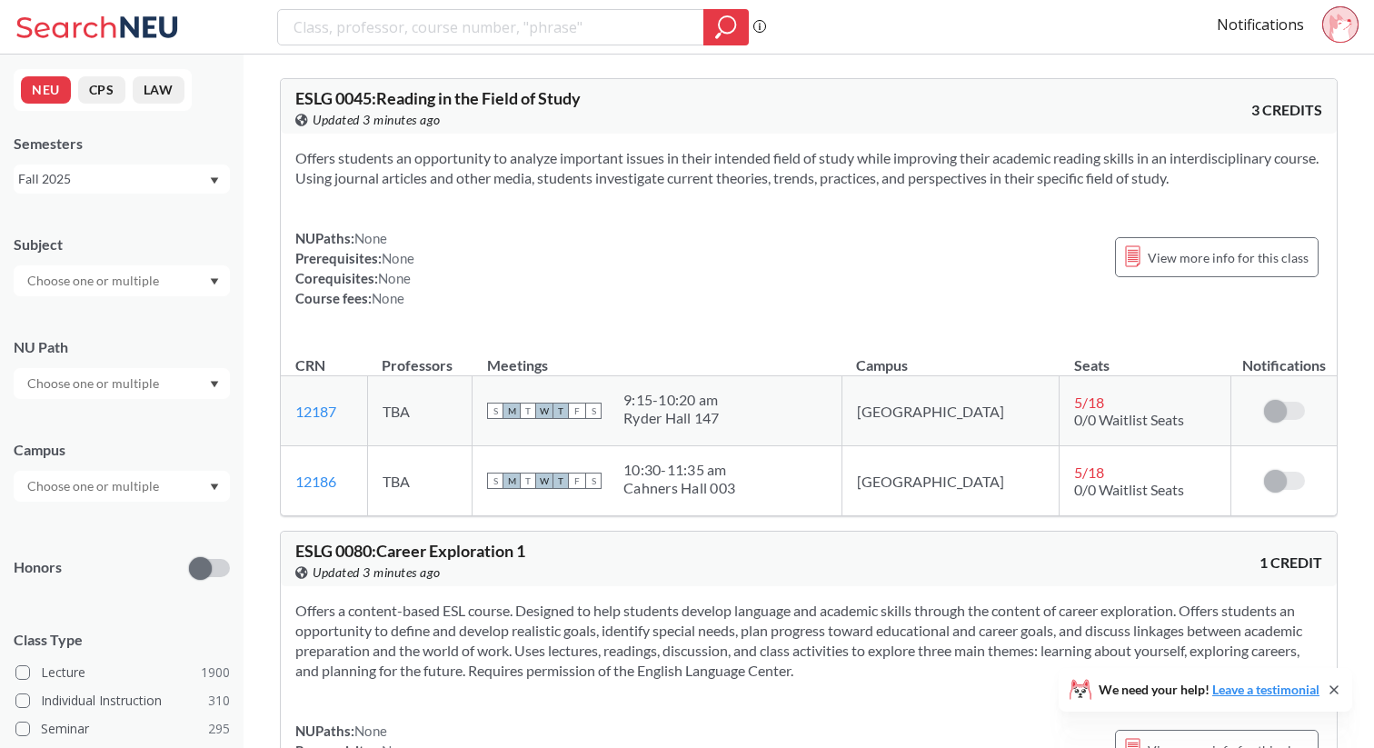
click at [180, 389] on div at bounding box center [122, 383] width 216 height 31
click at [126, 460] on span "Difference/Diversity" at bounding box center [84, 465] width 121 height 20
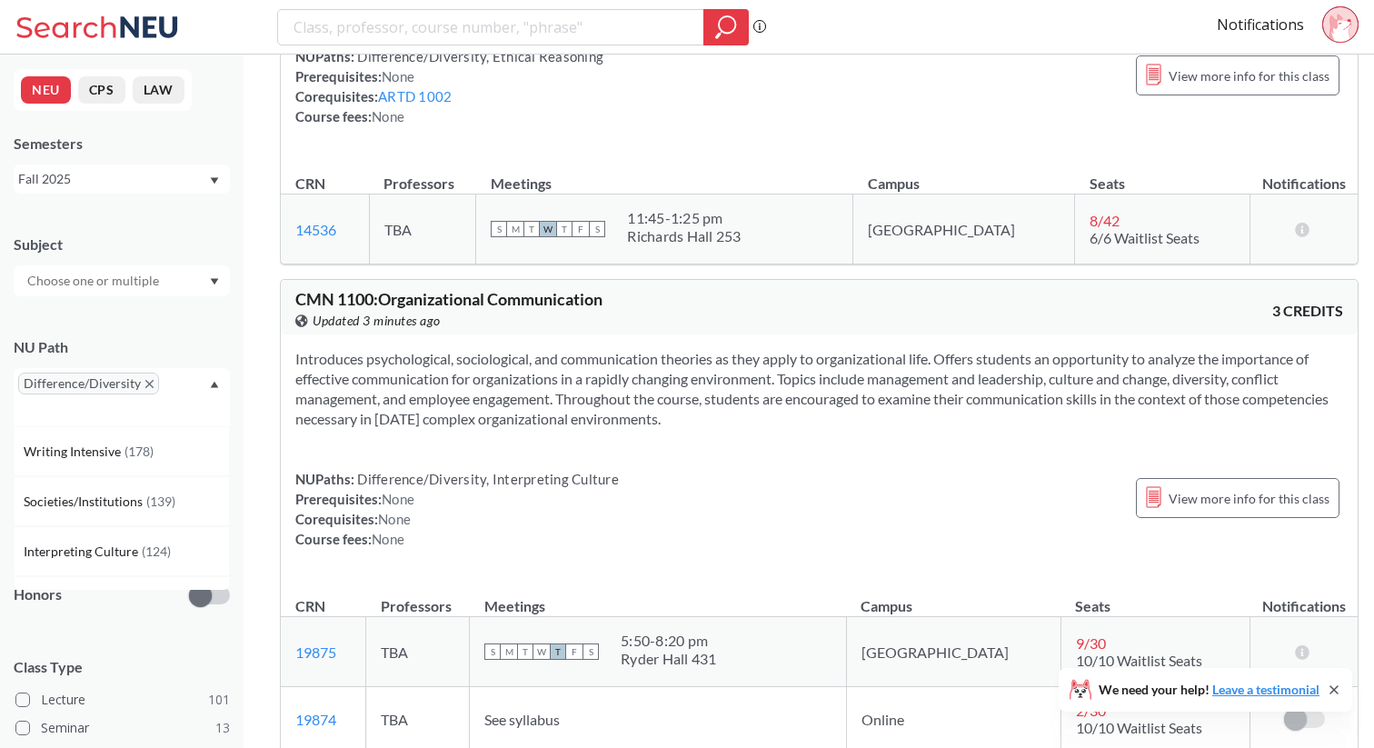
scroll to position [308, 0]
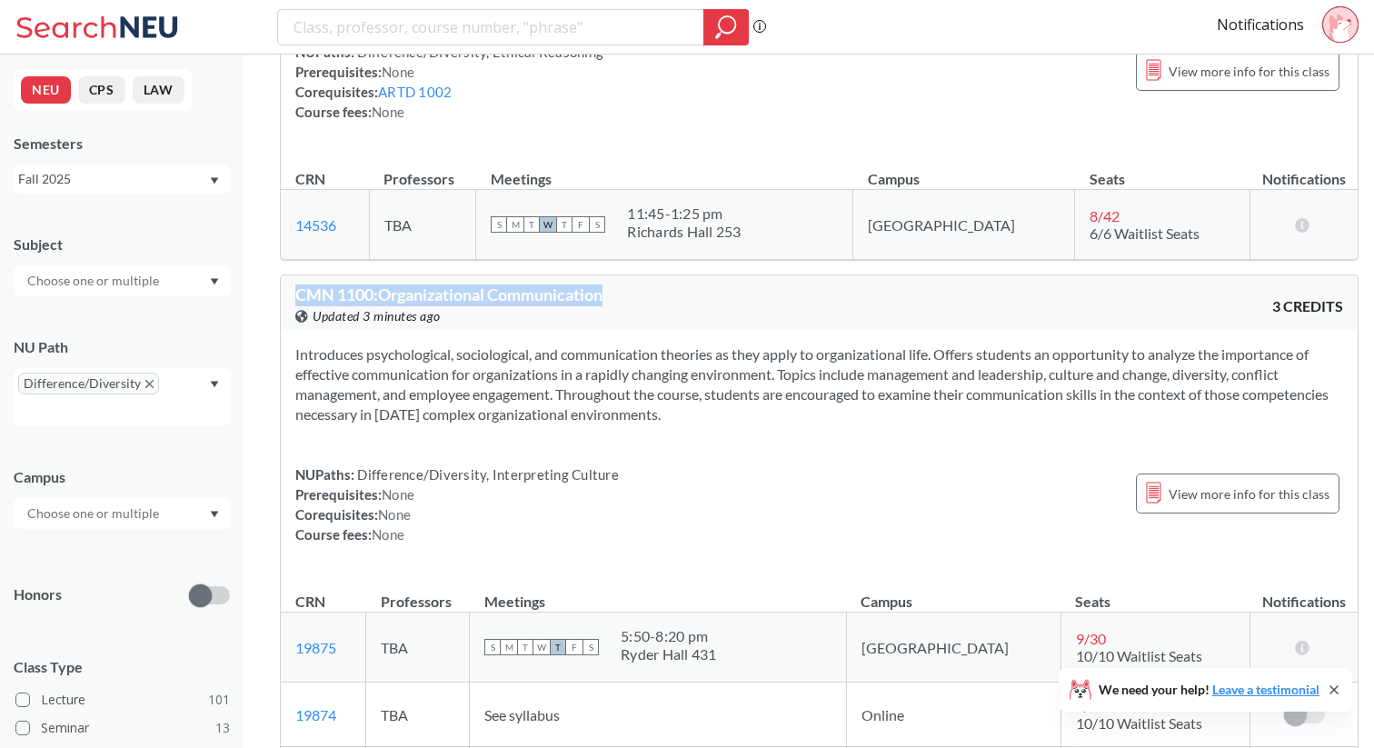
drag, startPoint x: 642, startPoint y: 307, endPoint x: 250, endPoint y: 307, distance: 391.7
click at [620, 424] on section "Introduces psychological, sociological, and communication theories as they appl…" at bounding box center [819, 384] width 1048 height 80
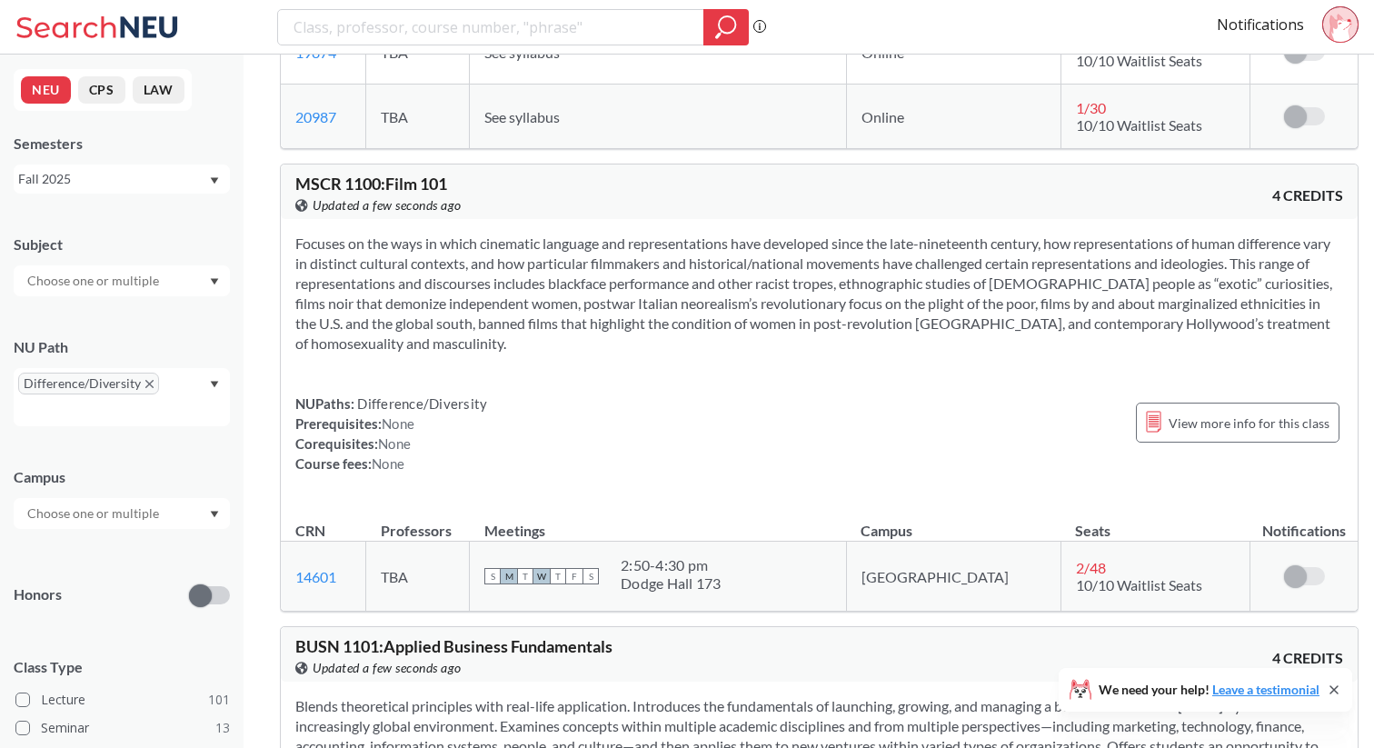
scroll to position [1019, 0]
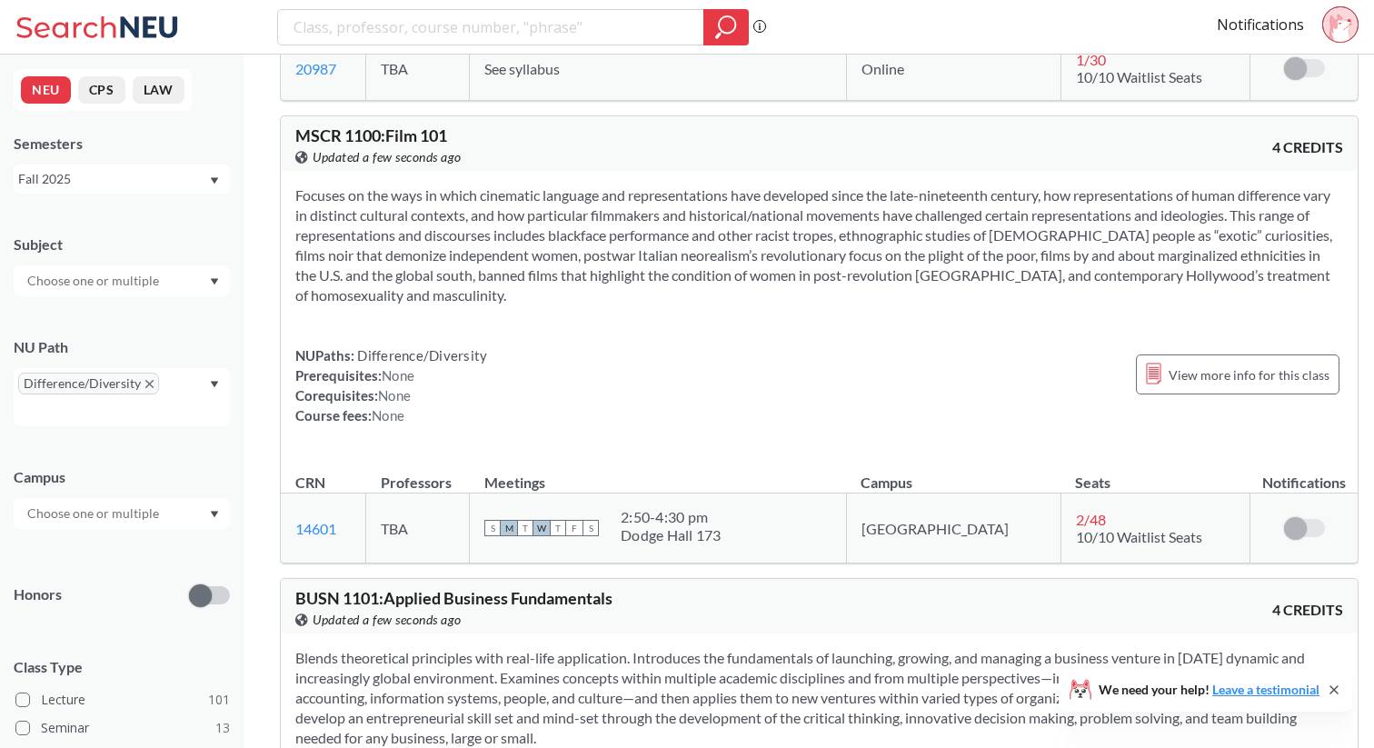
drag, startPoint x: 781, startPoint y: 534, endPoint x: 793, endPoint y: 562, distance: 30.9
click at [793, 548] on div "S M T W T F S 2:50 - 4:30 pm Dodge Hall 173" at bounding box center [657, 528] width 347 height 40
drag, startPoint x: 771, startPoint y: 553, endPoint x: 660, endPoint y: 536, distance: 113.1
click at [660, 536] on div "S M T W T F S 2:50 - 4:30 pm Dodge Hall 173" at bounding box center [657, 528] width 347 height 40
copy div
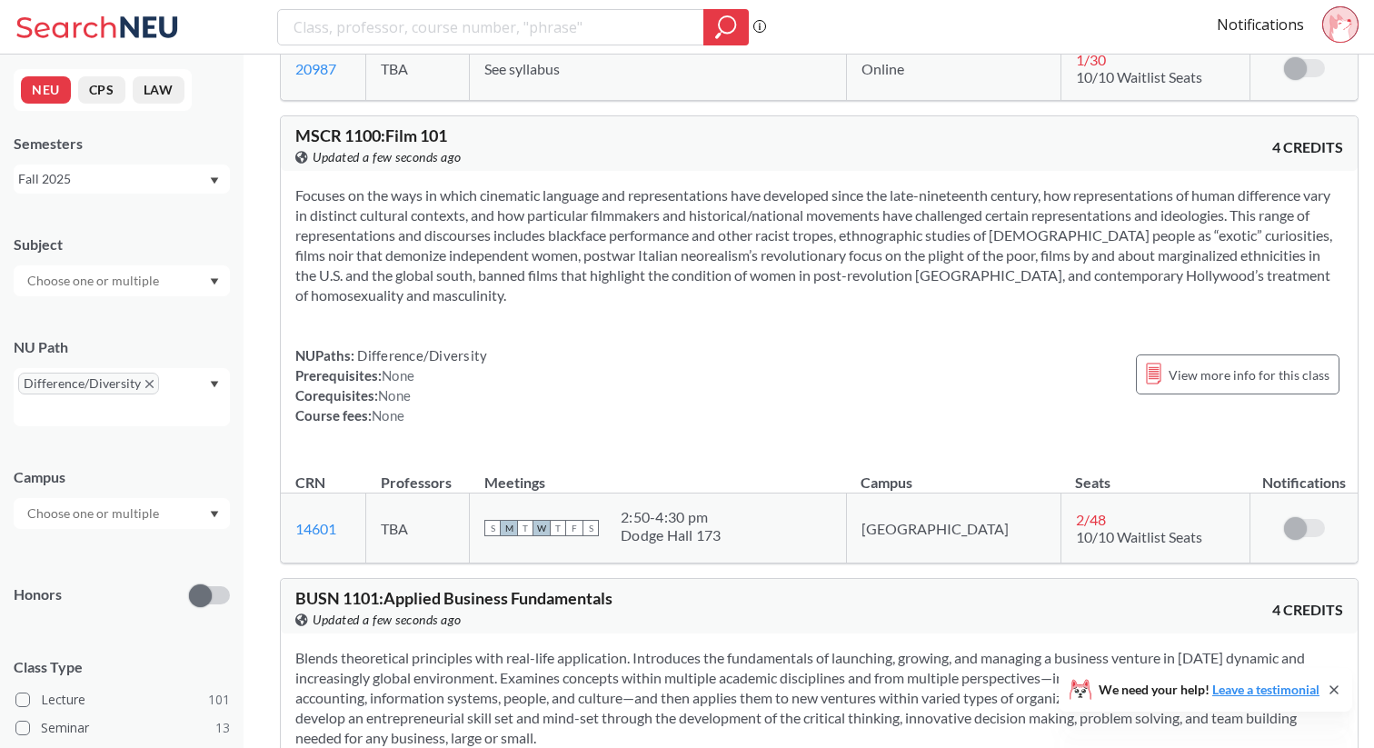
click at [748, 359] on div "Focuses on the ways in which cinematic language and representations have develo…" at bounding box center [819, 313] width 1077 height 284
drag, startPoint x: 426, startPoint y: 158, endPoint x: 258, endPoint y: 158, distance: 168.1
copy span "MSCR 1100 : Film 101"
click at [445, 286] on section "Focuses on the ways in which cinematic language and representations have develo…" at bounding box center [819, 245] width 1048 height 120
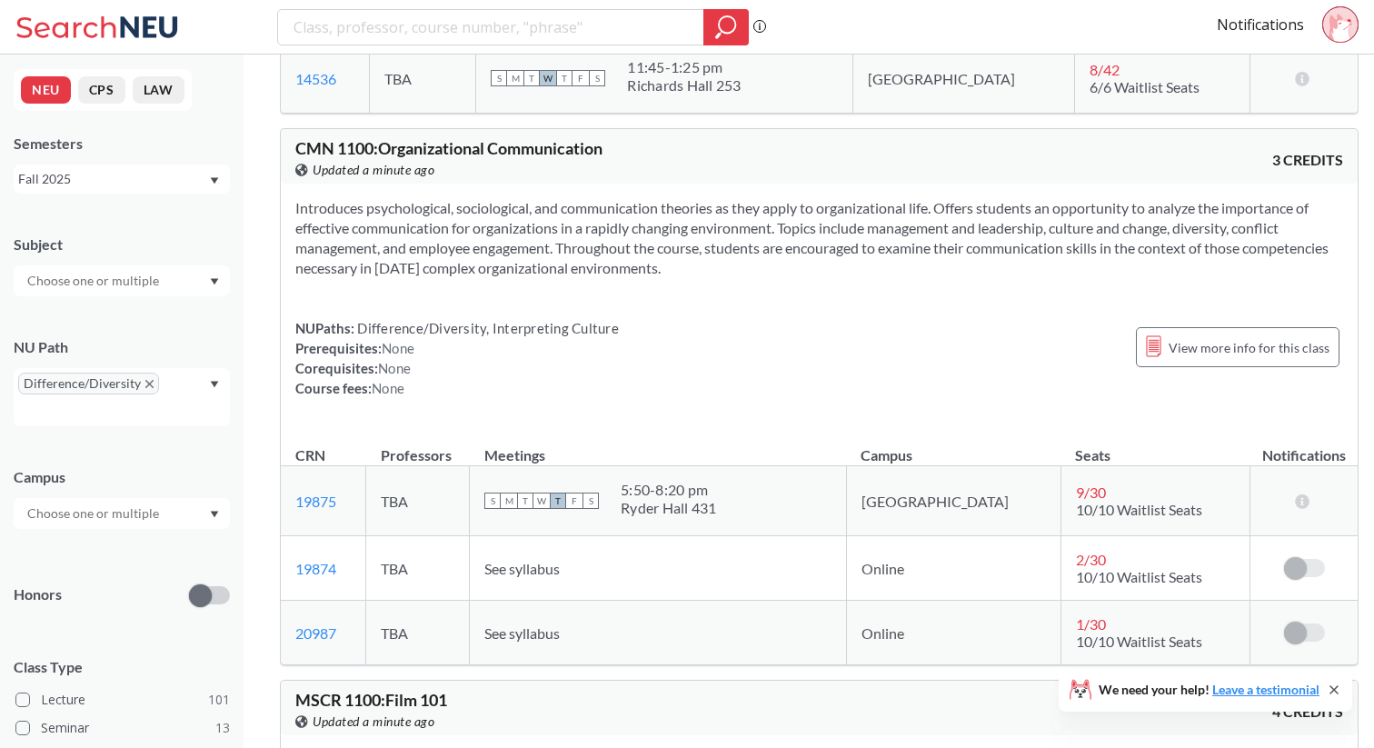
scroll to position [443, 0]
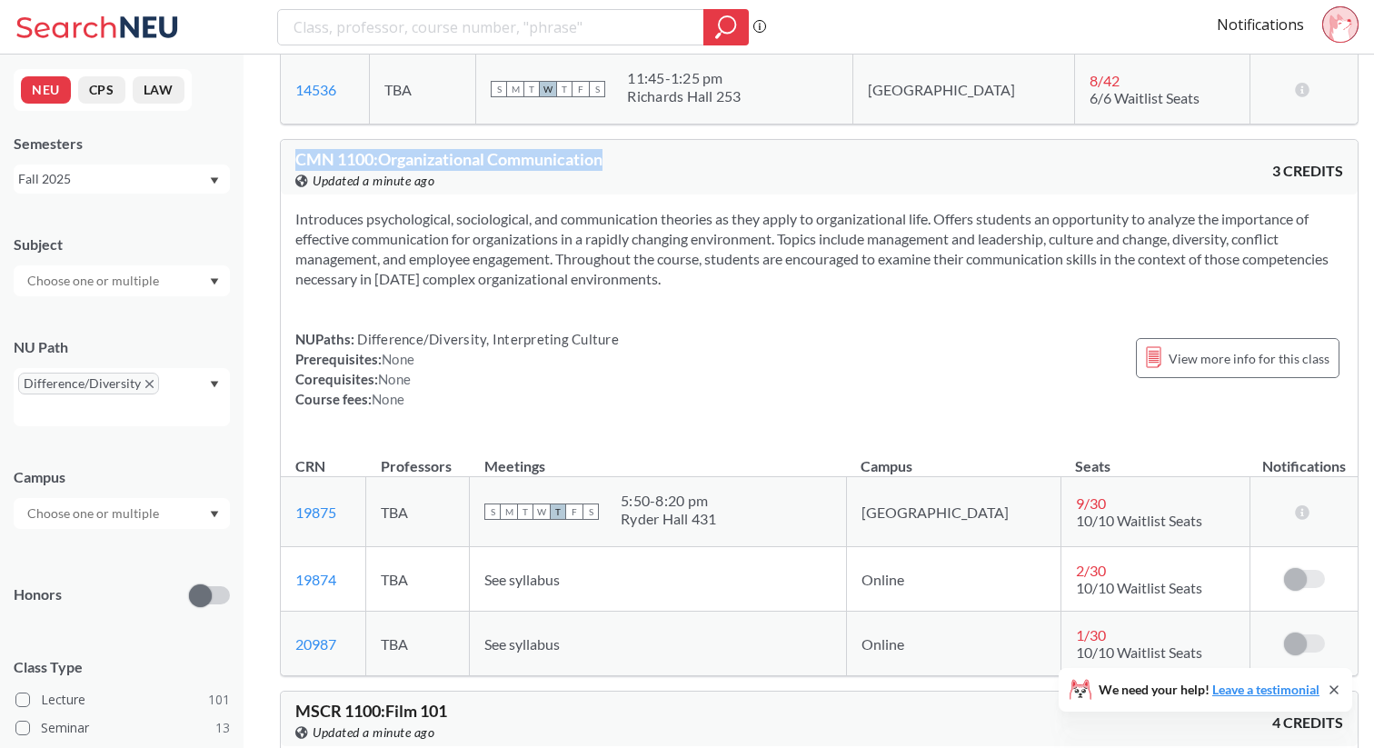
drag, startPoint x: 582, startPoint y: 174, endPoint x: 256, endPoint y: 173, distance: 326.2
copy span "CMN 1100 : Organizational Communication"
click at [483, 321] on div "Introduces psychological, sociological, and communication theories as they appl…" at bounding box center [819, 316] width 1077 height 244
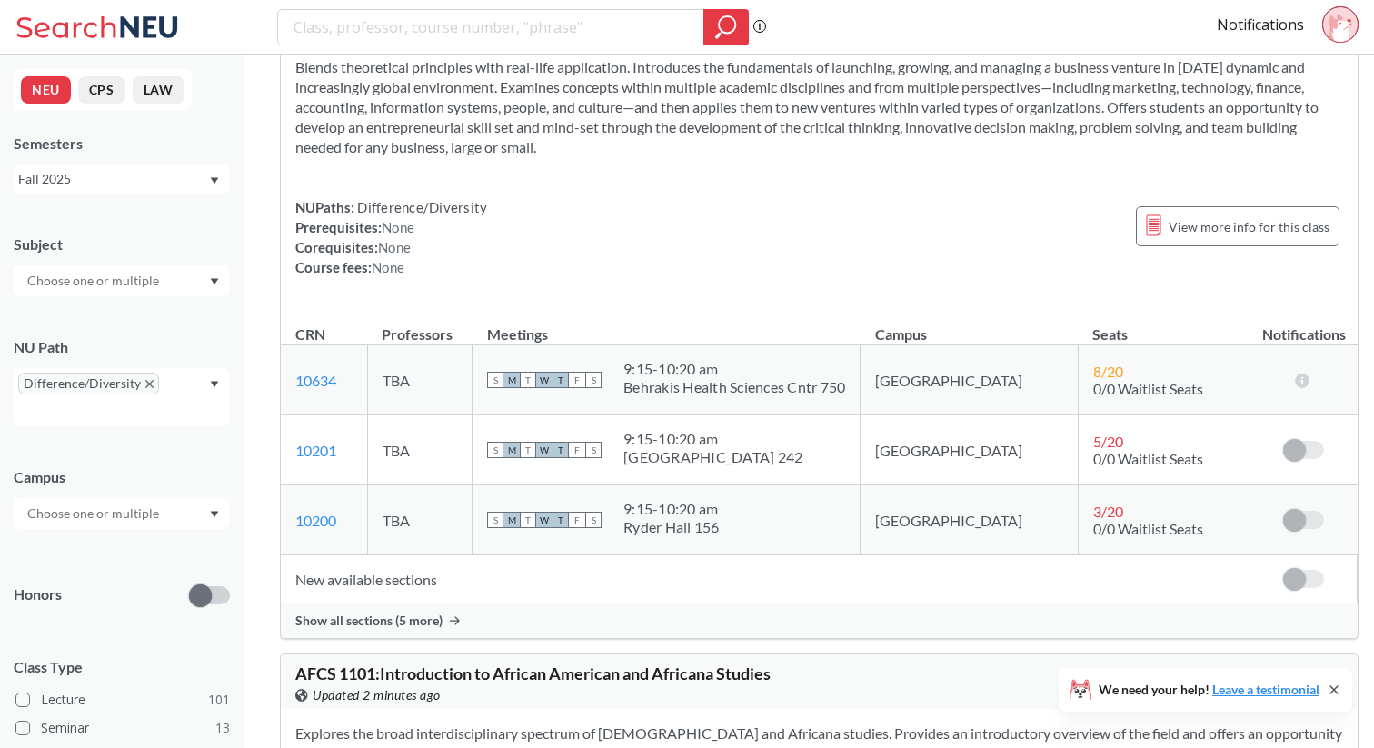
scroll to position [1613, 0]
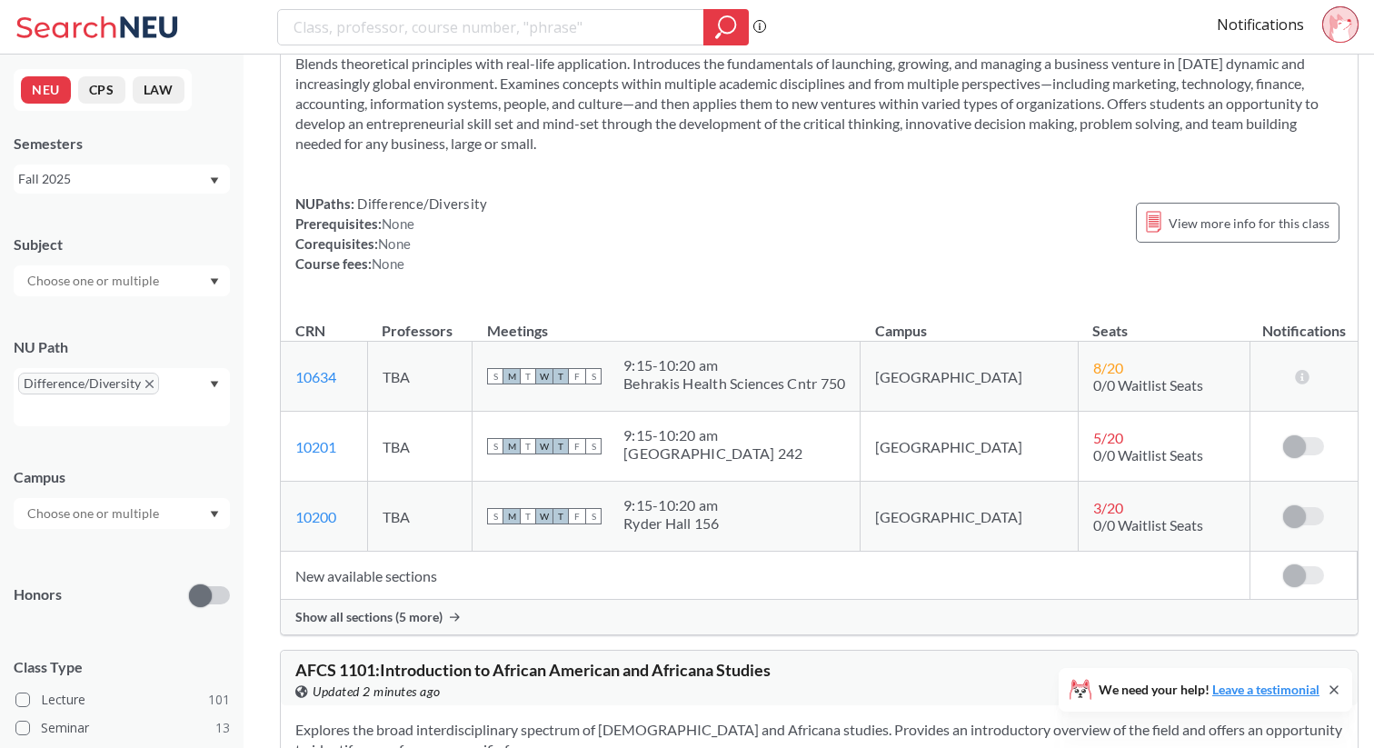
click at [383, 625] on span "Show all sections (5 more)" at bounding box center [368, 617] width 147 height 16
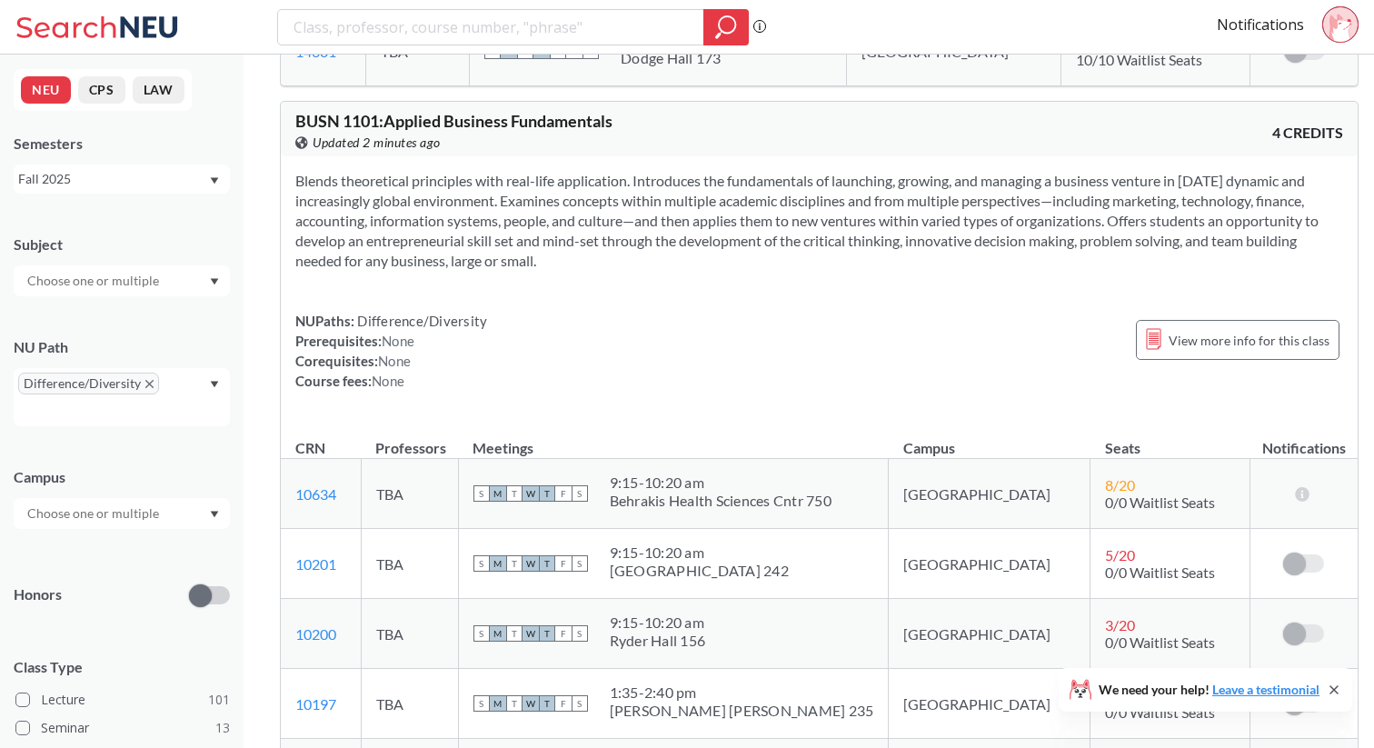
scroll to position [1492, 0]
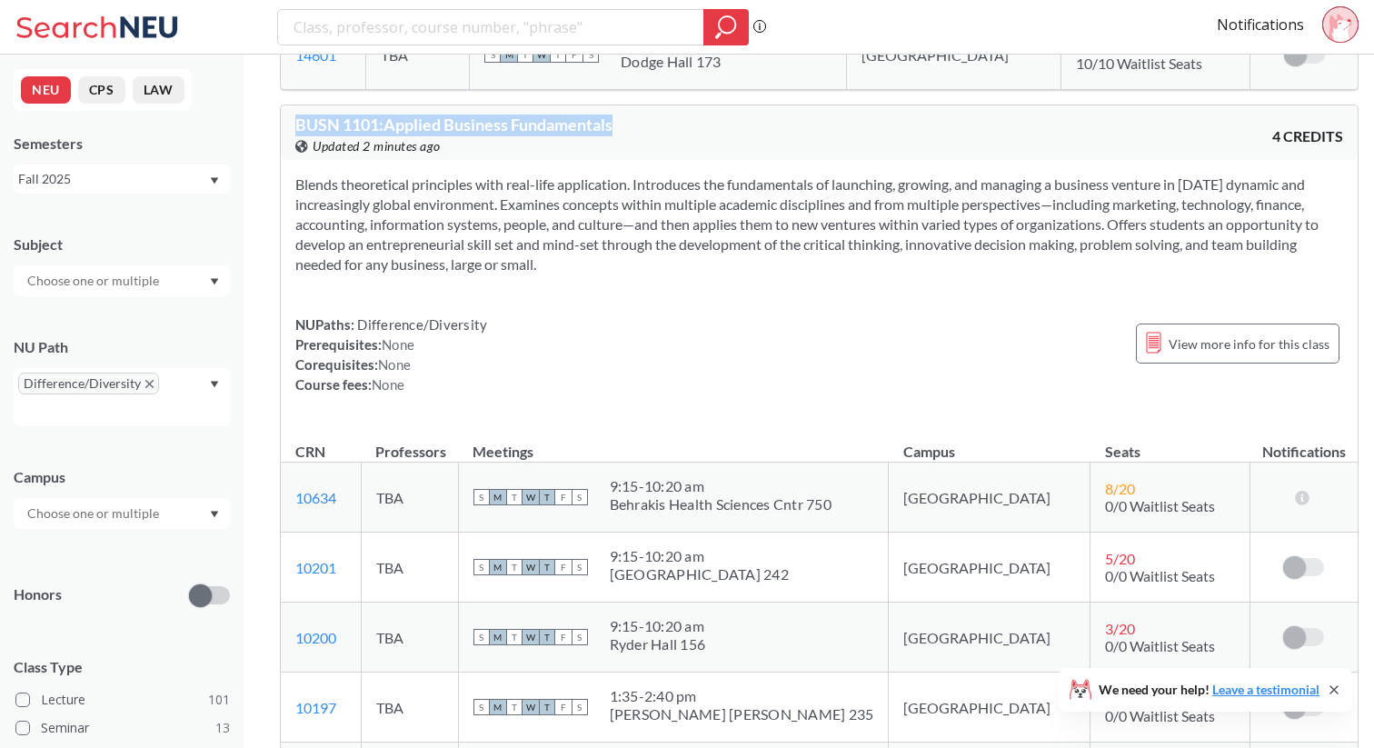
drag, startPoint x: 571, startPoint y: 140, endPoint x: 280, endPoint y: 155, distance: 291.2
click at [280, 155] on div "BUSN 1101 : Applied Business Fundamentals View this course on Banner. Updated 2…" at bounding box center [819, 609] width 1079 height 1009
click at [473, 333] on span "Difference/Diversity" at bounding box center [420, 324] width 133 height 16
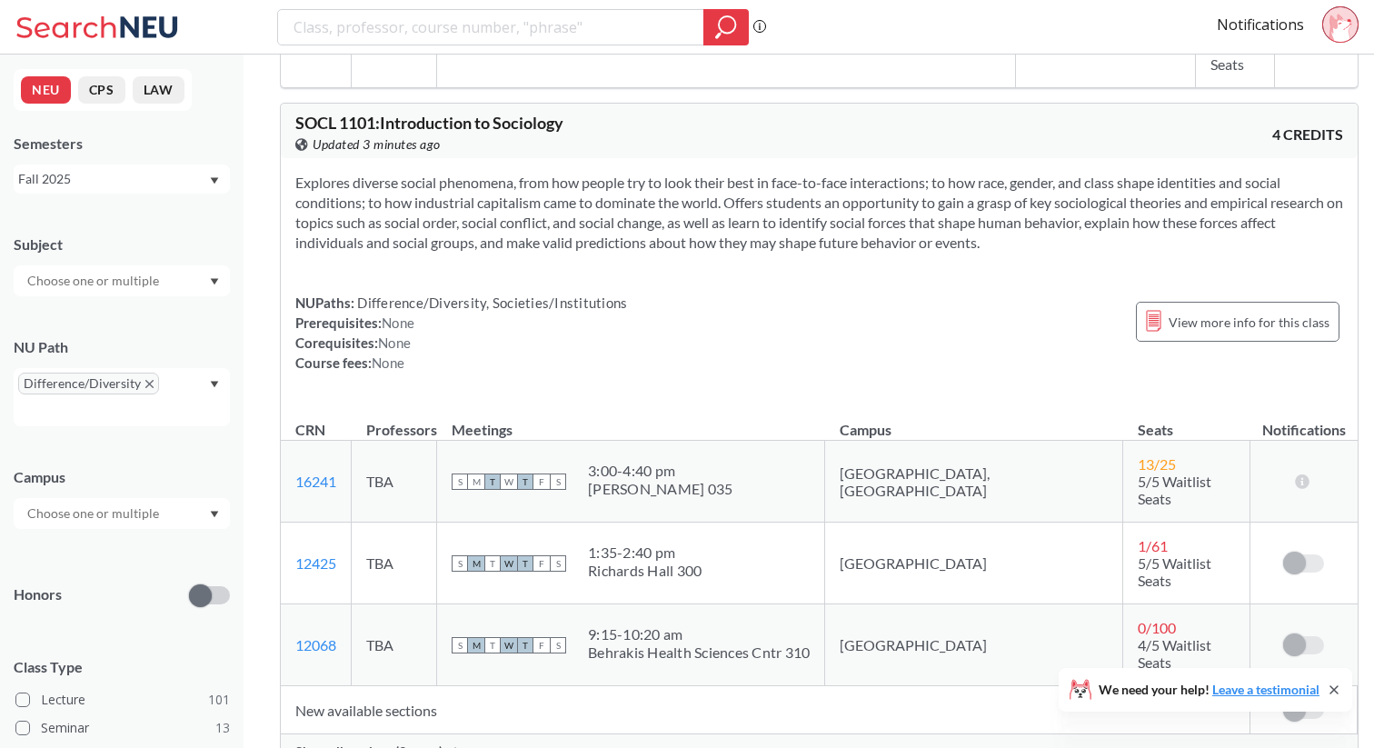
scroll to position [3448, 0]
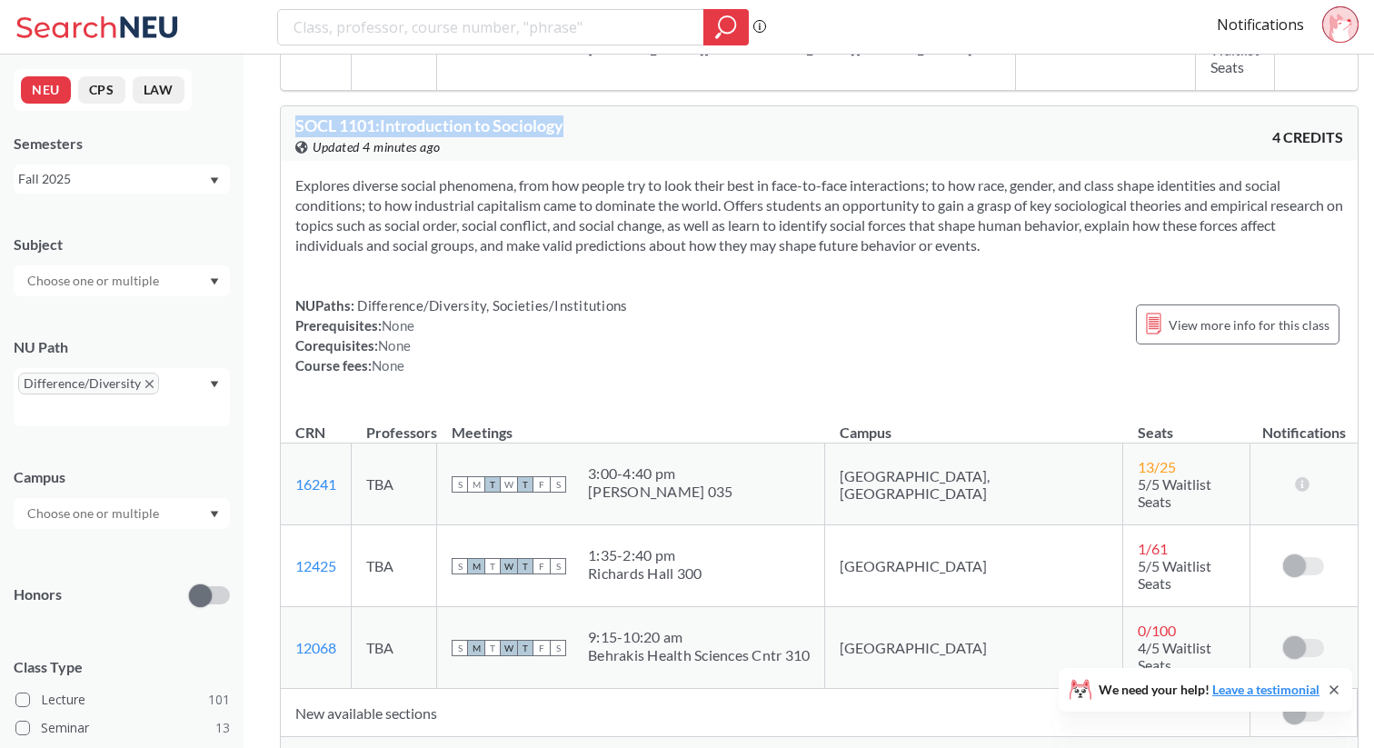
drag, startPoint x: 612, startPoint y: 105, endPoint x: 249, endPoint y: 107, distance: 363.5
copy span "SOCL 1101 : Introduction to Sociology"
click at [489, 251] on div "Explores diverse social phenomena, from how people try to look their best in fa…" at bounding box center [819, 283] width 1077 height 244
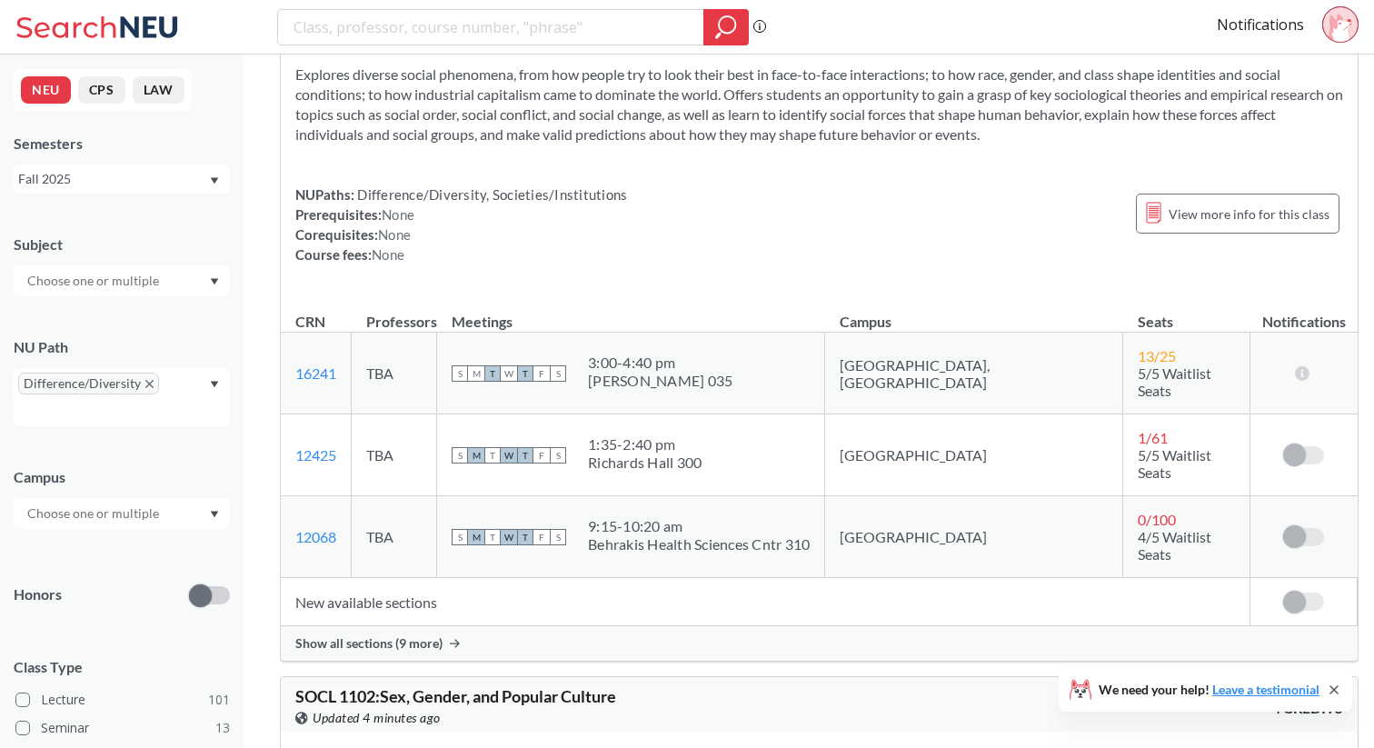
scroll to position [3569, 0]
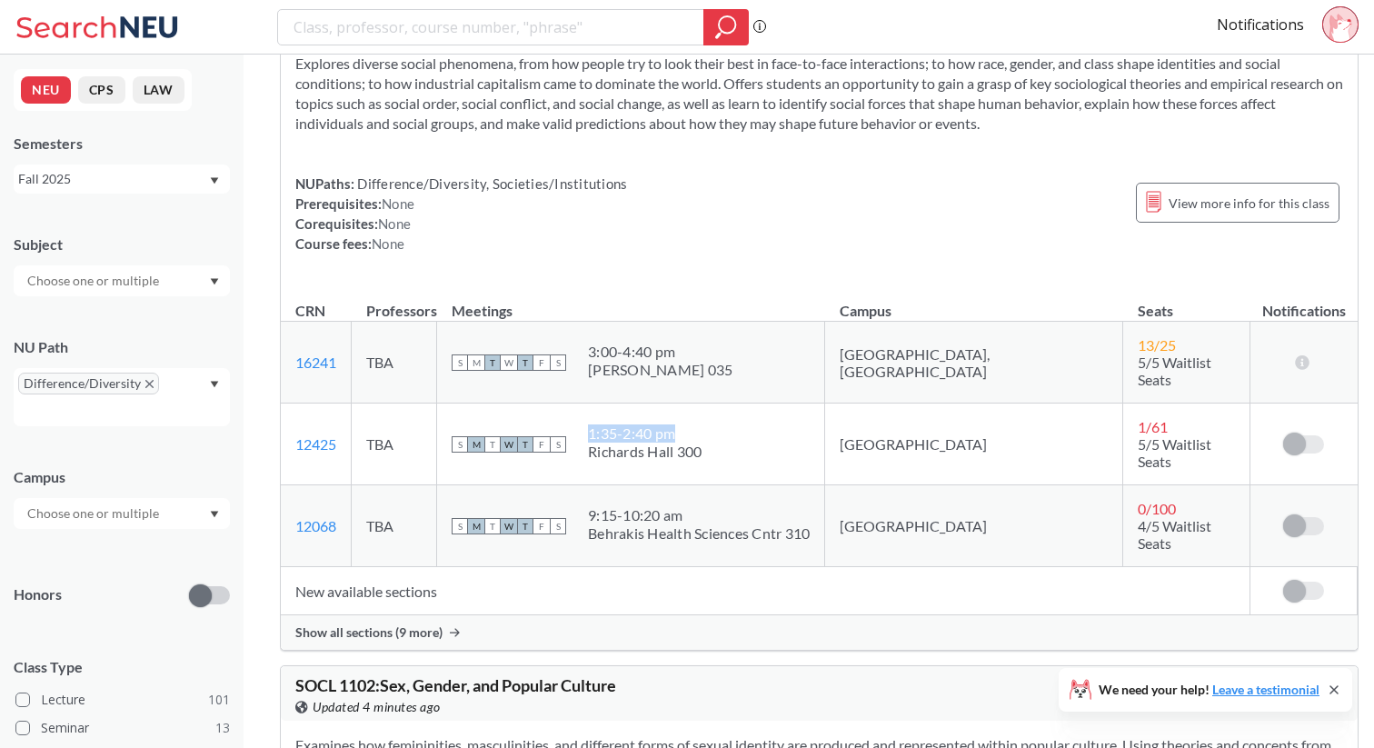
drag, startPoint x: 725, startPoint y: 398, endPoint x: 636, endPoint y: 397, distance: 89.1
click at [636, 424] on div "S M T W T F S 1:35 - 2:40 pm [PERSON_NAME] [PERSON_NAME] 300" at bounding box center [631, 444] width 358 height 40
click at [810, 424] on div "S M T W T F S 1:35 - 2:40 pm [PERSON_NAME] [PERSON_NAME] 300" at bounding box center [631, 444] width 358 height 40
drag, startPoint x: 740, startPoint y: 397, endPoint x: 642, endPoint y: 398, distance: 98.1
click at [642, 424] on div "S M T W T F S 1:35 - 2:40 pm [PERSON_NAME] [PERSON_NAME] 300" at bounding box center [631, 444] width 358 height 40
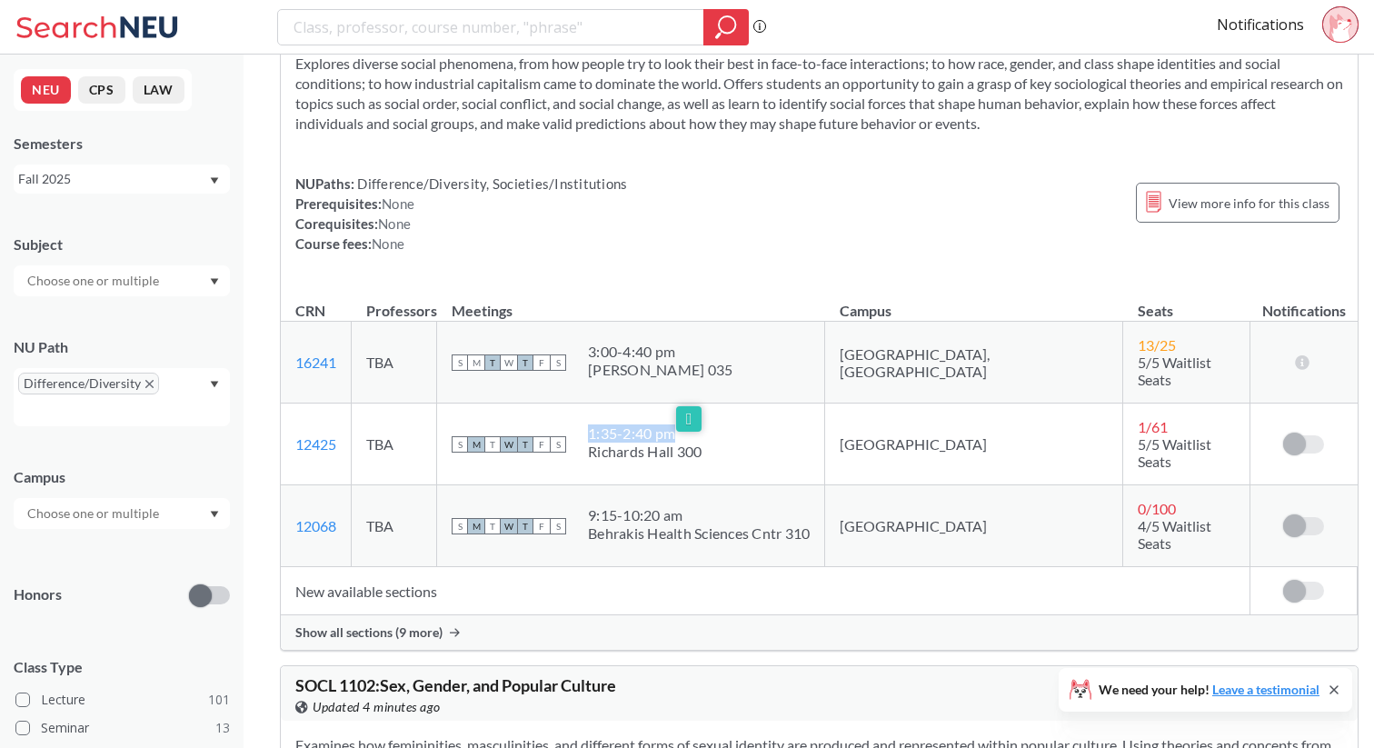
copy div "1:35 - 2:40 pm"
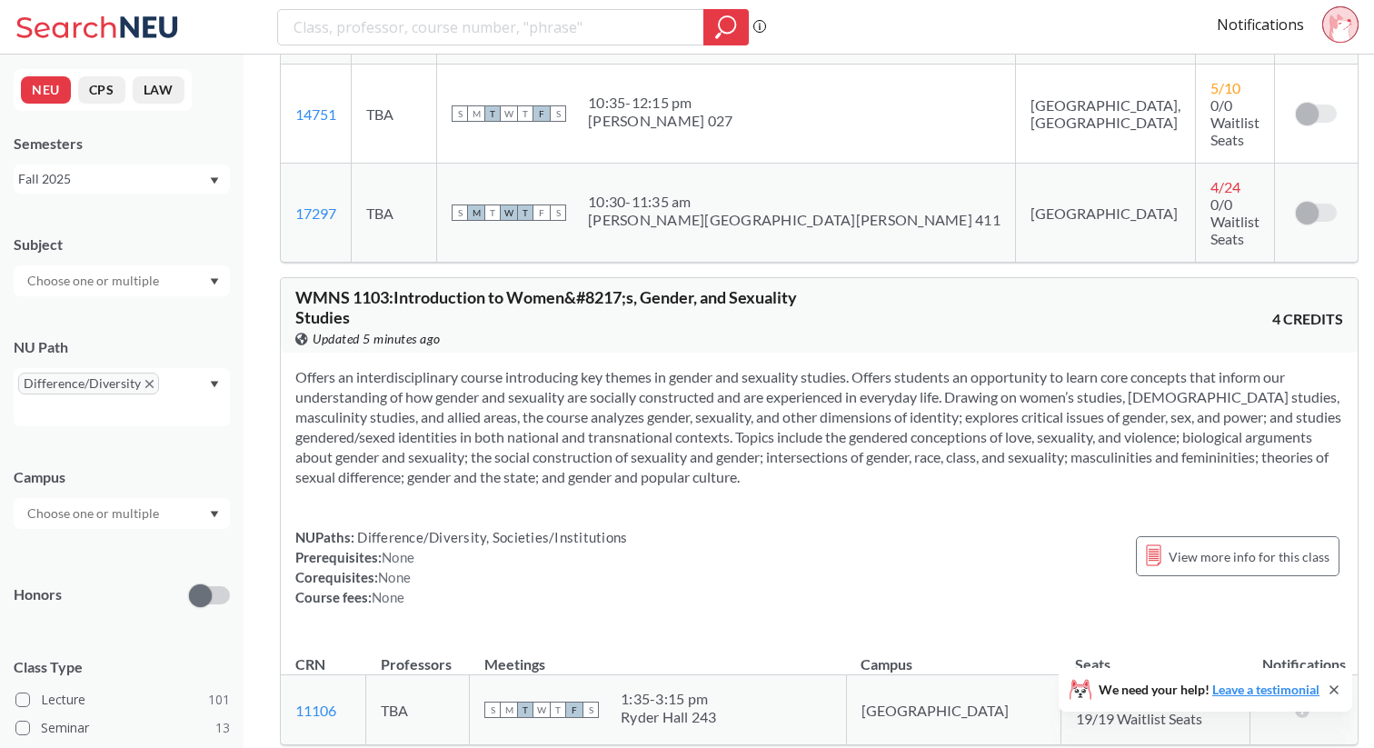
scroll to position [4646, 0]
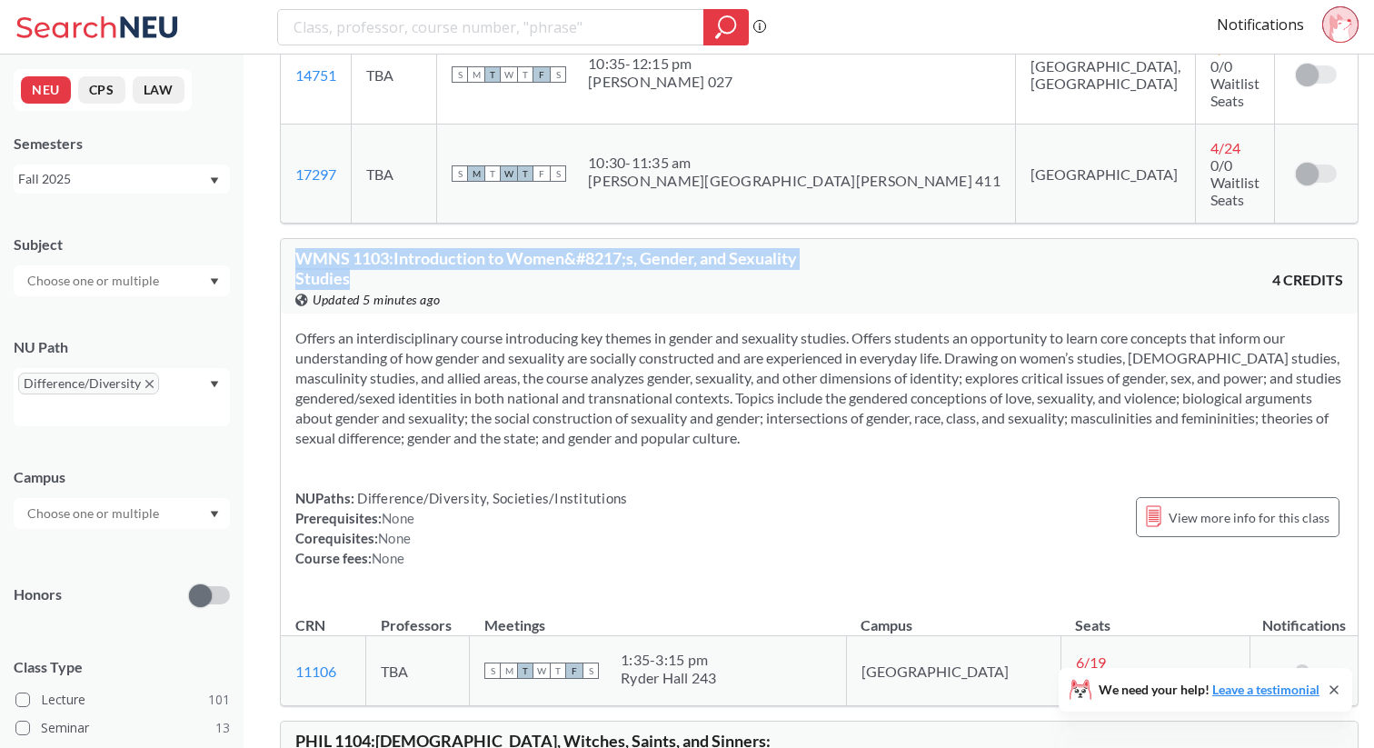
drag, startPoint x: 394, startPoint y: 151, endPoint x: 249, endPoint y: 131, distance: 146.8
copy span "WMNS 1103 : Introduction to Women&#8217;s, Gender, and Sexuality Studies"
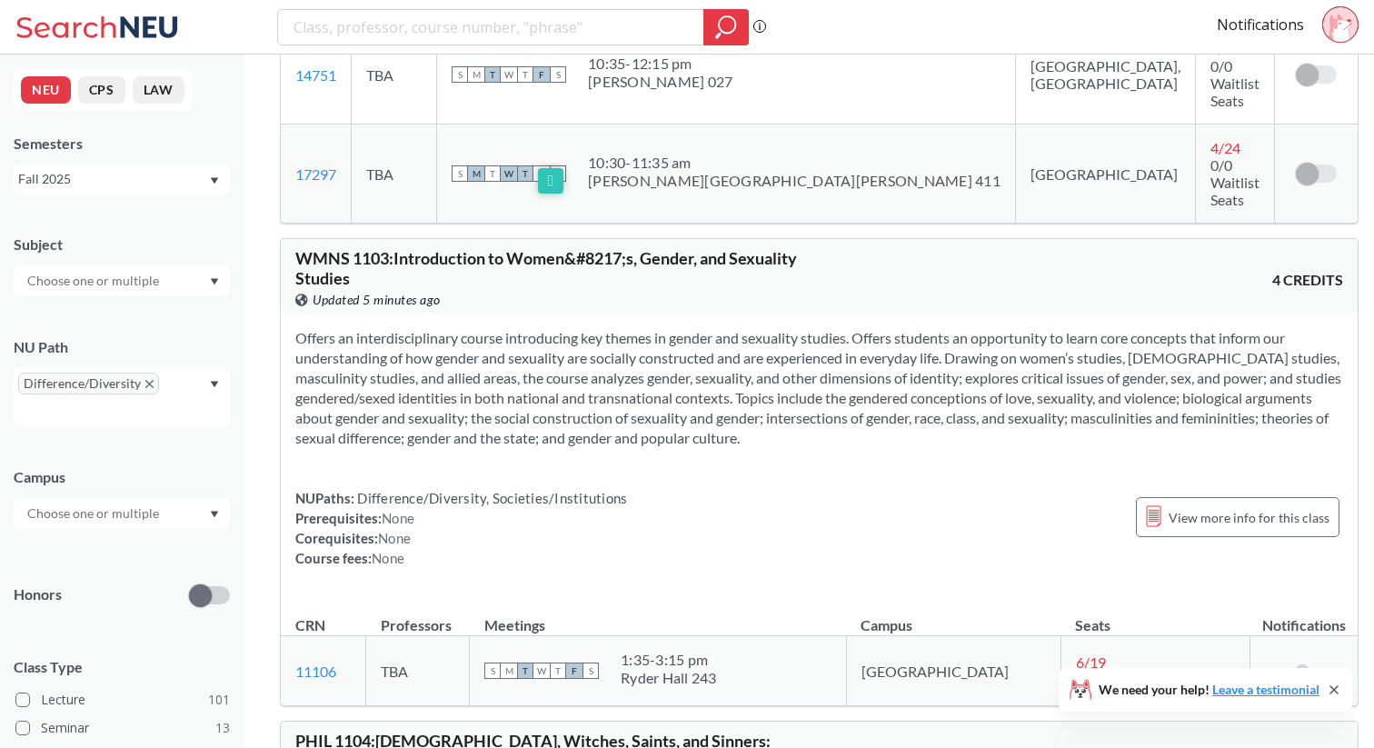
click at [540, 349] on div "Offers an interdisciplinary course introducing key themes in gender and sexuali…" at bounding box center [819, 456] width 1077 height 284
drag, startPoint x: 752, startPoint y: 540, endPoint x: 654, endPoint y: 537, distance: 98.2
click at [653, 651] on div "S M T W T F S 1:35 - 3:15 pm Ryder Hall 243" at bounding box center [657, 671] width 347 height 40
copy div "1:35 - 3:15 pm"
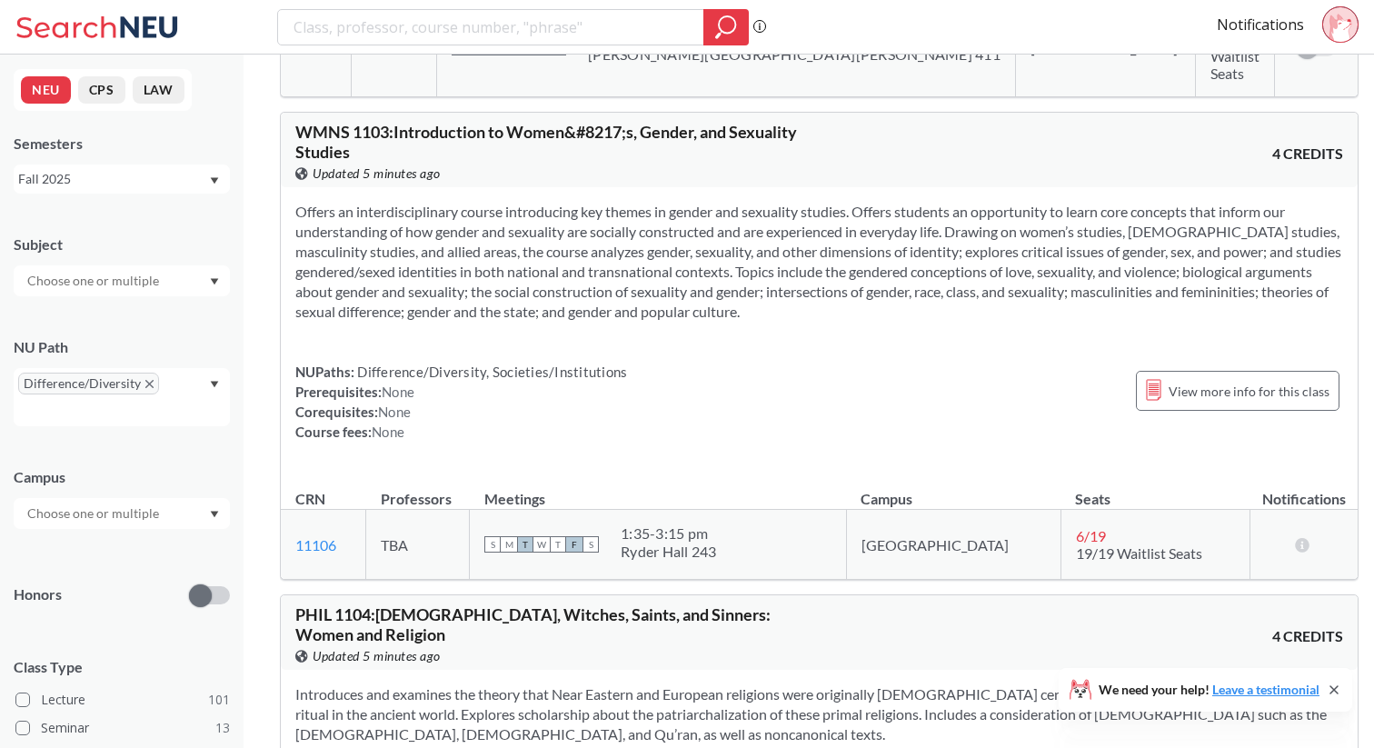
click at [798, 216] on div "Offers an interdisciplinary course introducing key themes in gender and sexuali…" at bounding box center [819, 329] width 1077 height 284
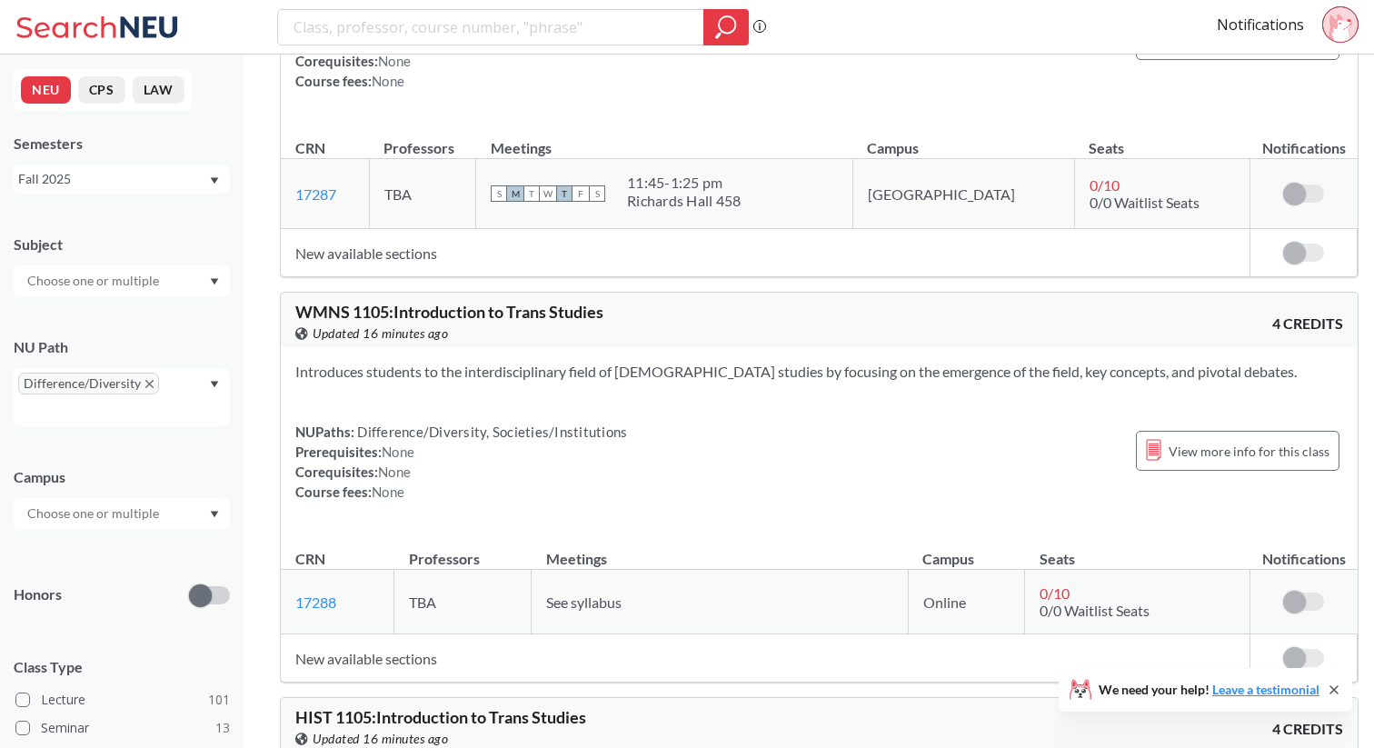
scroll to position [6021, 0]
